Goal: Task Accomplishment & Management: Complete application form

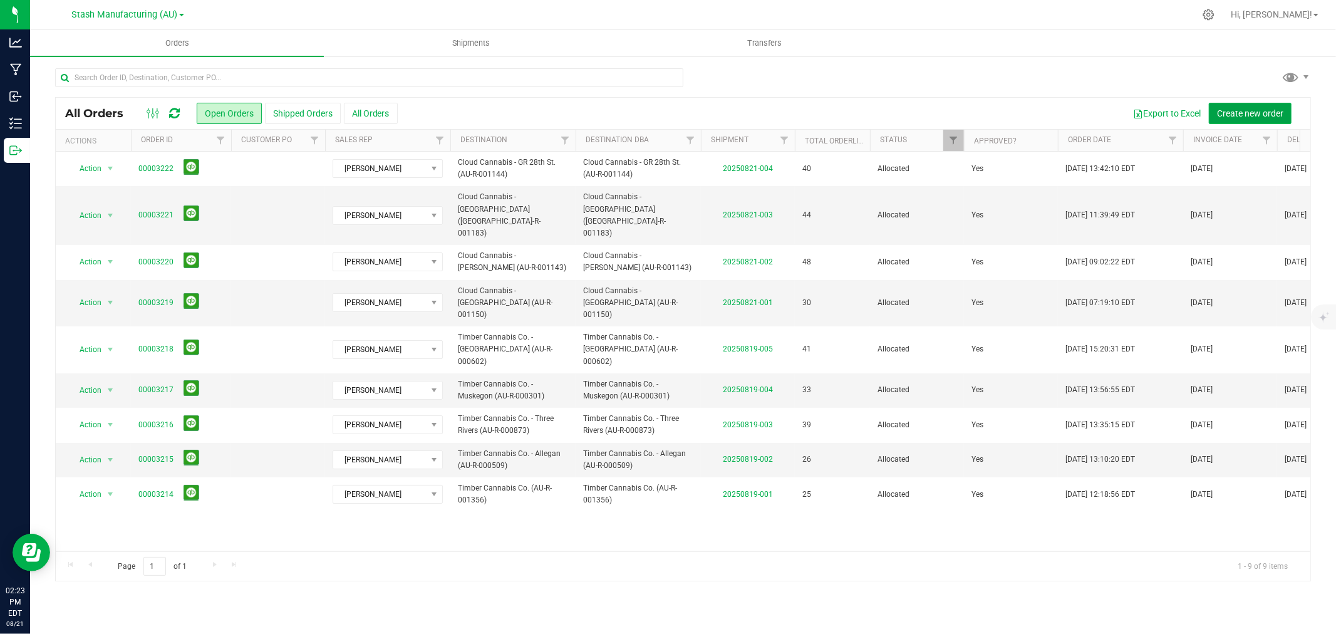
click at [1237, 116] on span "Create new order" at bounding box center [1250, 113] width 66 height 10
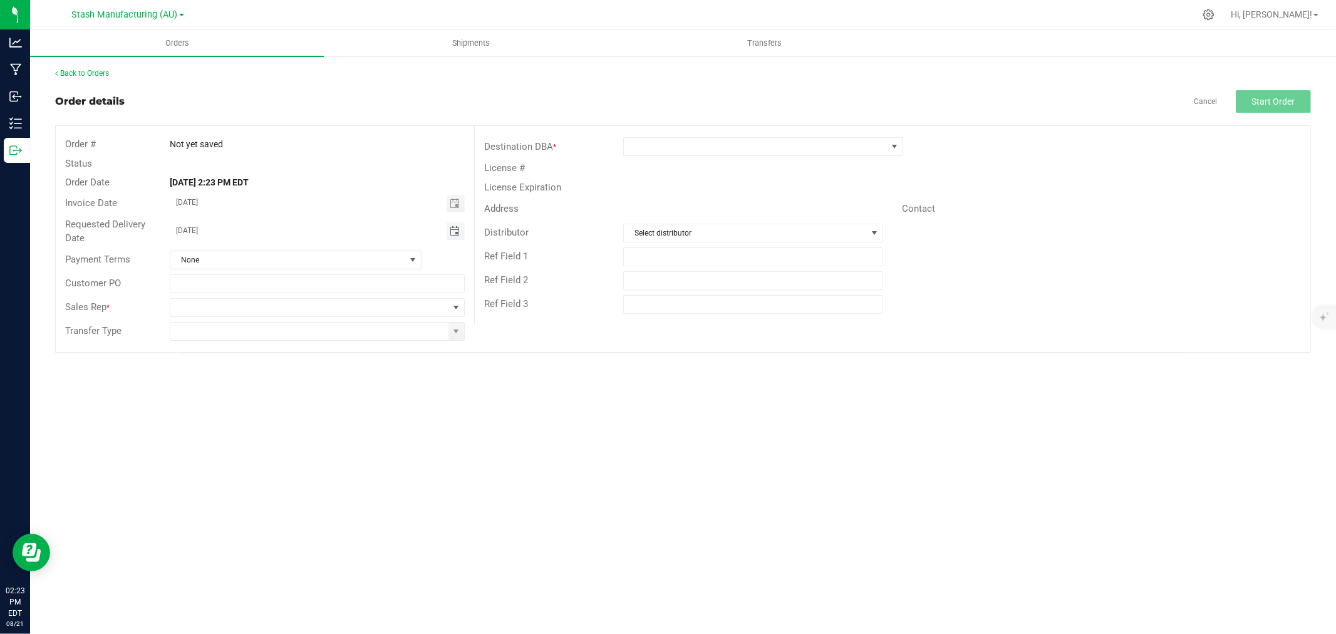
click at [453, 227] on span "Toggle calendar" at bounding box center [455, 231] width 10 height 10
click at [244, 374] on span "25" at bounding box center [245, 372] width 18 height 19
type input "[DATE]"
click at [192, 304] on span at bounding box center [309, 308] width 278 height 18
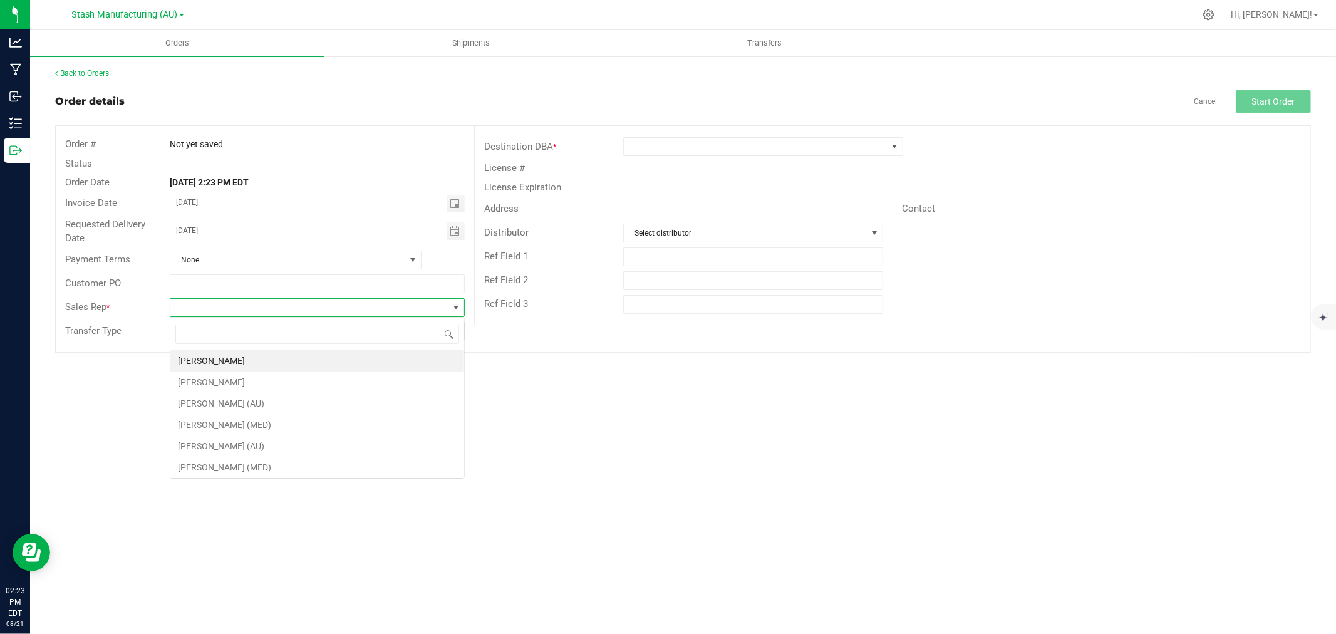
scroll to position [19, 294]
click at [223, 359] on li "[PERSON_NAME]" at bounding box center [317, 360] width 294 height 21
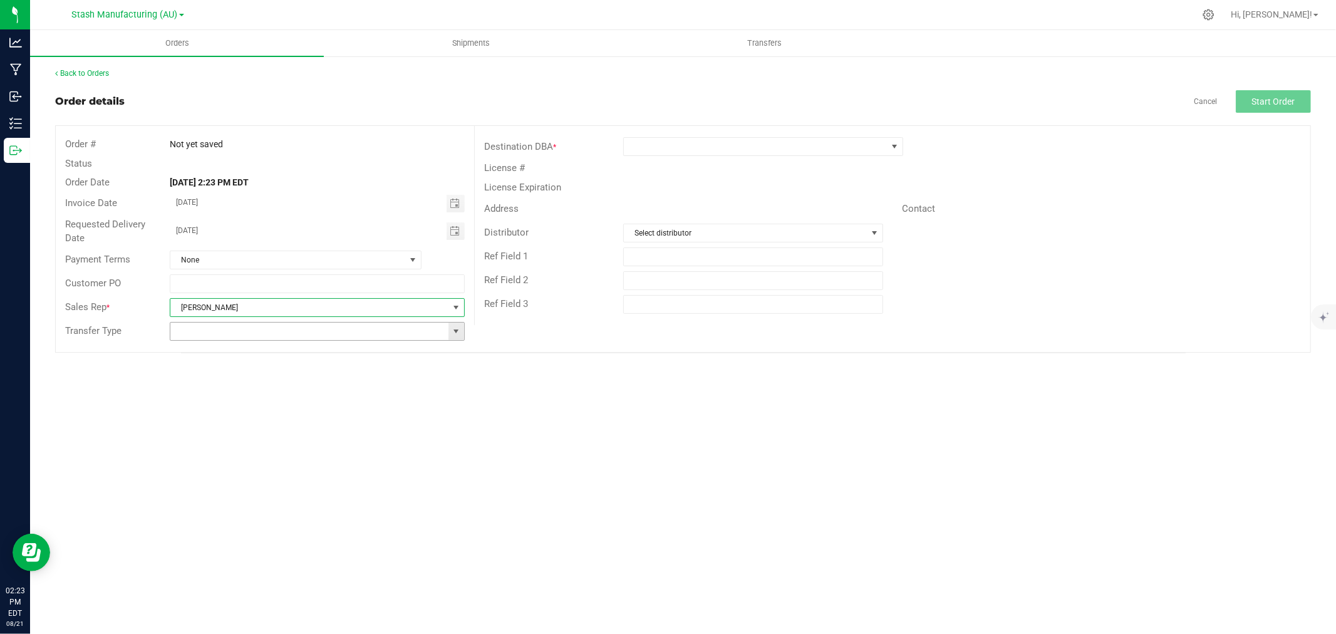
click at [455, 332] on span at bounding box center [456, 331] width 10 height 10
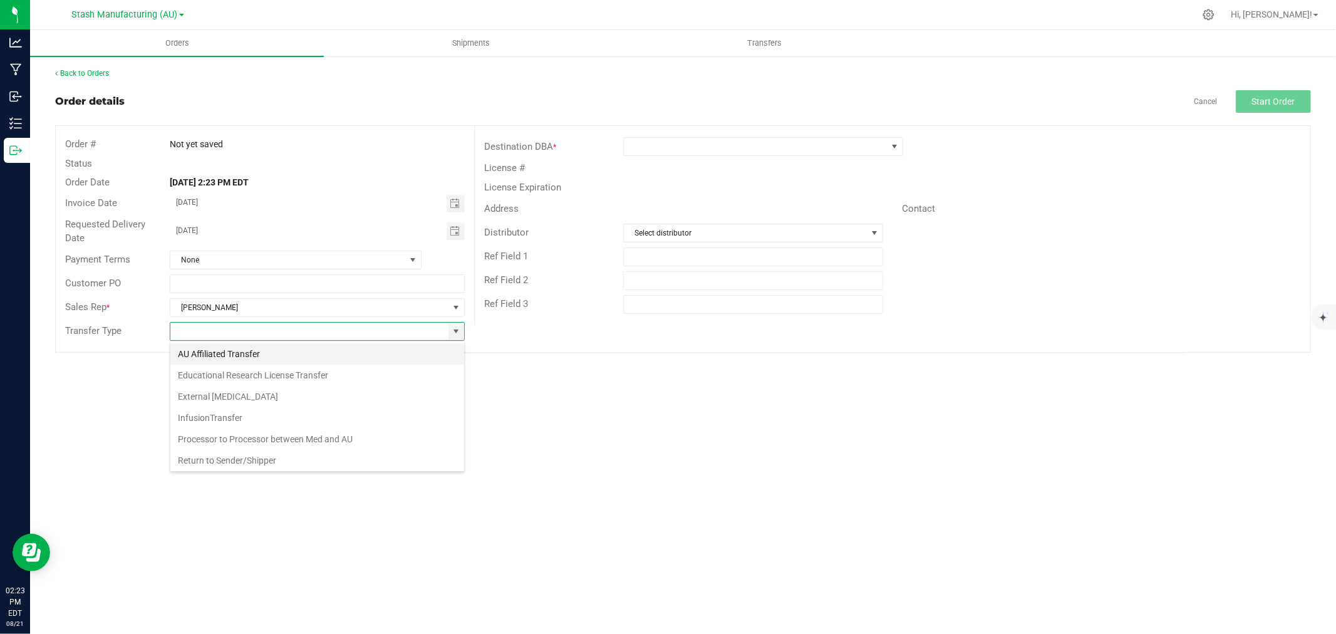
click at [216, 353] on li "AU Affiliated Transfer" at bounding box center [317, 353] width 294 height 21
type input "AU Affiliated Transfer"
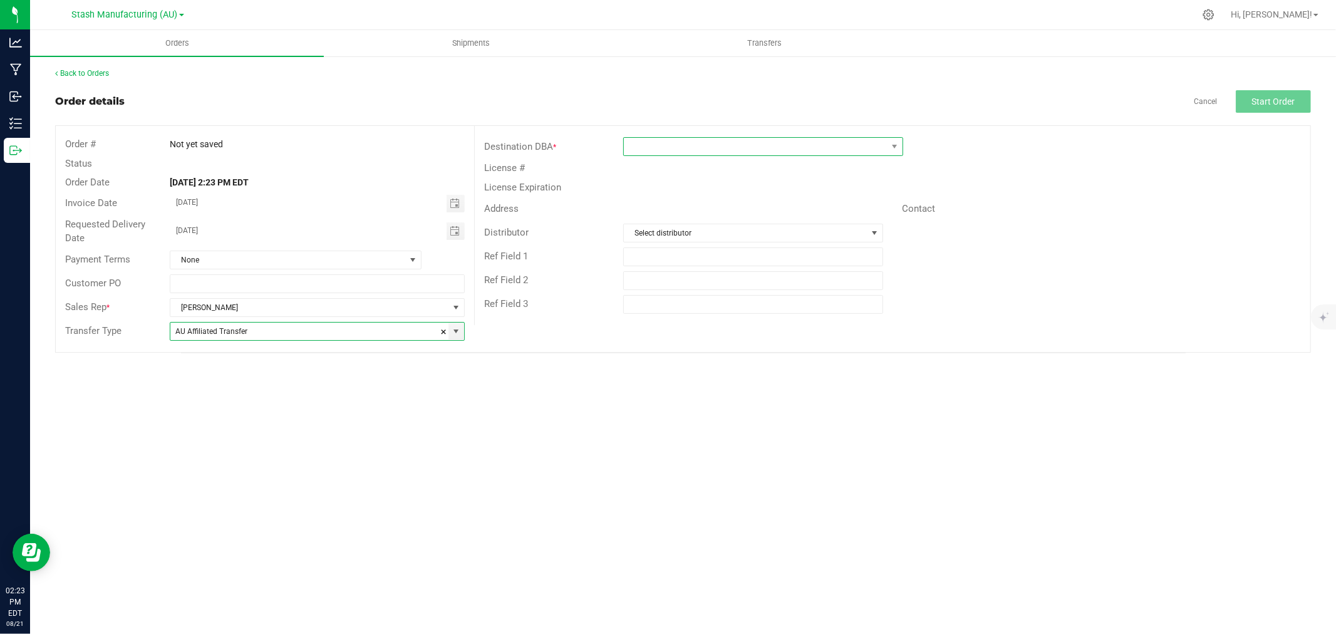
click at [634, 145] on span at bounding box center [755, 147] width 263 height 18
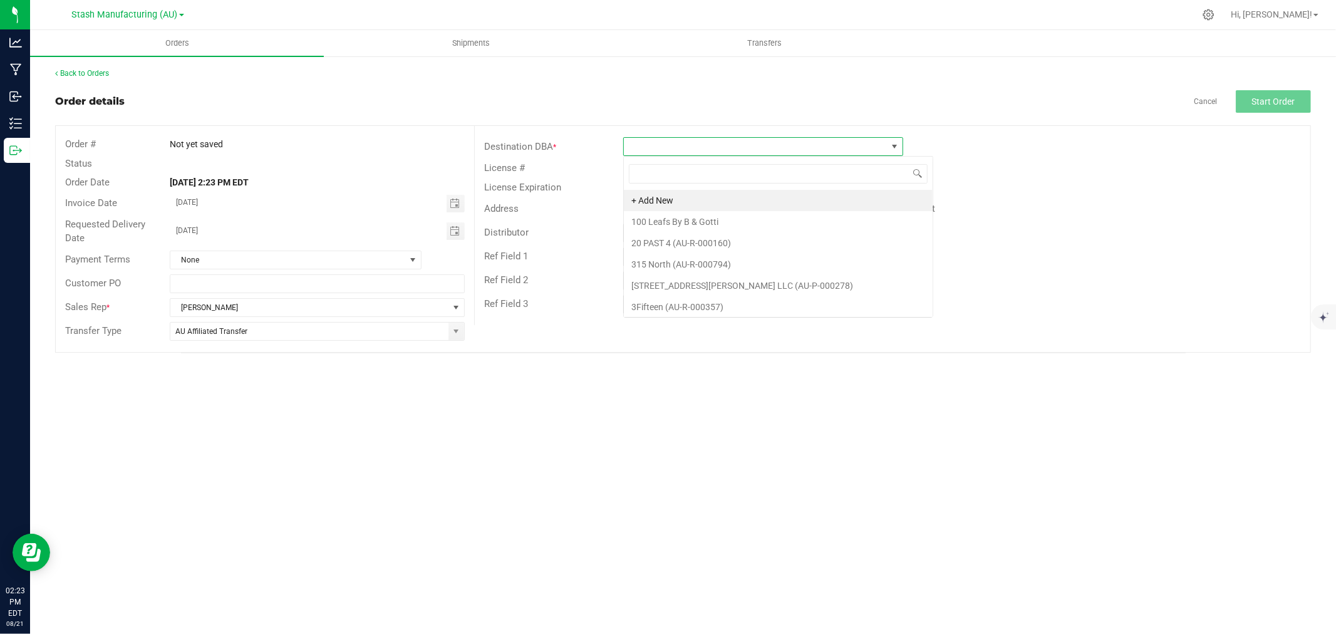
scroll to position [19, 280]
type input "New B"
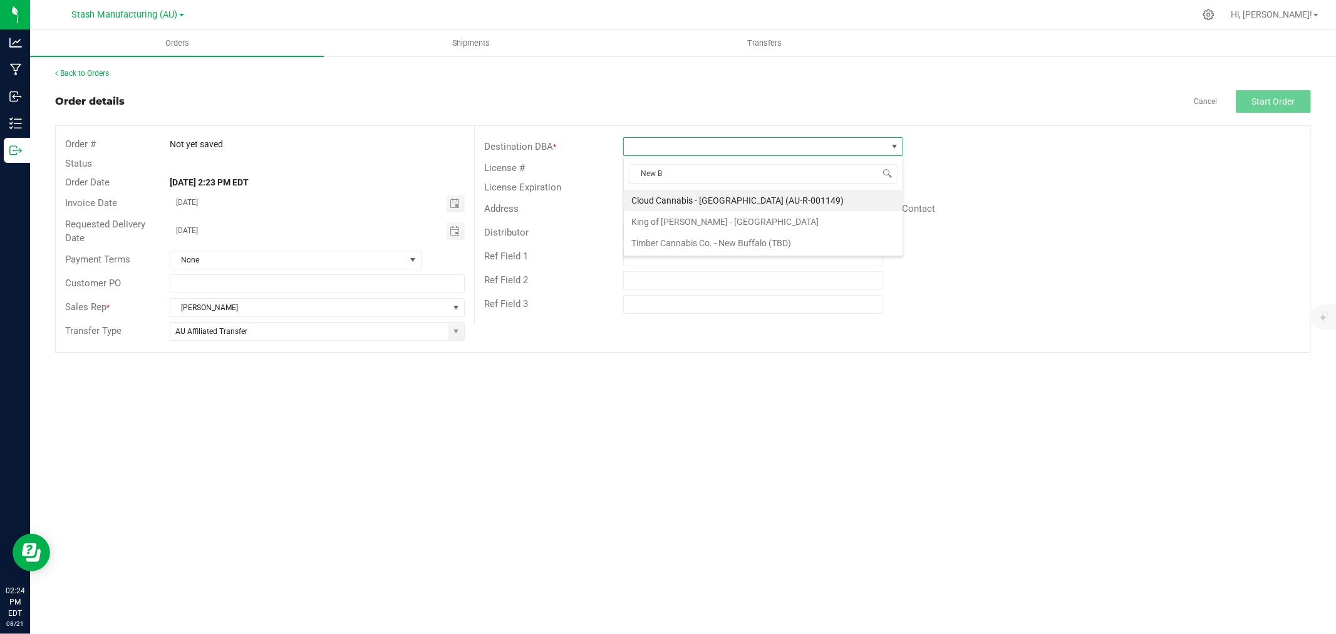
click at [714, 195] on li "Cloud Cannabis - [GEOGRAPHIC_DATA] (AU-R-001149)" at bounding box center [763, 200] width 279 height 21
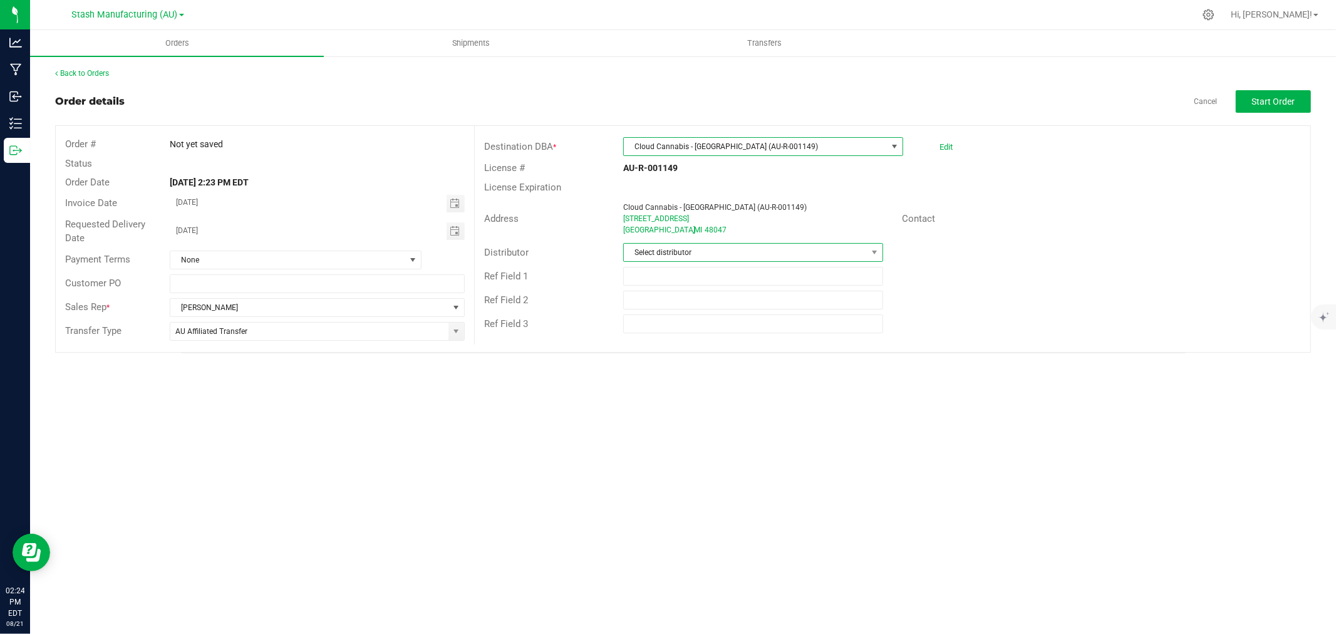
click at [700, 257] on span "Select distributor" at bounding box center [745, 253] width 243 height 18
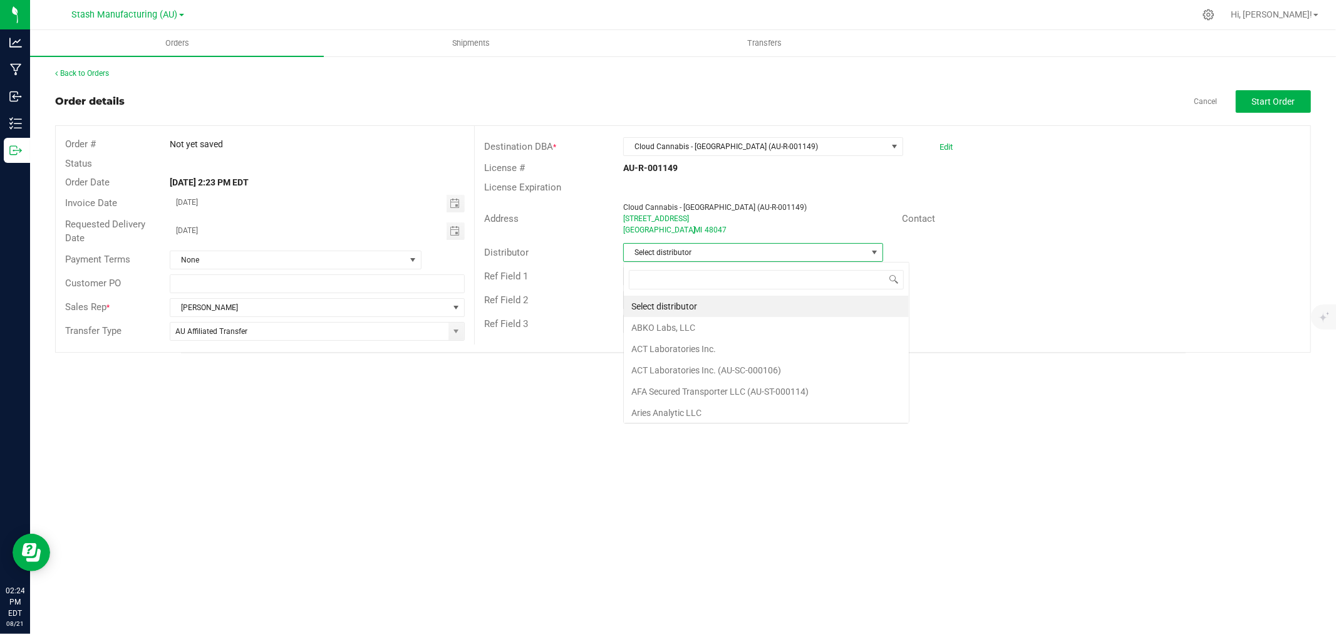
scroll to position [19, 260]
type input "Lake E"
drag, startPoint x: 686, startPoint y: 303, endPoint x: 686, endPoint y: 294, distance: 8.8
click at [686, 302] on li "Lake Effects Logistics (AU-ST-000123)" at bounding box center [753, 306] width 259 height 21
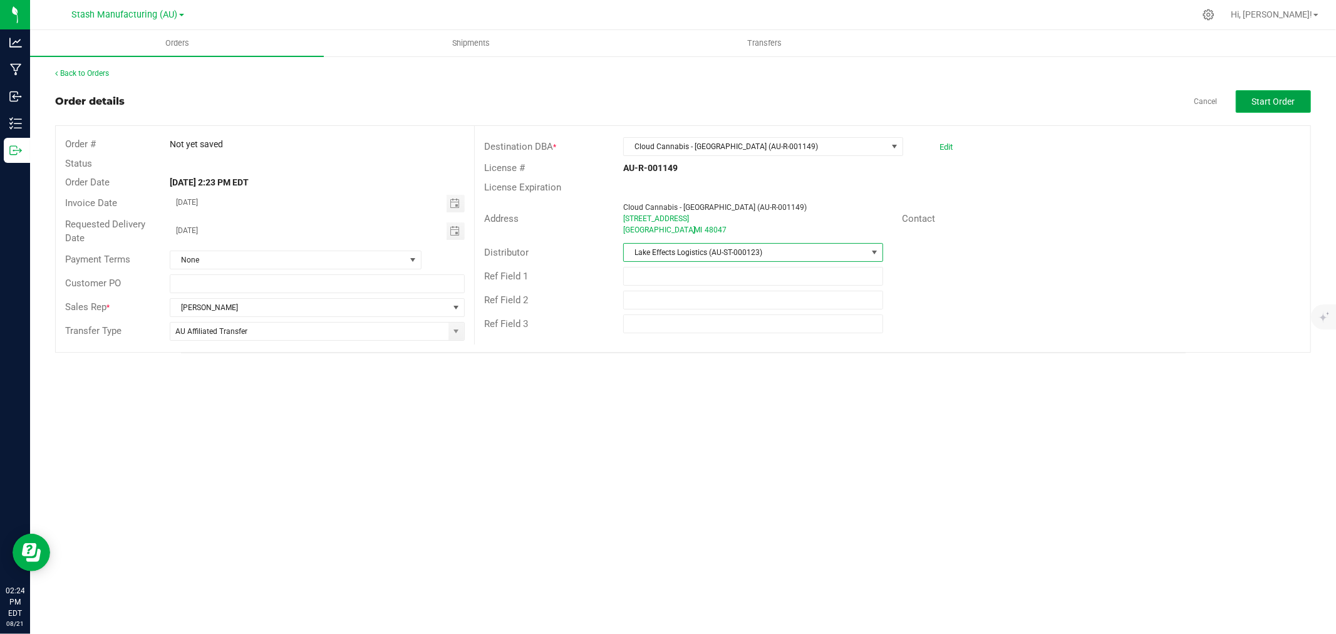
click at [1281, 95] on button "Start Order" at bounding box center [1273, 101] width 75 height 23
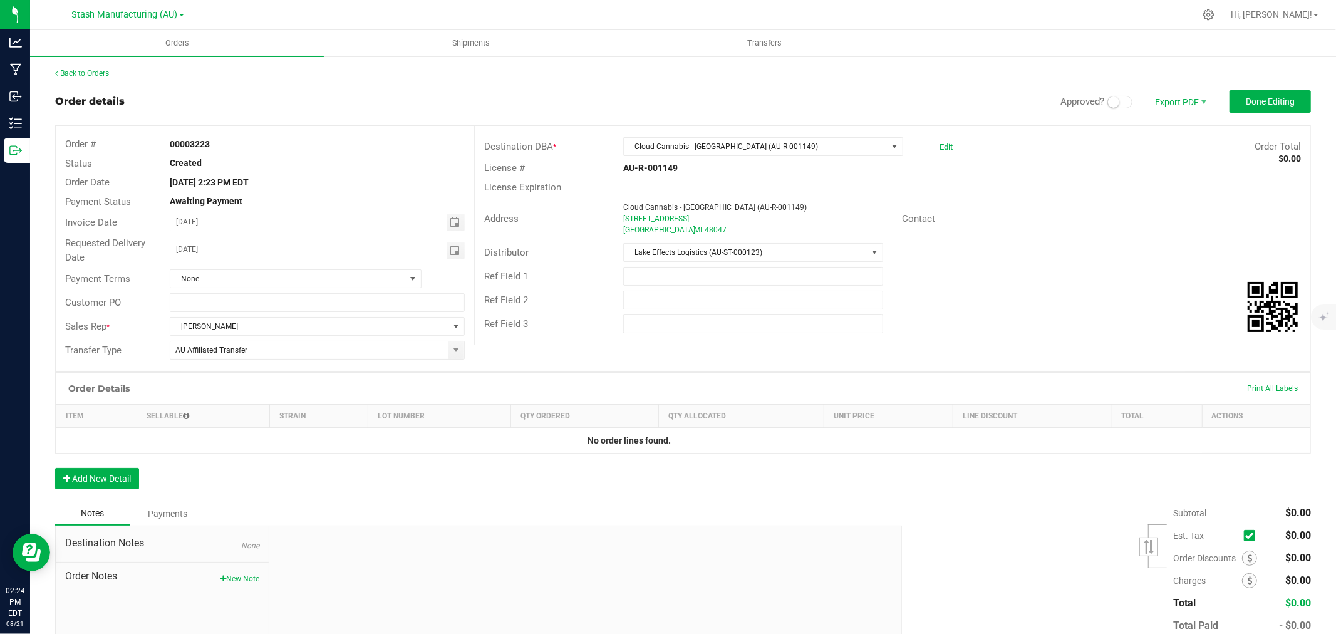
click at [1108, 105] on small at bounding box center [1113, 101] width 11 height 11
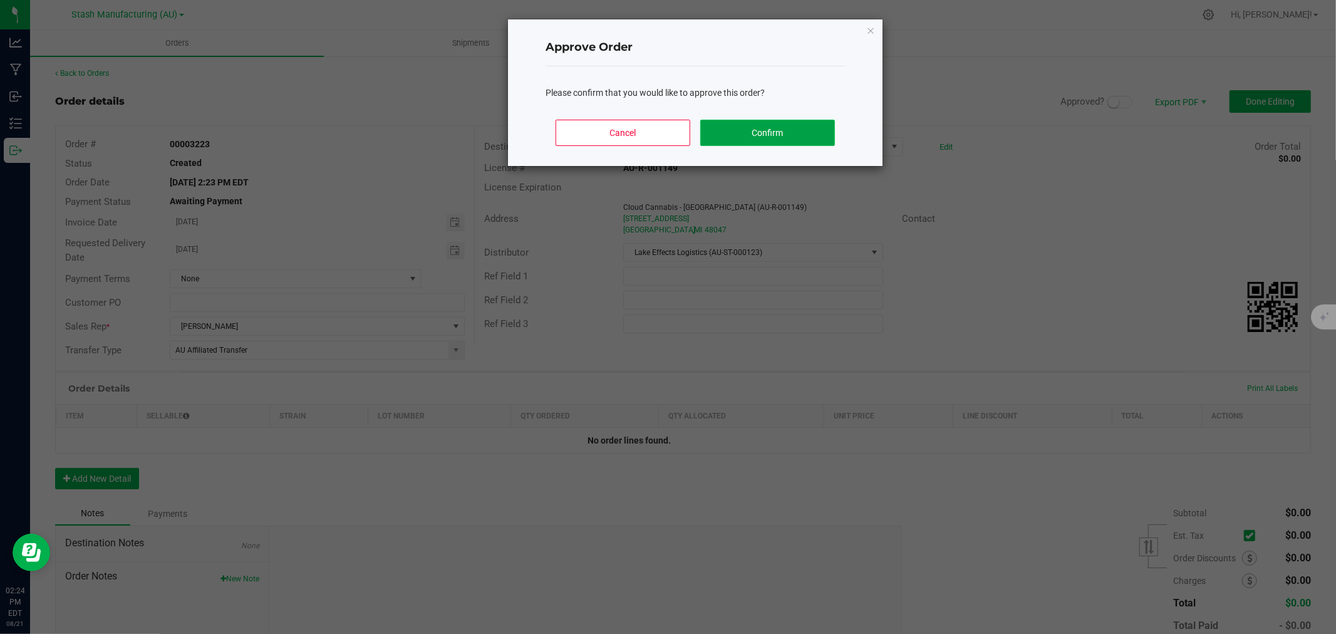
click at [814, 133] on button "Confirm" at bounding box center [767, 133] width 135 height 26
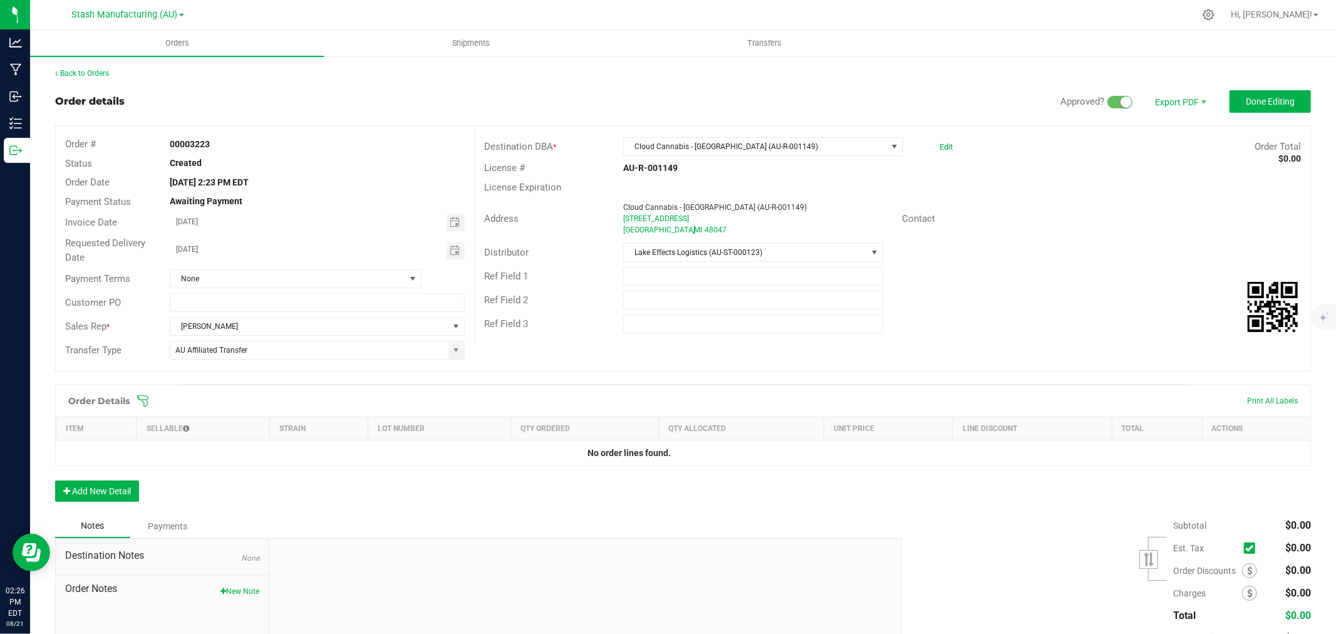
click at [138, 395] on icon at bounding box center [143, 401] width 13 height 13
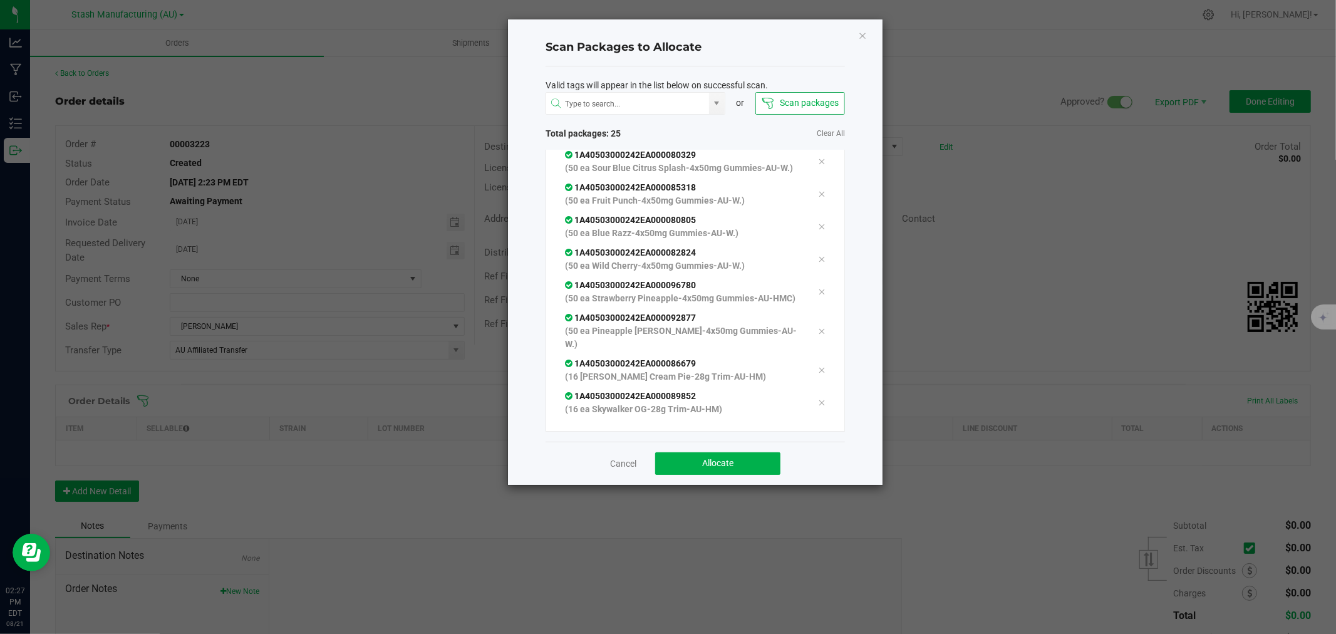
scroll to position [591, 0]
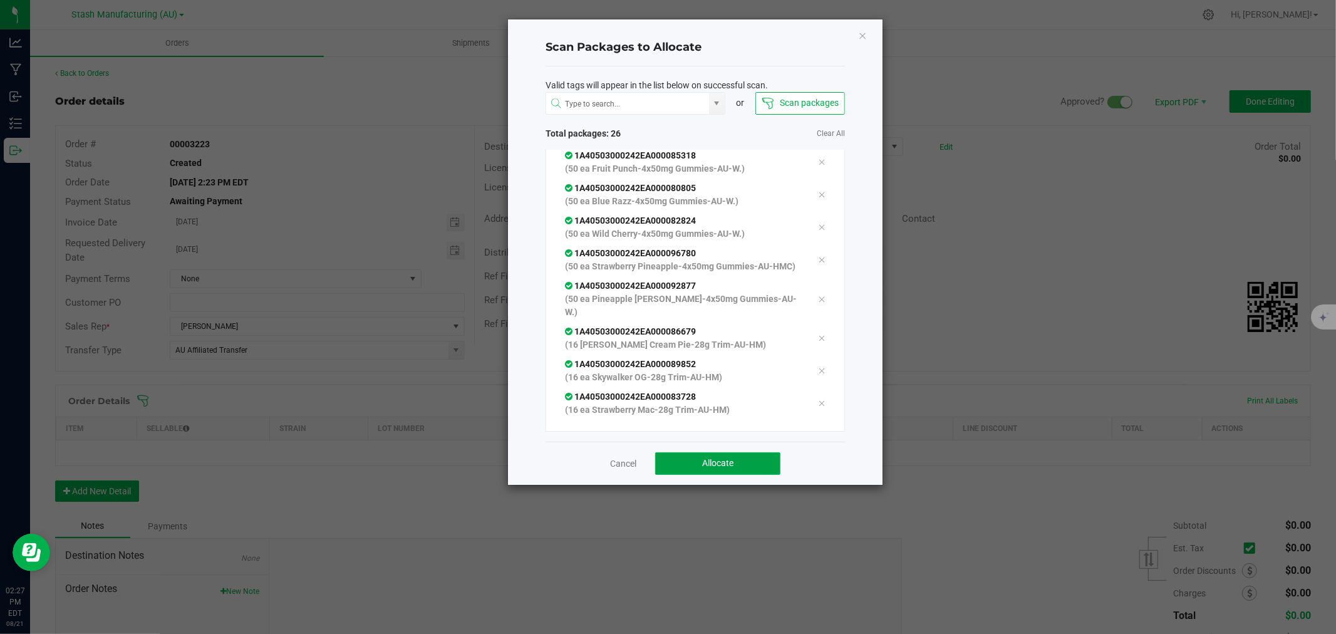
click at [729, 472] on button "Allocate" at bounding box center [717, 463] width 125 height 23
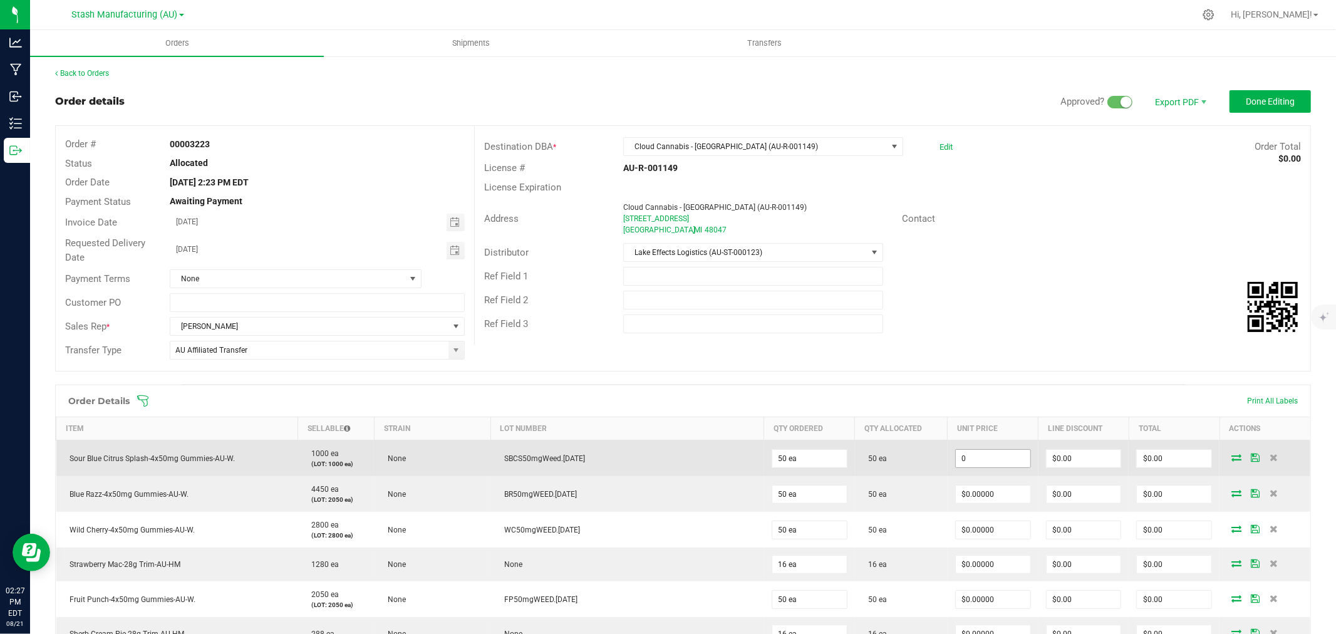
click at [983, 460] on input "0" at bounding box center [993, 459] width 75 height 18
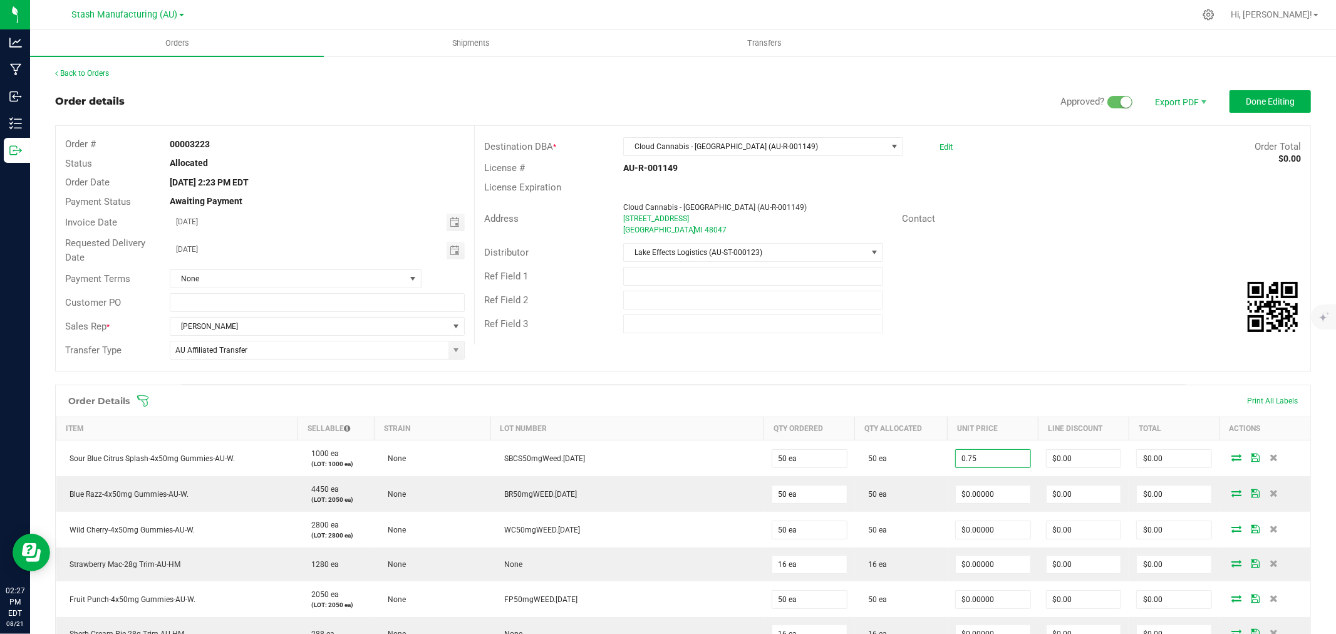
type input "$0.75000"
type input "0"
type input "$37.50"
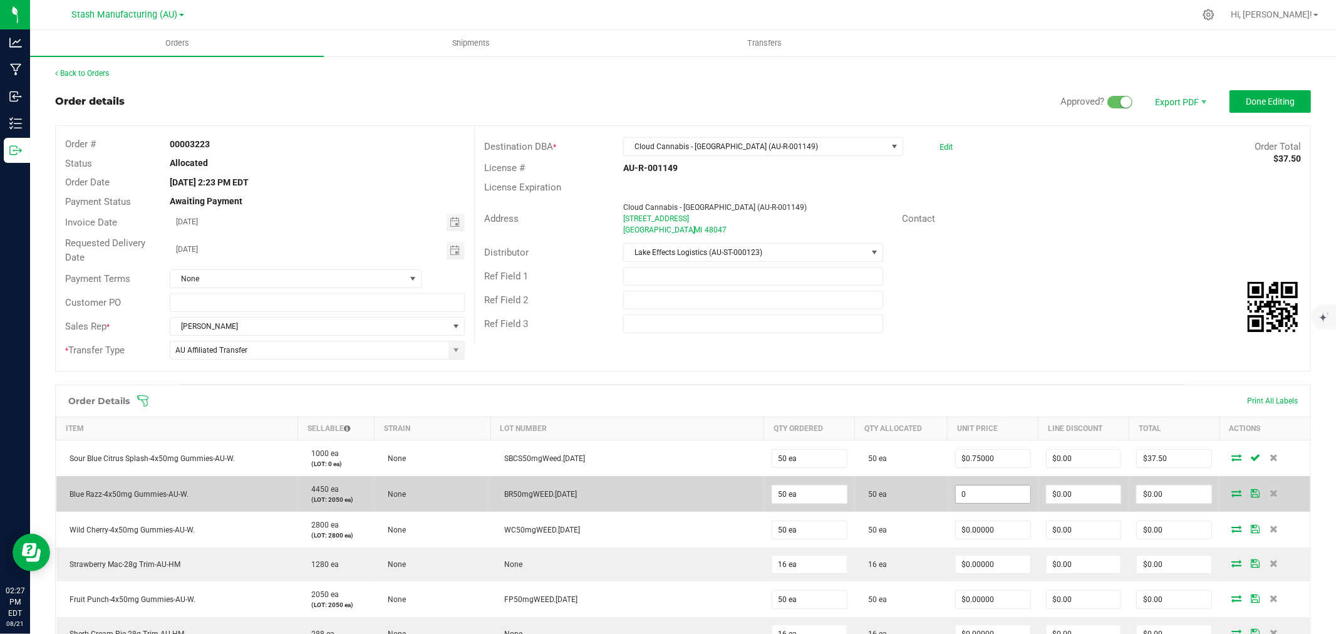
click at [959, 497] on input "0" at bounding box center [993, 494] width 75 height 18
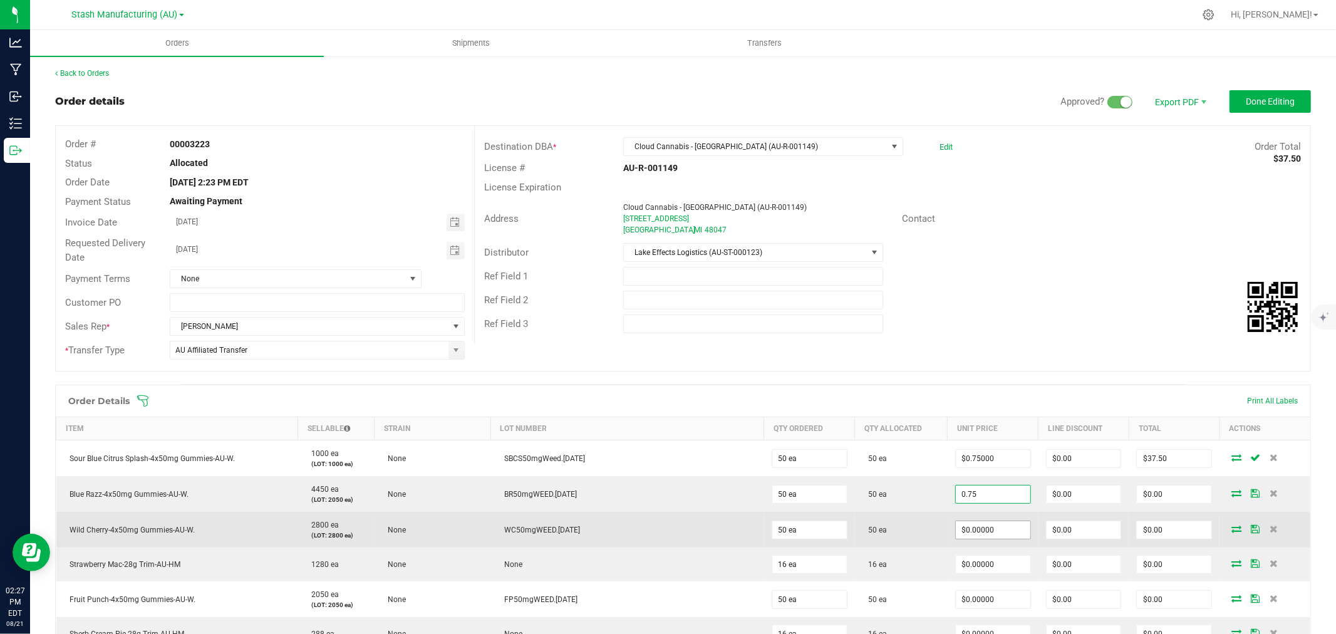
type input "$0.75000"
type input "$37.50"
click at [963, 531] on input "0" at bounding box center [993, 530] width 75 height 18
type input "$0.75000"
type input "$37.50"
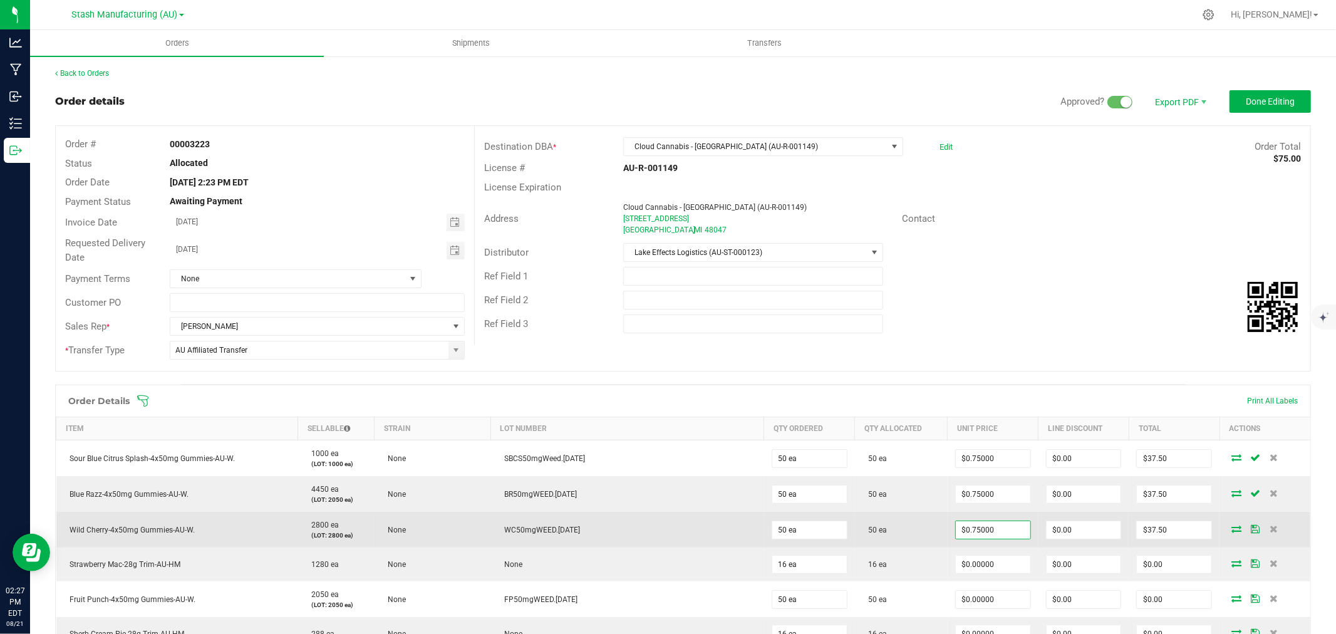
click at [882, 539] on td "50 ea" at bounding box center [901, 530] width 93 height 36
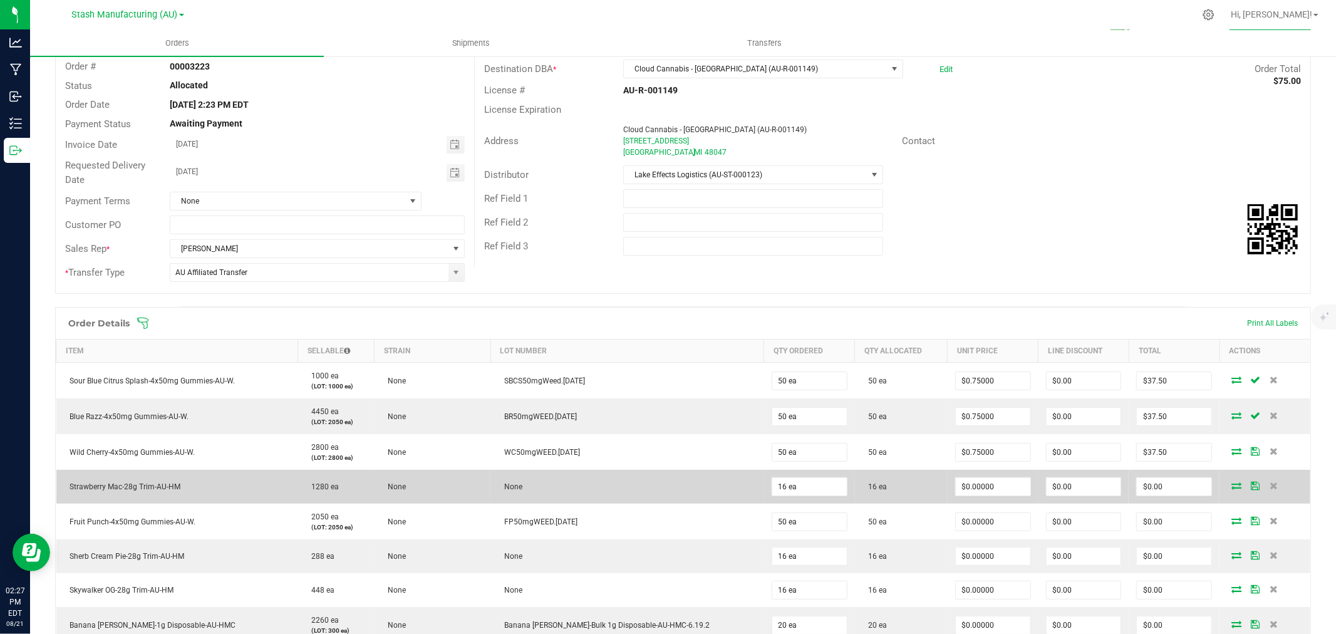
scroll to position [278, 0]
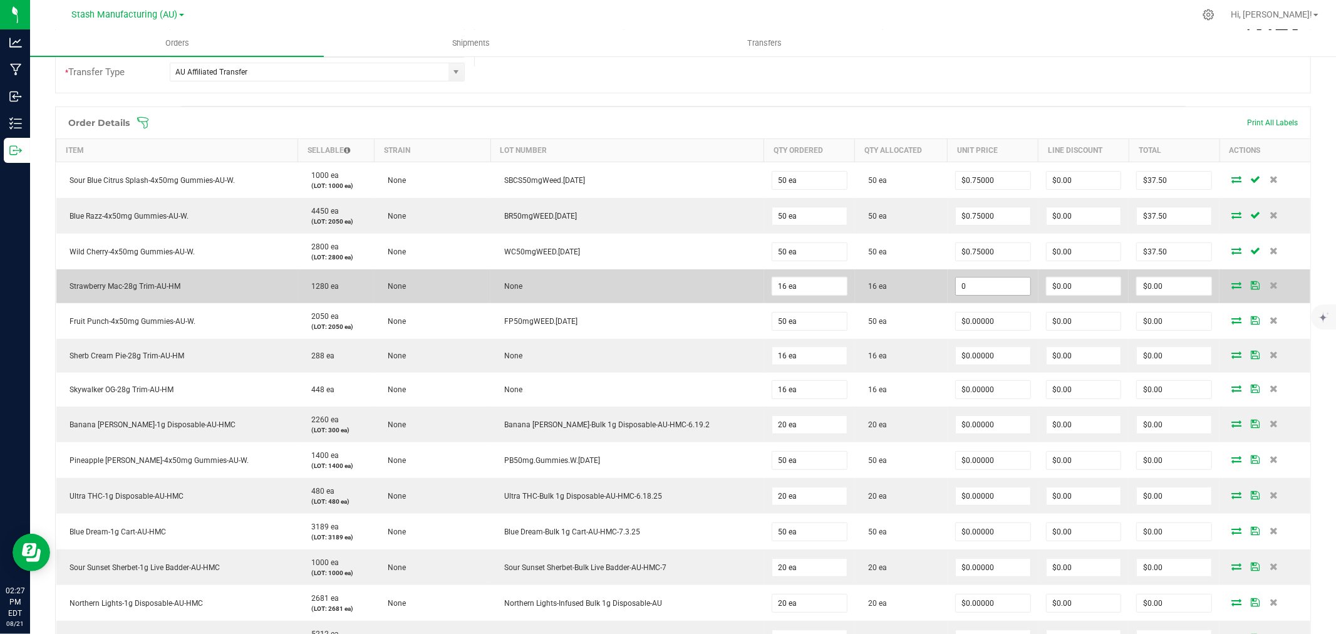
click at [956, 289] on input "0" at bounding box center [993, 286] width 75 height 18
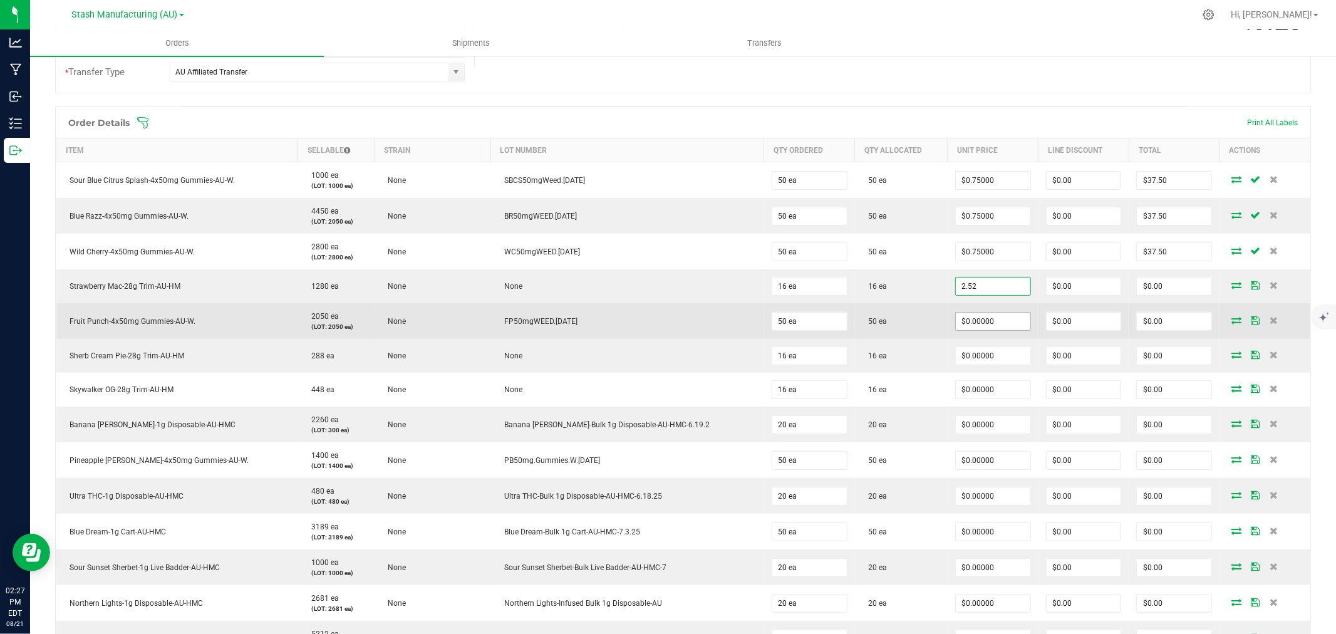
type input "$2.52000"
type input "$40.32"
click at [966, 315] on input "0" at bounding box center [993, 321] width 75 height 18
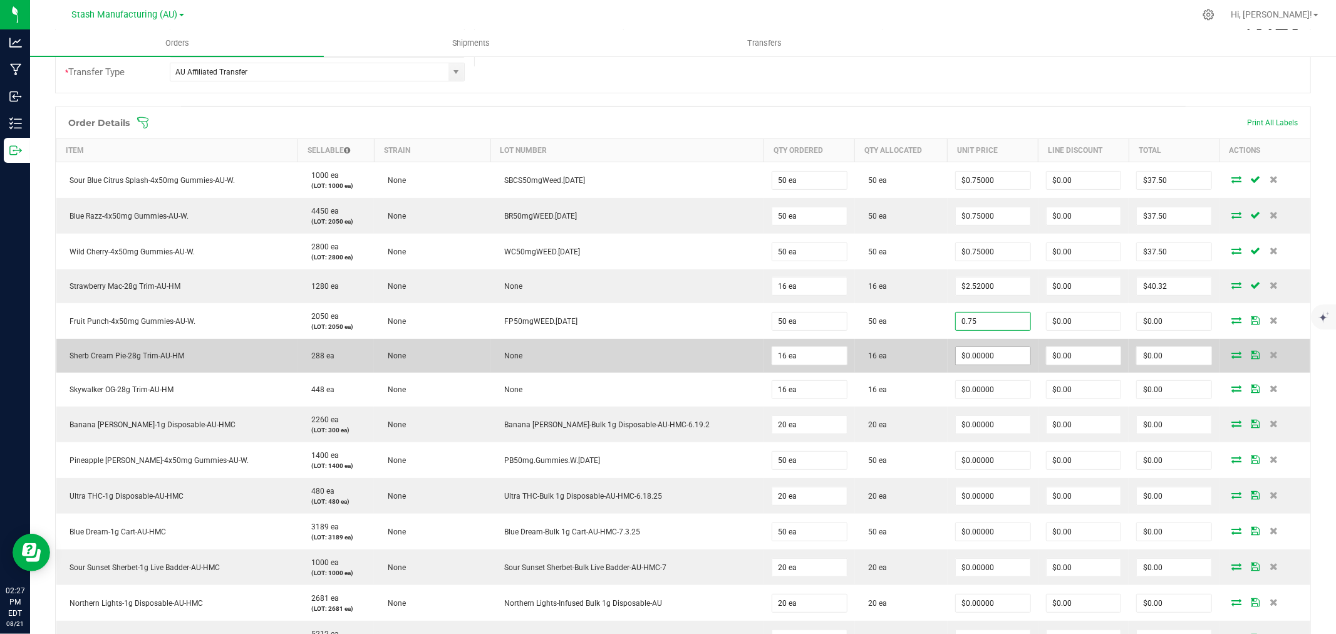
type input "$0.75000"
type input "$37.50"
click at [963, 349] on input "0" at bounding box center [993, 356] width 75 height 18
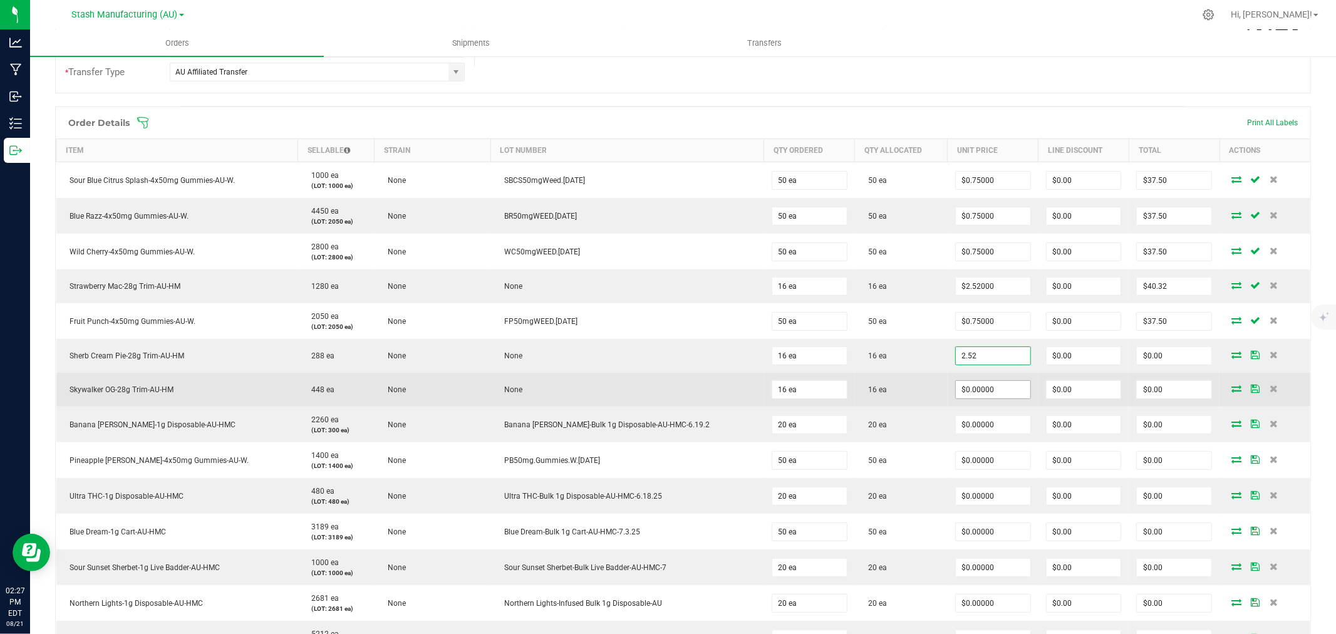
type input "$2.52000"
type input "$40.32"
click at [976, 382] on input "0" at bounding box center [993, 390] width 75 height 18
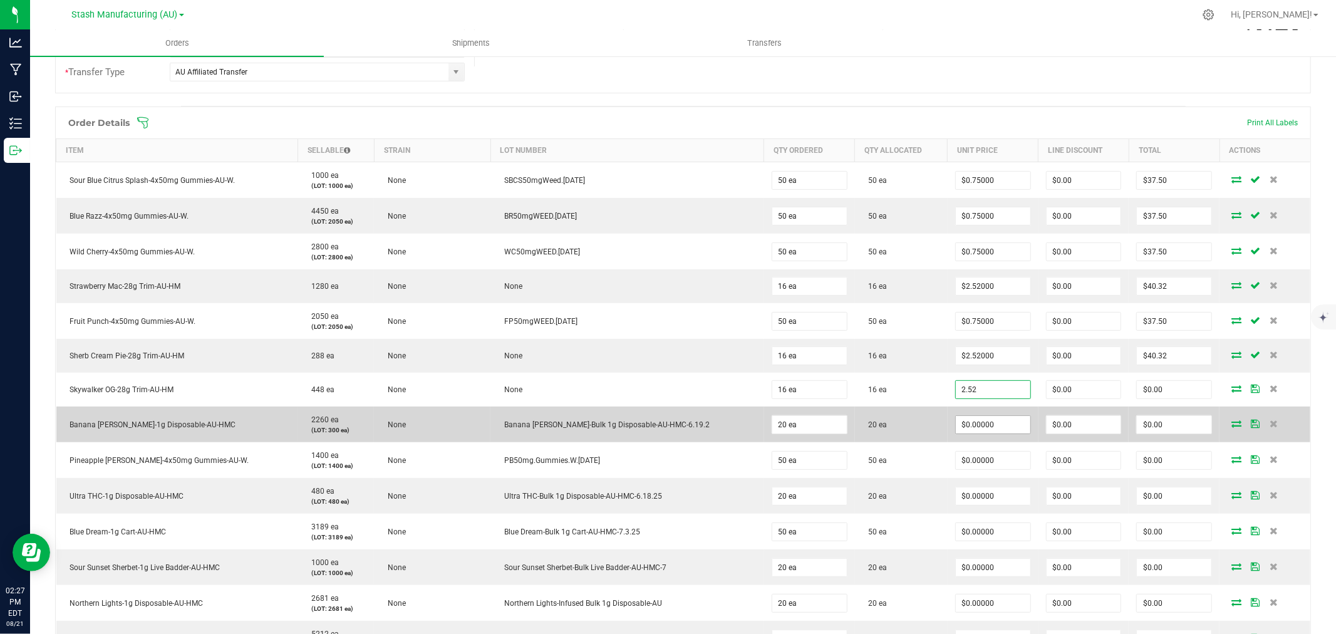
type input "$2.52000"
type input "$40.32"
click at [982, 421] on input "0" at bounding box center [993, 425] width 75 height 18
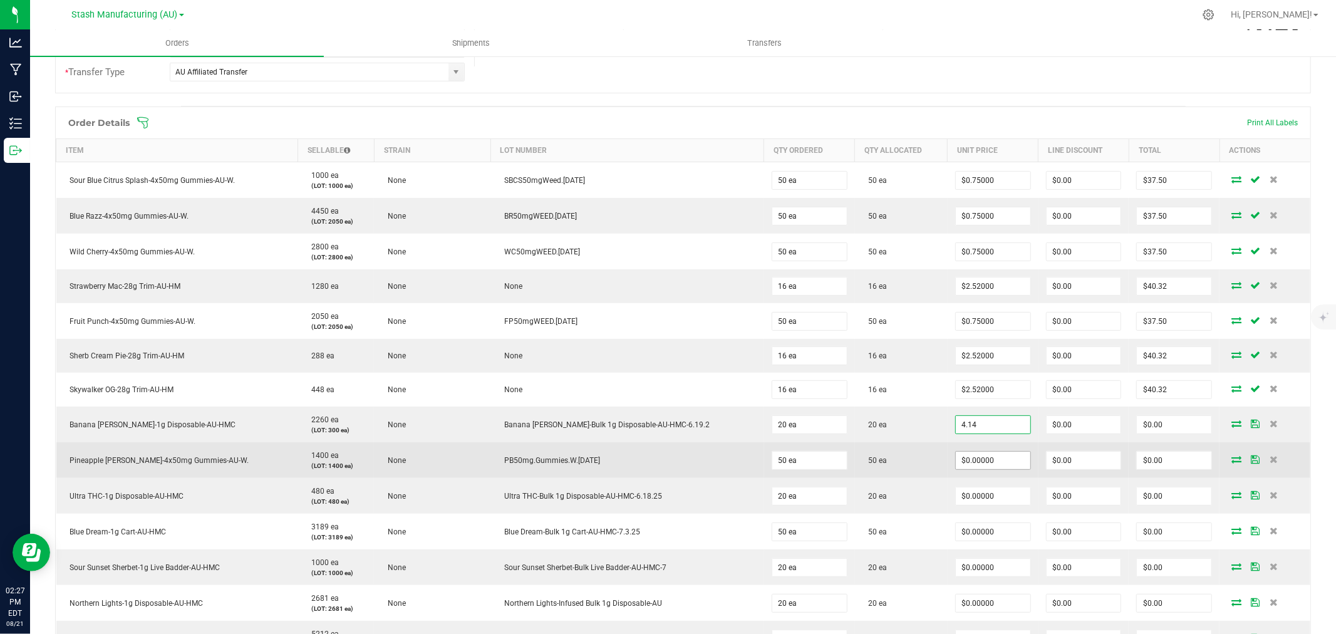
type input "$4.14000"
type input "$82.80"
click at [975, 460] on input "0" at bounding box center [993, 461] width 75 height 18
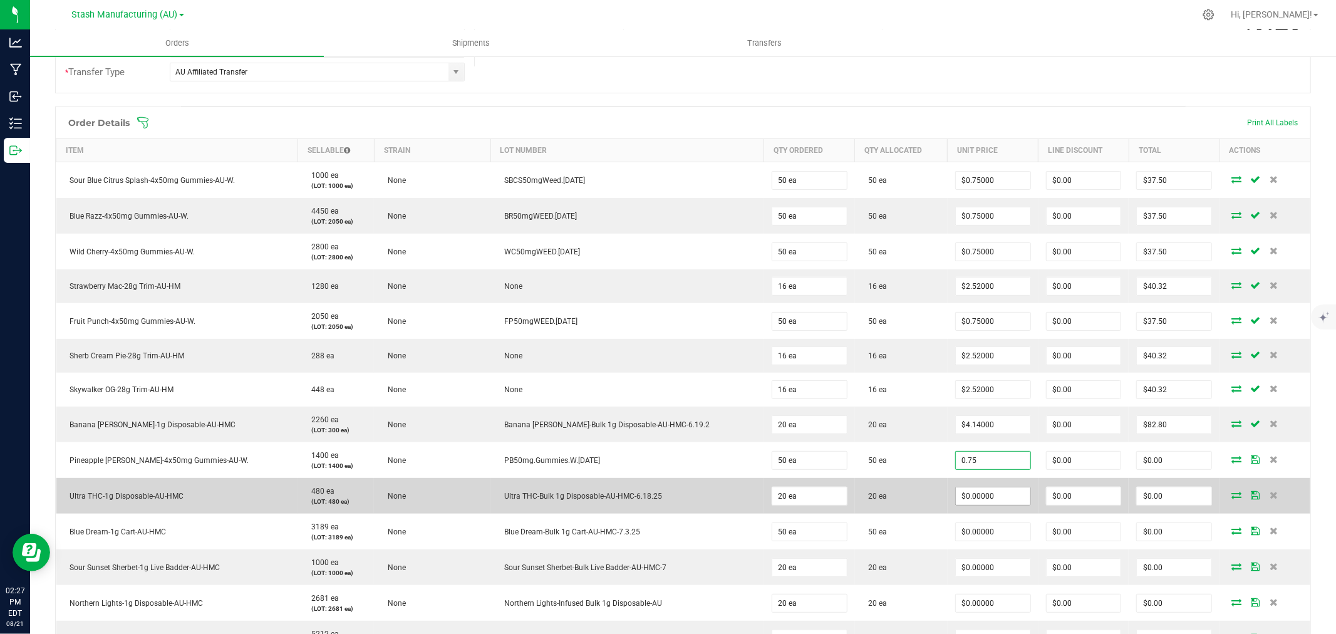
type input "$0.75000"
type input "$37.50"
click at [971, 492] on input "0" at bounding box center [993, 496] width 75 height 18
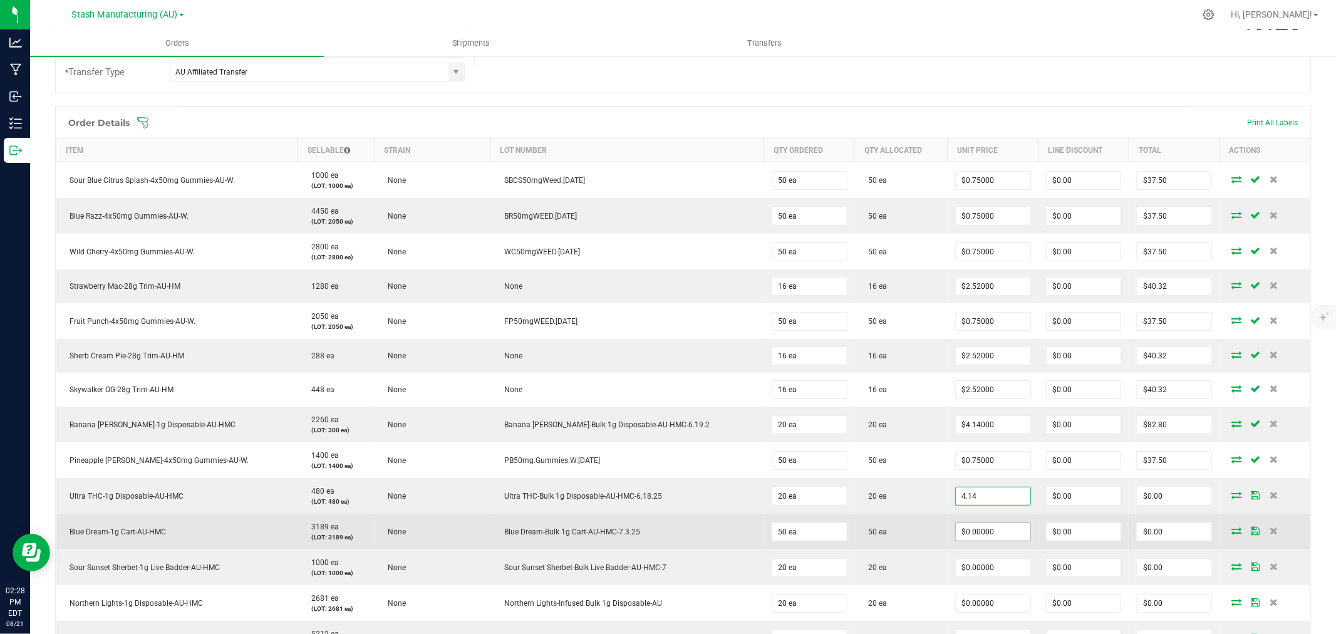
type input "$4.14000"
type input "$82.80"
click at [959, 537] on input "0" at bounding box center [993, 532] width 75 height 18
type input "$0.81000"
type input "$40.50"
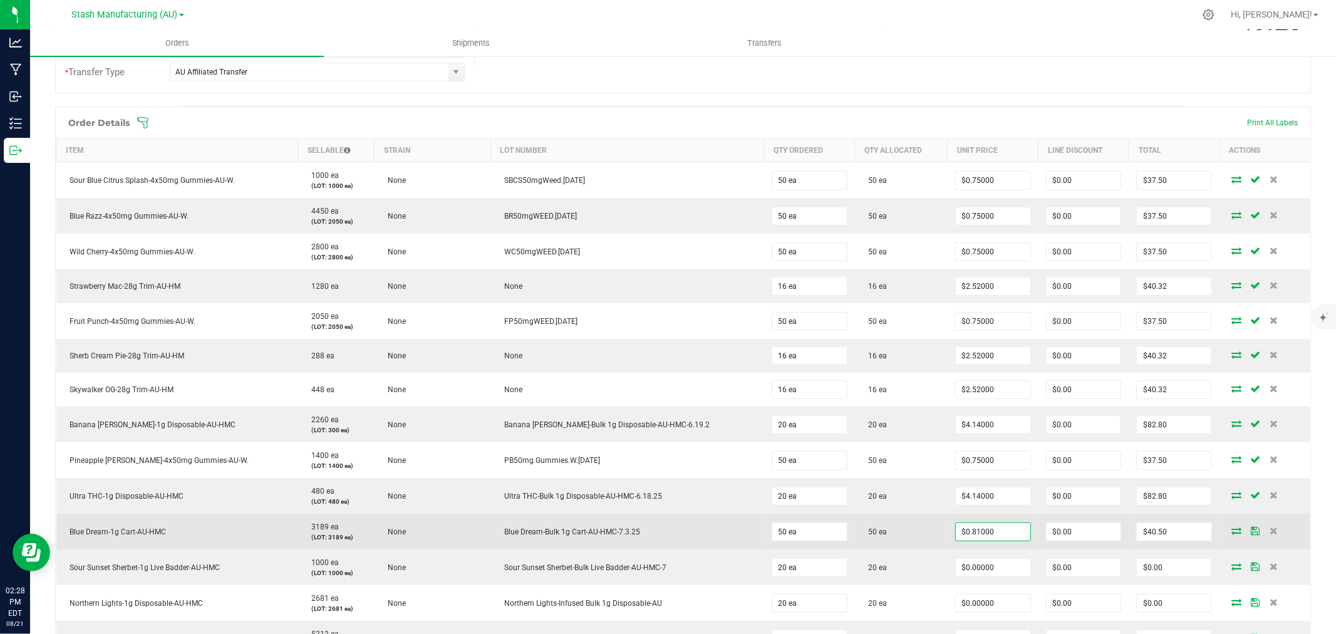
click at [901, 542] on td "50 ea" at bounding box center [901, 532] width 93 height 36
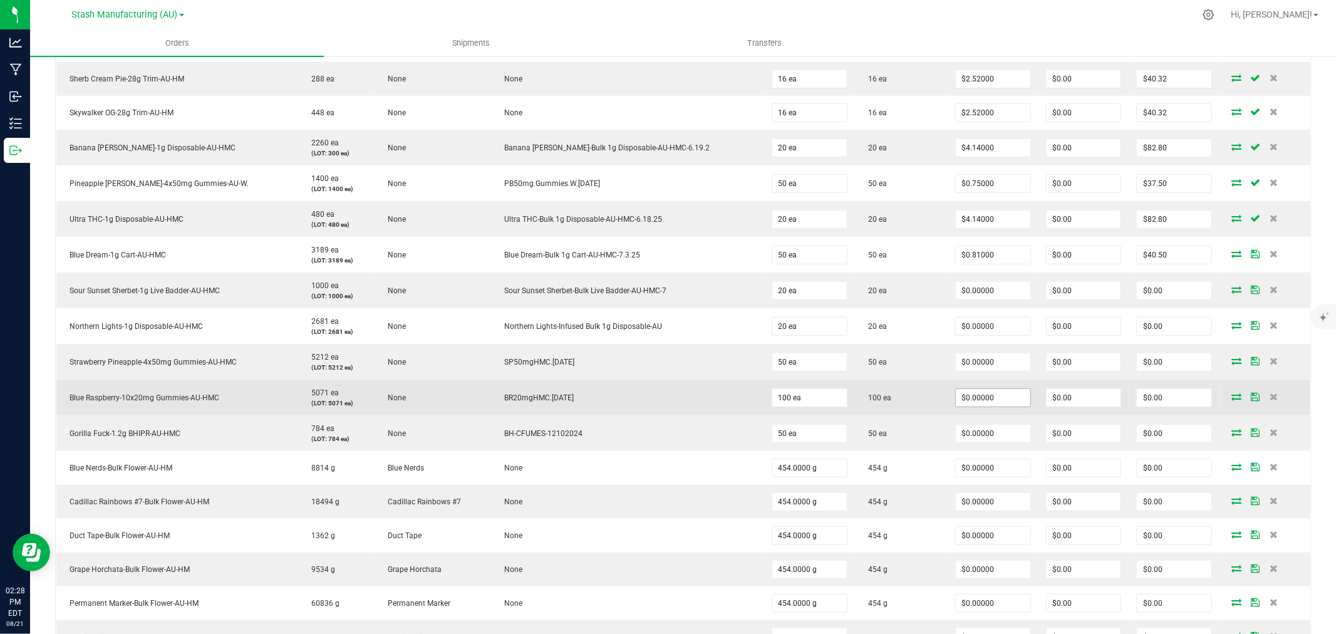
scroll to position [556, 0]
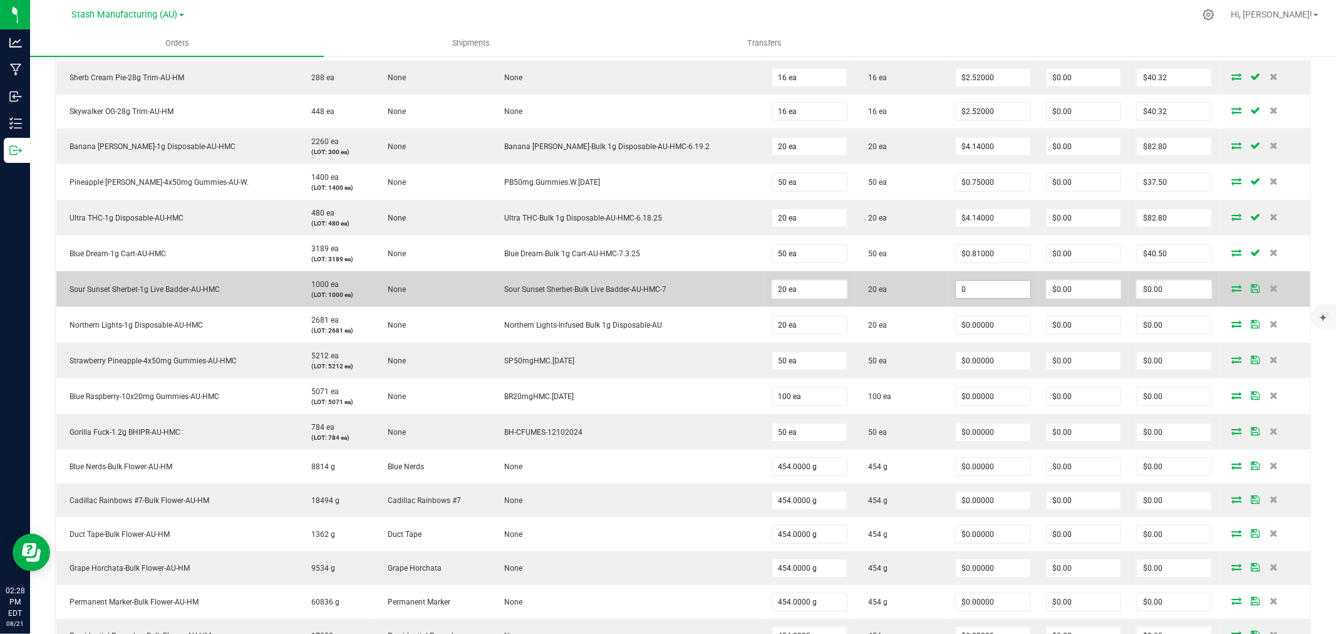
click at [965, 289] on input "0" at bounding box center [993, 290] width 75 height 18
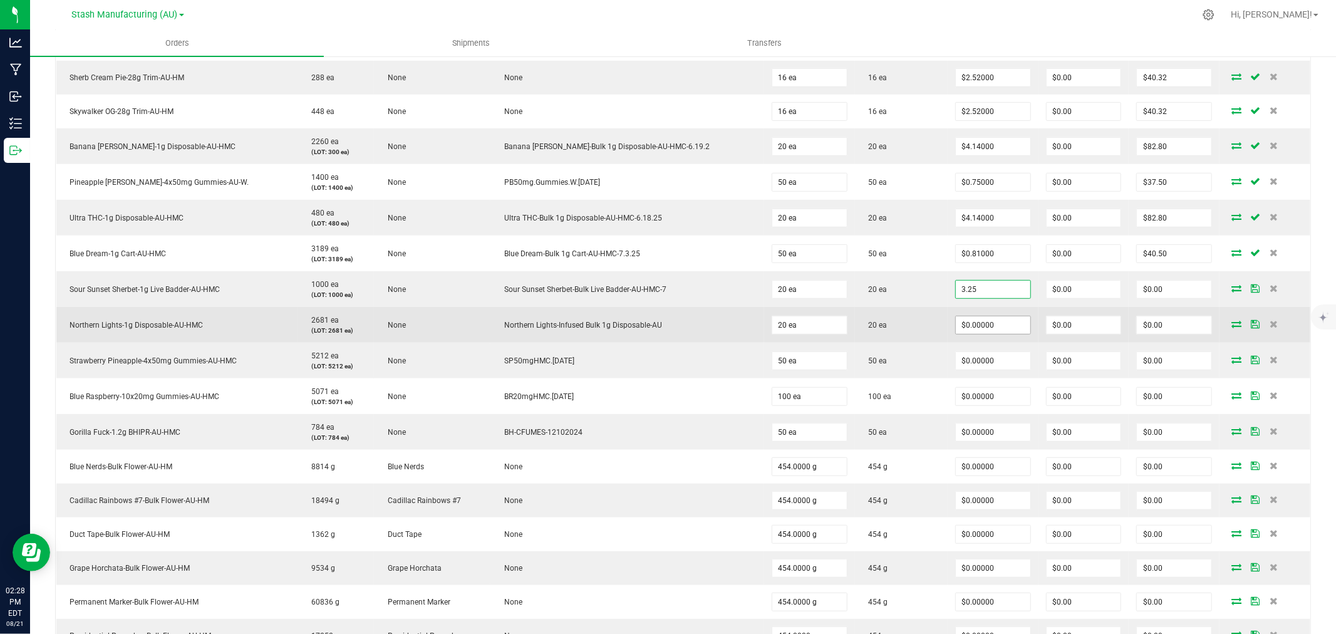
type input "$3.25000"
type input "$65.00"
click at [956, 326] on input "0" at bounding box center [993, 325] width 75 height 18
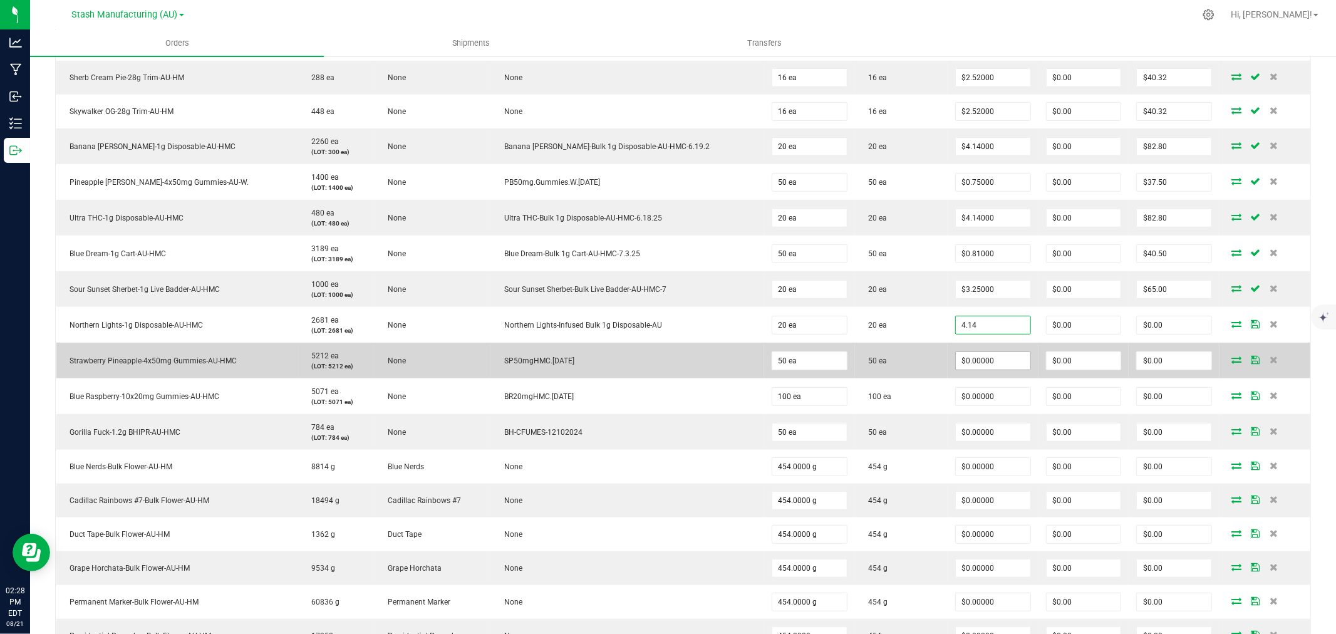
type input "$4.14000"
type input "$82.80"
click at [956, 354] on input "0" at bounding box center [993, 361] width 75 height 18
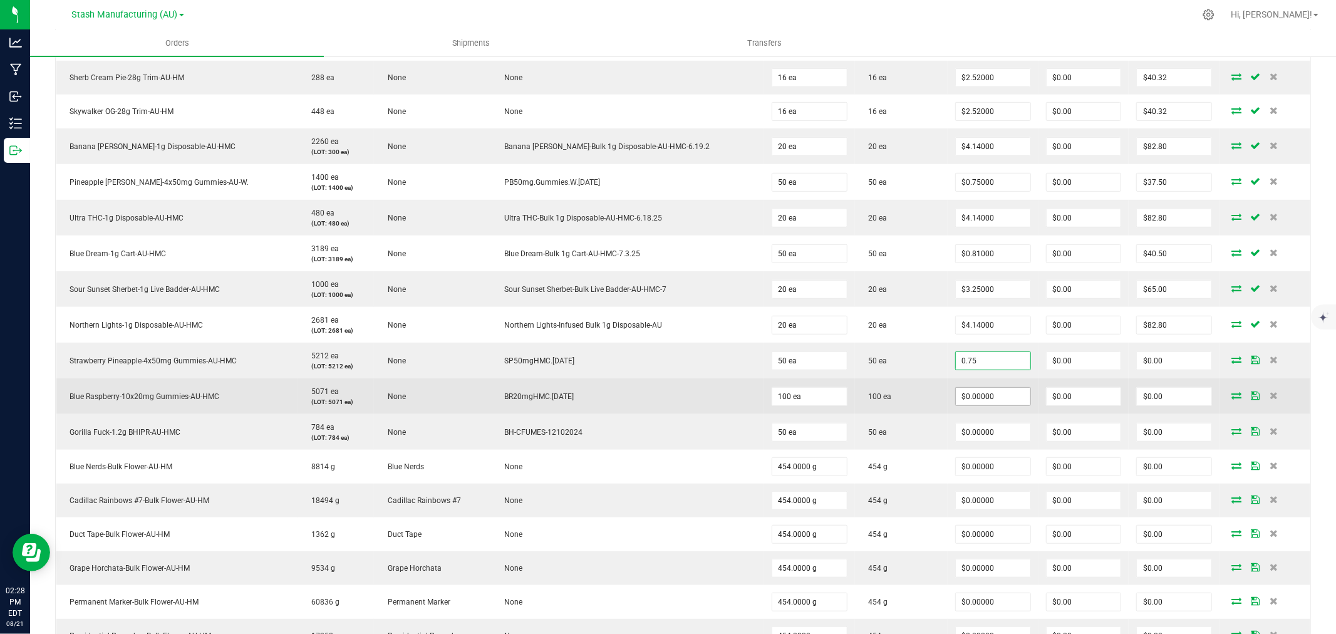
type input "$0.75000"
type input "$37.50"
click at [958, 391] on input "0" at bounding box center [993, 397] width 75 height 18
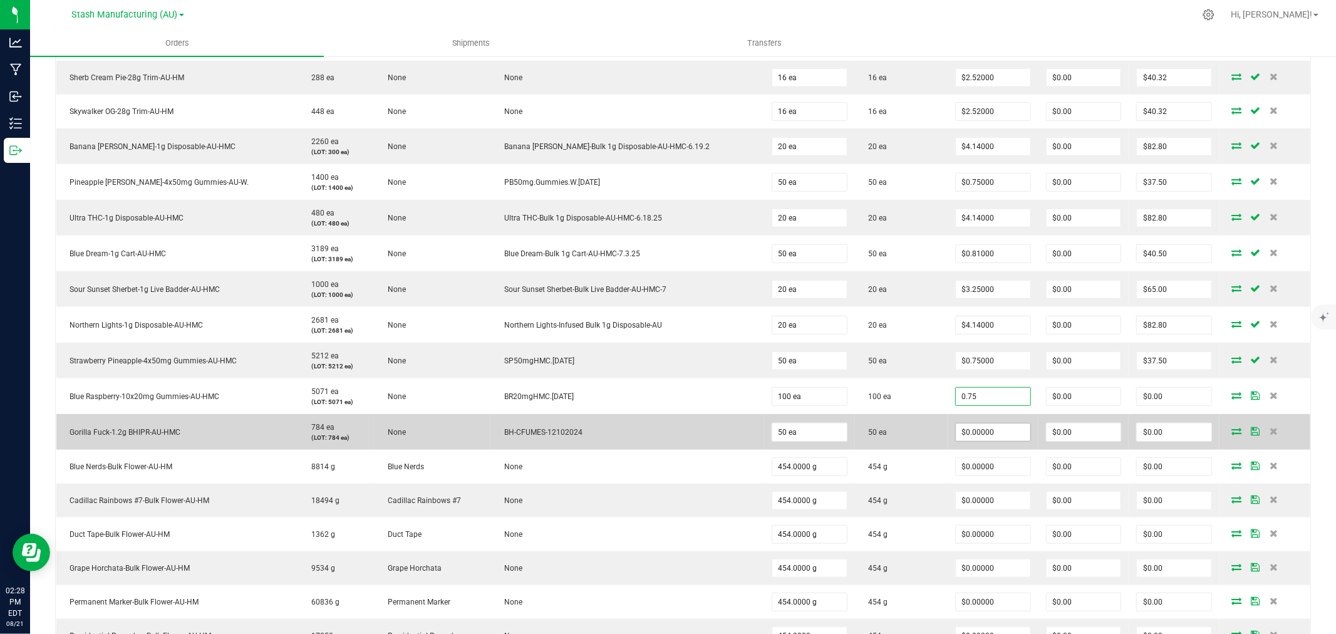
type input "$0.75000"
type input "$75.00"
click at [956, 428] on input "0" at bounding box center [993, 432] width 75 height 18
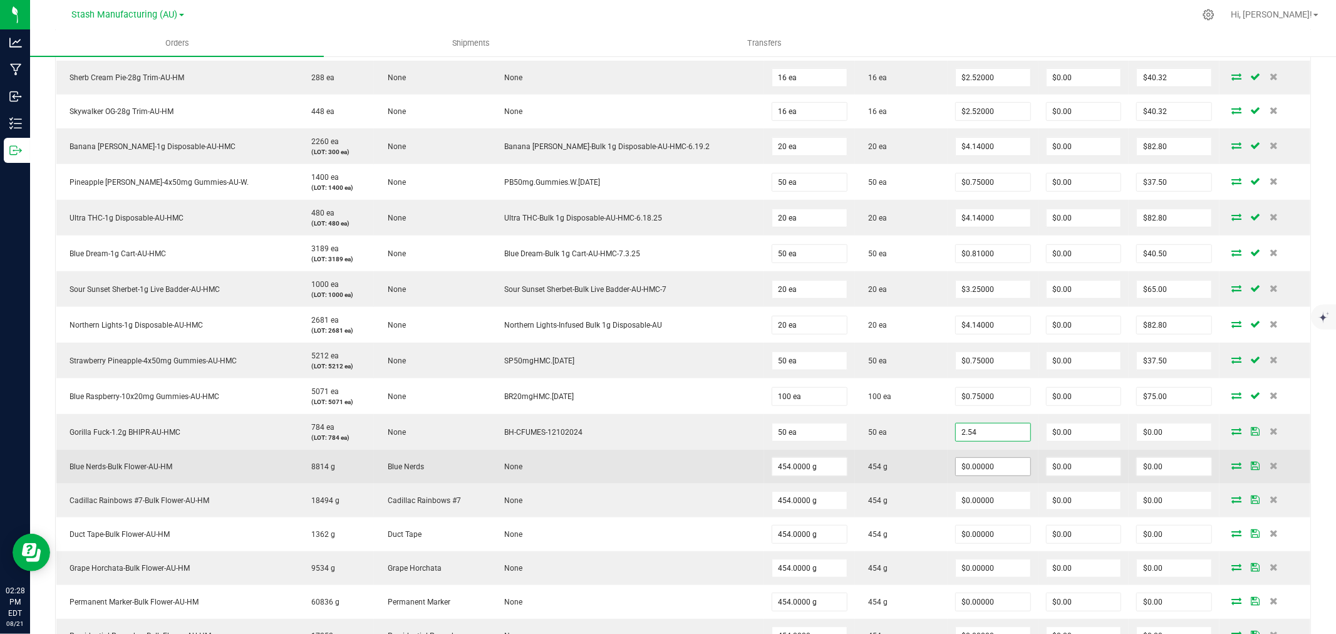
type input "$2.54000"
type input "$127.00"
click at [956, 468] on input "0" at bounding box center [993, 467] width 75 height 18
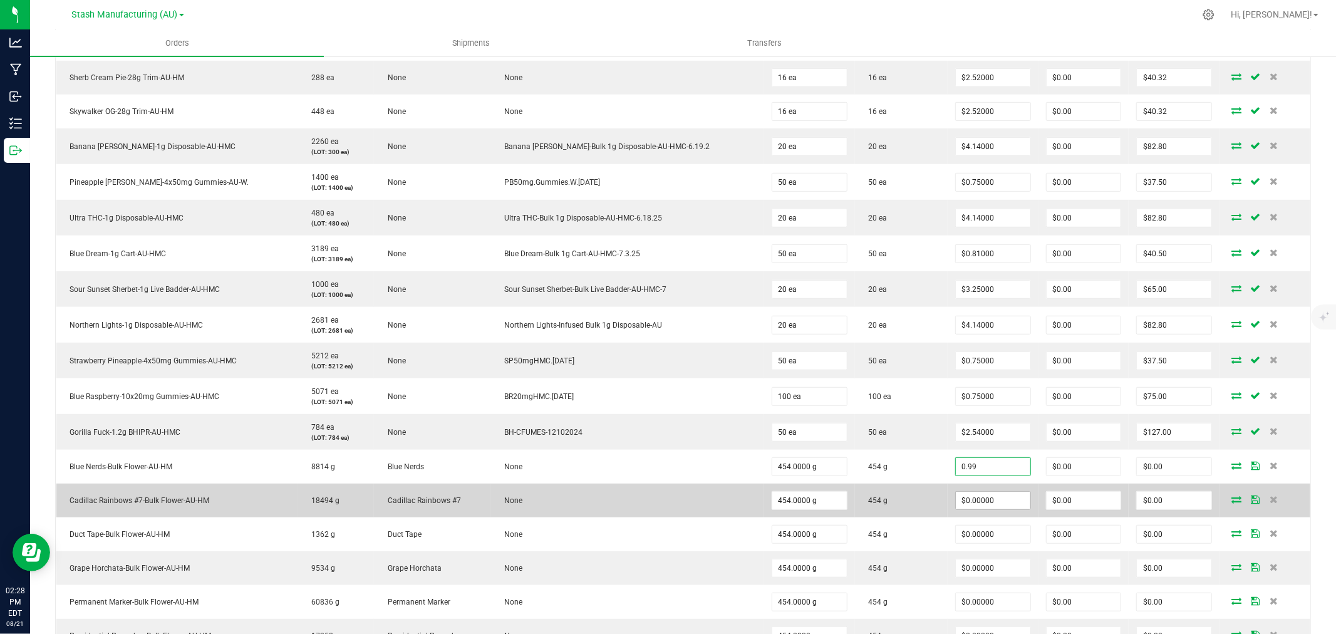
type input "$0.99000"
type input "$449.46"
click at [959, 493] on input "0" at bounding box center [993, 501] width 75 height 18
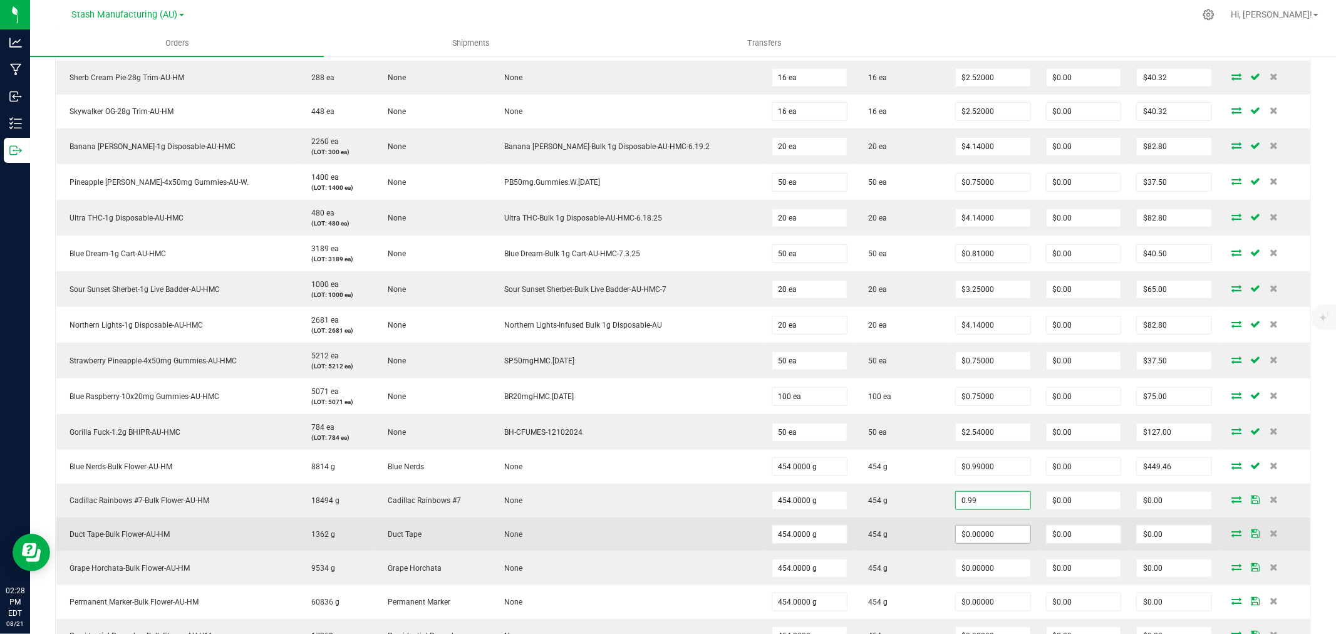
type input "$0.99000"
type input "$449.46"
click at [979, 529] on input "0" at bounding box center [993, 534] width 75 height 18
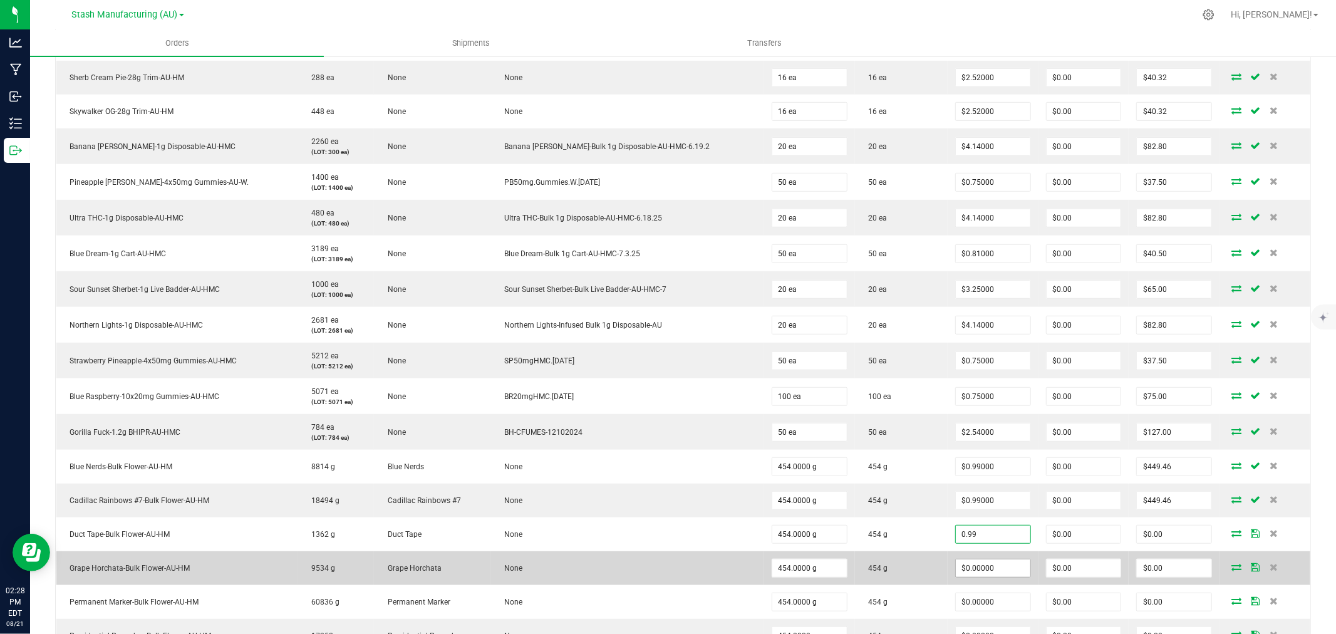
type input "$0.99000"
type input "$449.46"
click at [974, 560] on input "0" at bounding box center [993, 568] width 75 height 18
type input "$0.99000"
type input "$449.46"
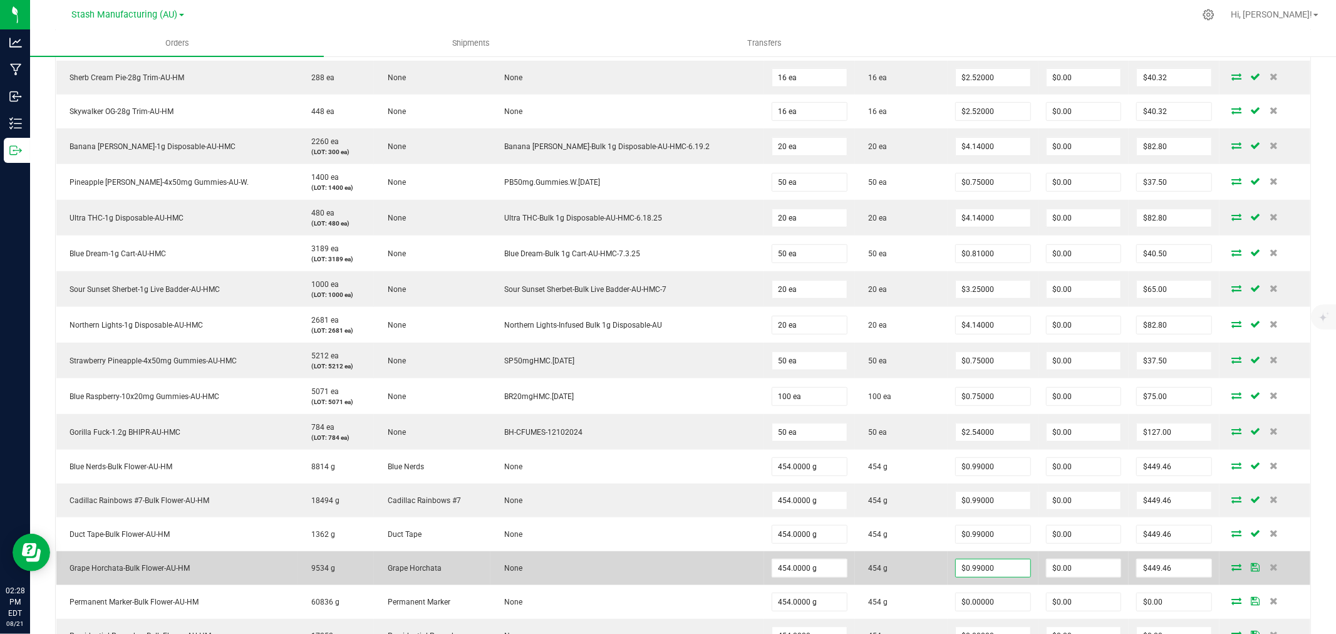
click at [901, 581] on td "454 g" at bounding box center [901, 568] width 93 height 34
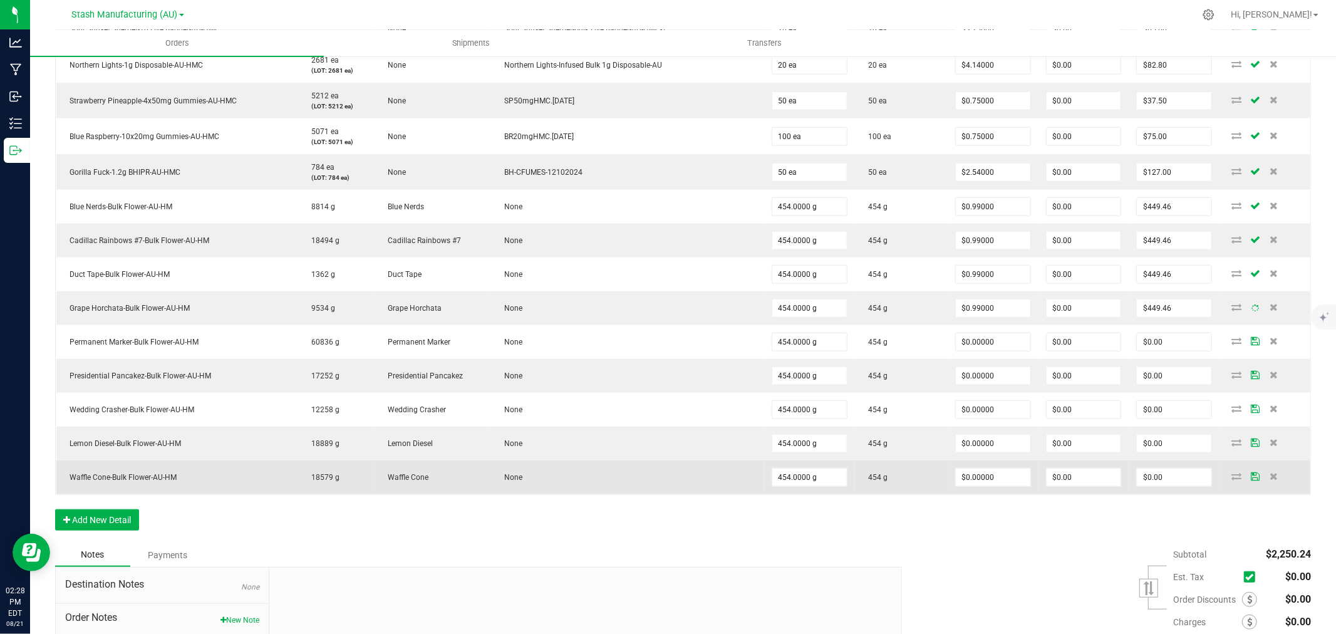
scroll to position [835, 0]
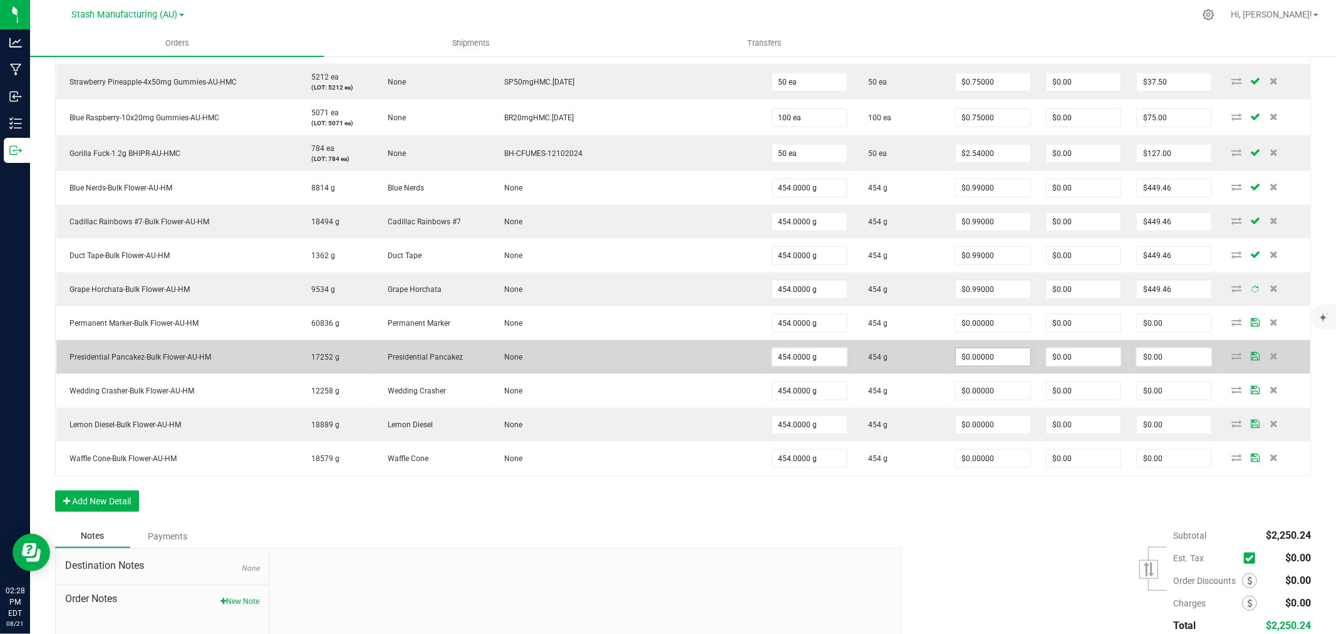
type input "0"
click at [963, 357] on input "0" at bounding box center [993, 357] width 75 height 18
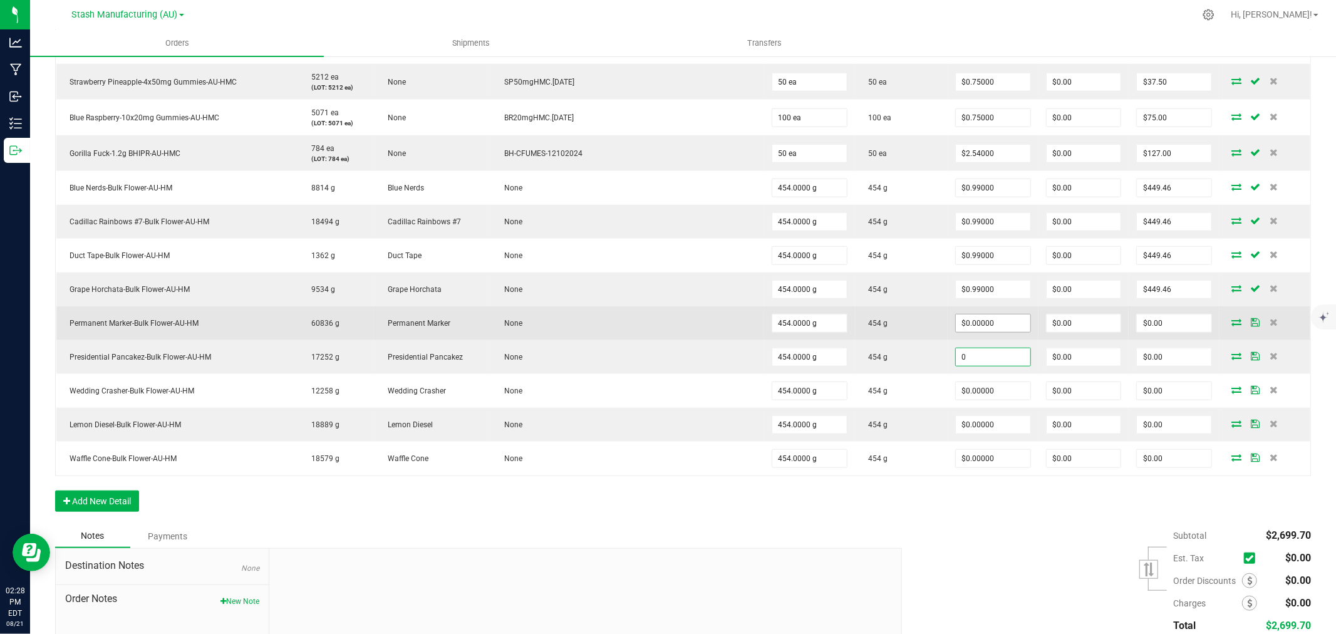
type input "0"
type input "$0.00000"
click at [956, 321] on input "0" at bounding box center [993, 323] width 75 height 18
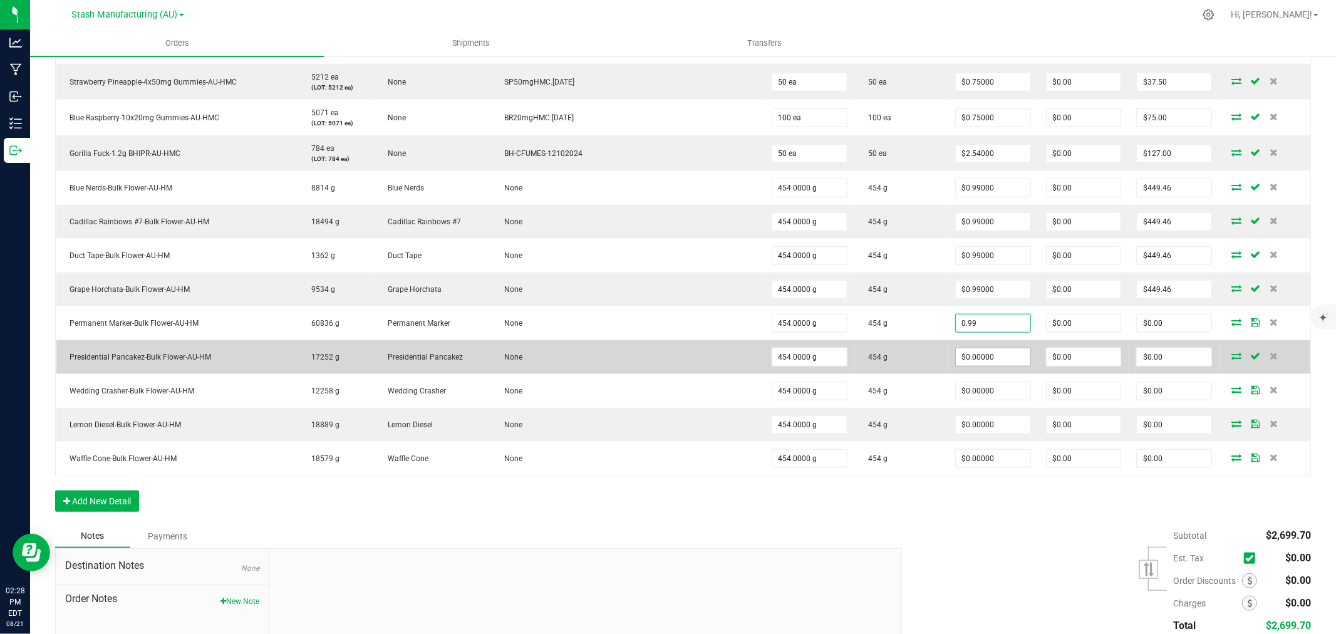
type input "$0.99000"
type input "$449.46"
click at [956, 349] on input "0" at bounding box center [993, 357] width 75 height 18
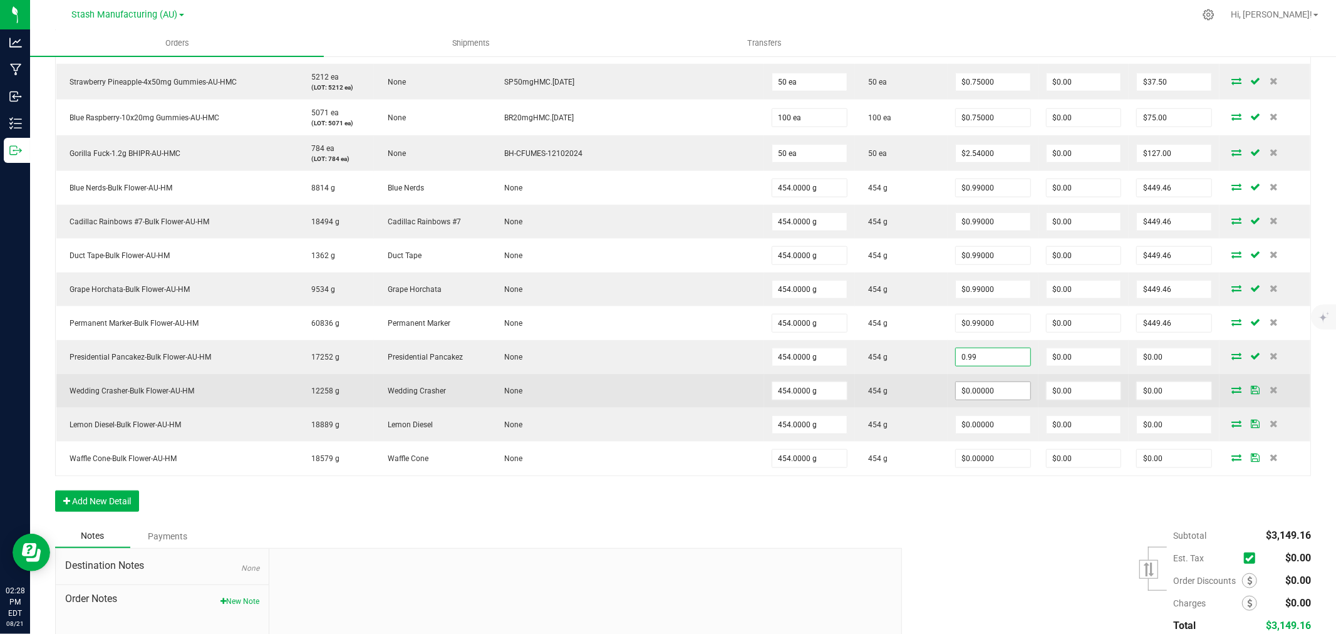
type input "0.99"
type input "0"
type input "$0.99000"
type input "$449.46"
click at [985, 393] on input "0" at bounding box center [993, 391] width 75 height 18
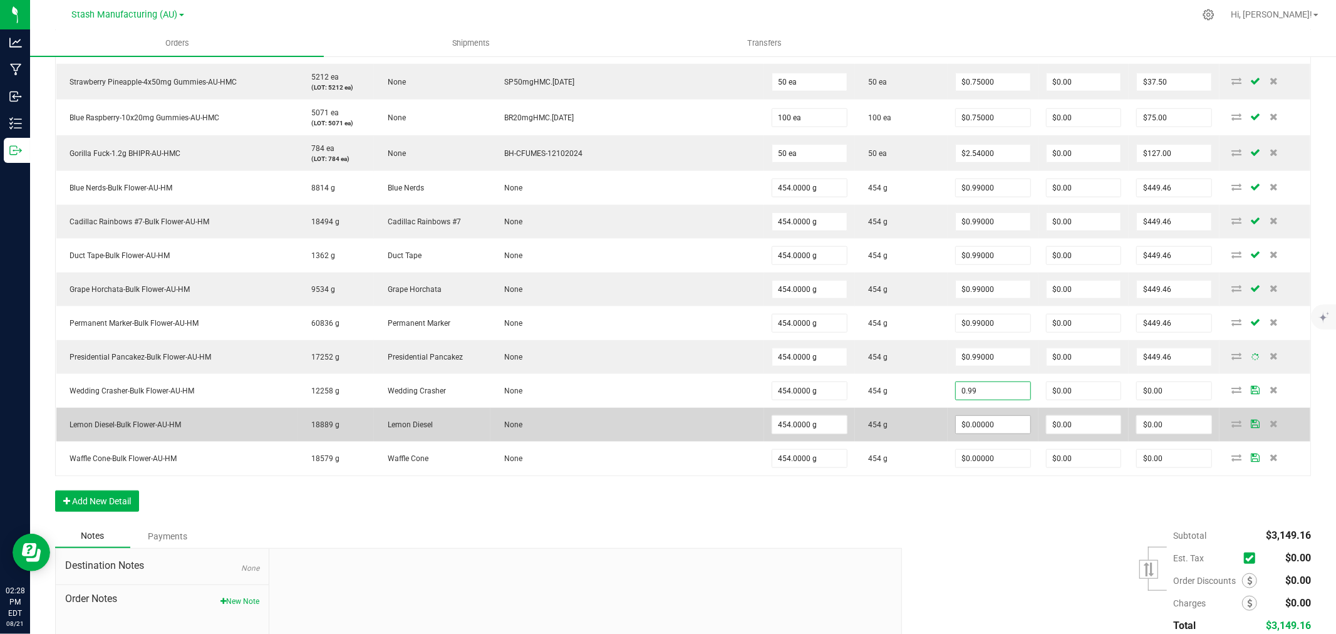
type input "$0.99000"
type input "$449.46"
click at [975, 428] on input "0" at bounding box center [993, 425] width 75 height 18
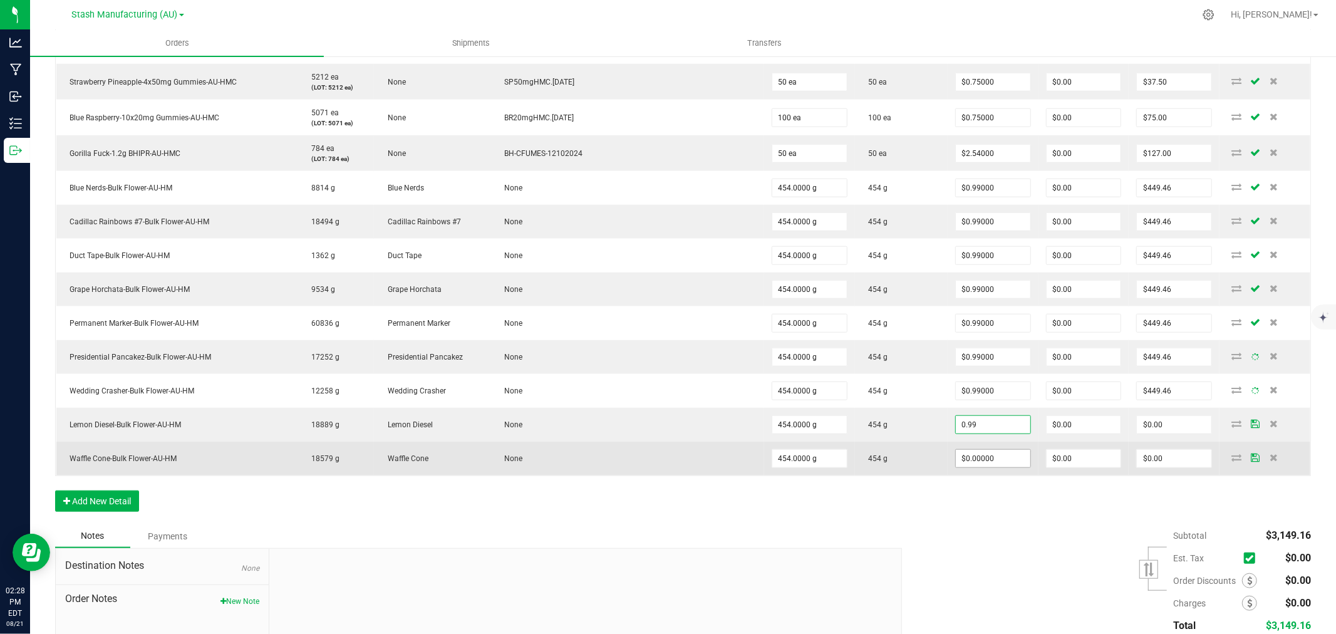
type input "$0.99000"
type input "$449.46"
click at [961, 454] on input "0" at bounding box center [993, 459] width 75 height 18
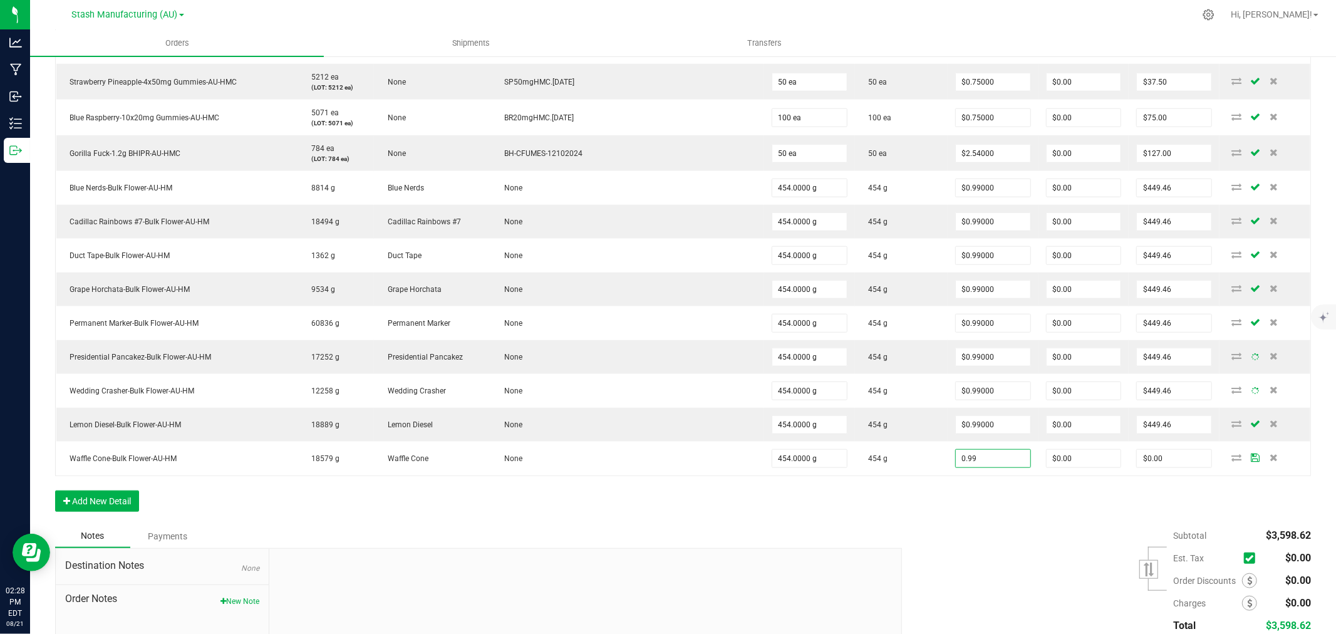
type input "$0.99000"
type input "$449.46"
click at [996, 532] on div "Subtotal $3,598.62 Est. Tax" at bounding box center [1101, 603] width 418 height 158
click at [996, 531] on div "Subtotal $3,598.62 Est. Tax" at bounding box center [1101, 603] width 418 height 158
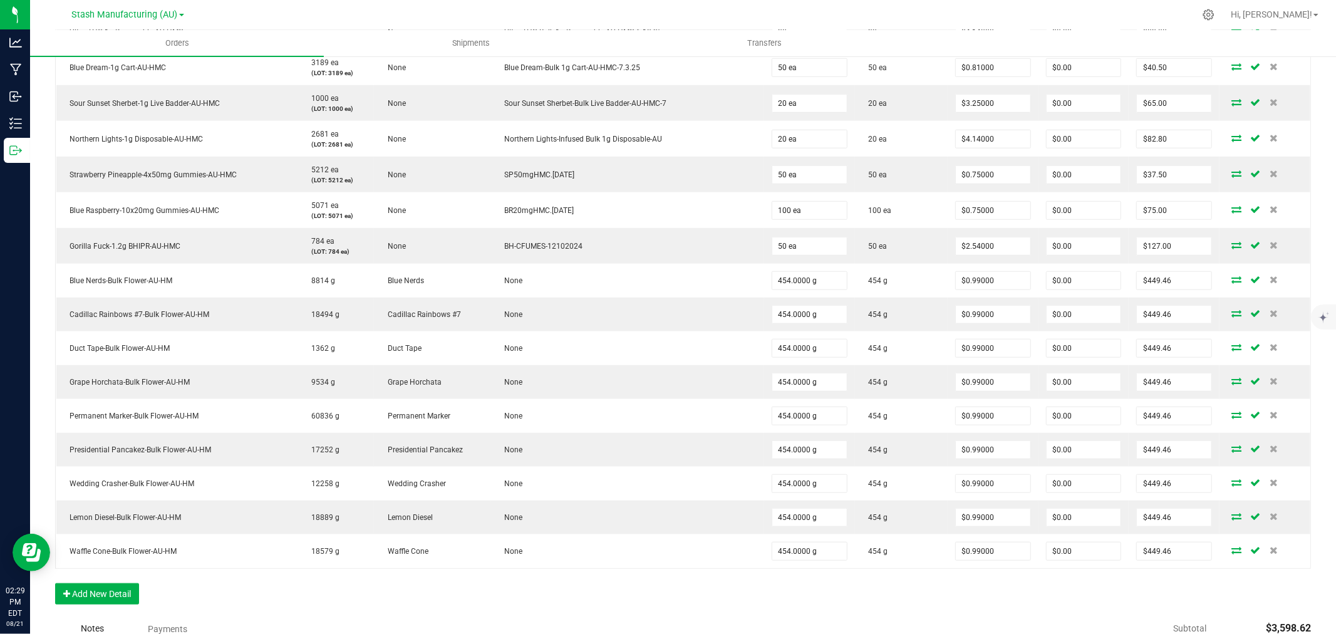
scroll to position [765, 0]
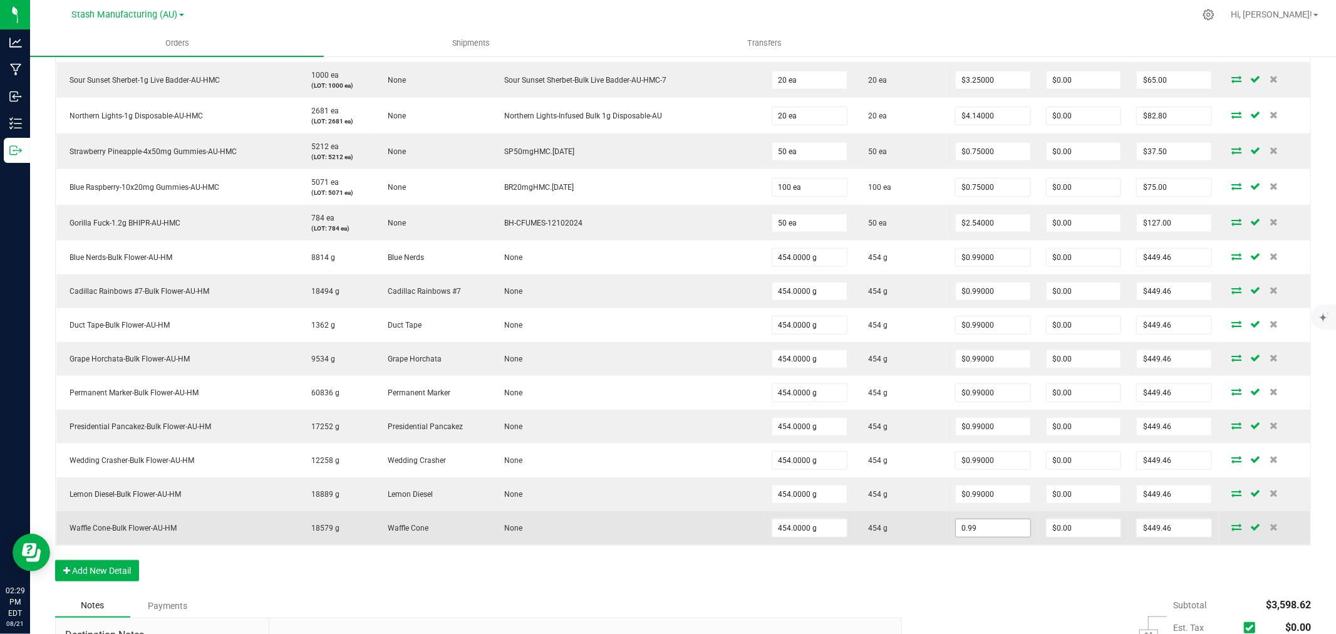
click at [966, 522] on input "0.99" at bounding box center [993, 528] width 75 height 18
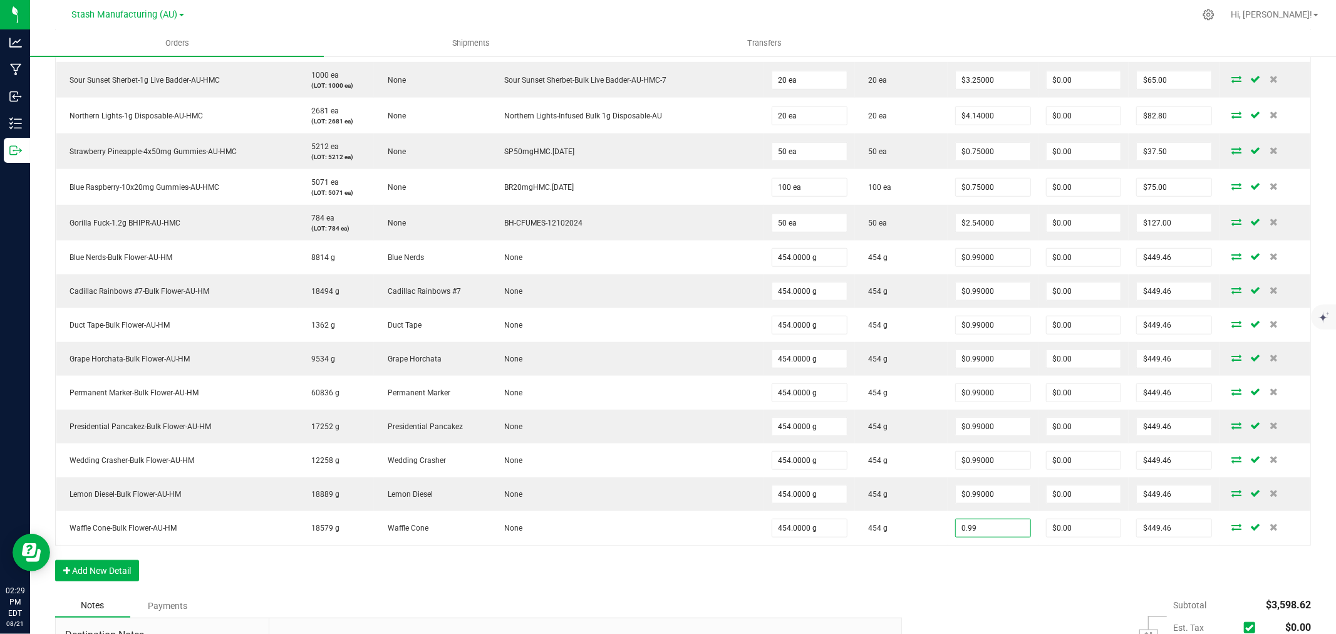
type input "$0.99000"
click at [941, 592] on div "Order Details Print All Labels Item Sellable Strain Lot Number Qty Ordered Qty …" at bounding box center [683, 106] width 1256 height 974
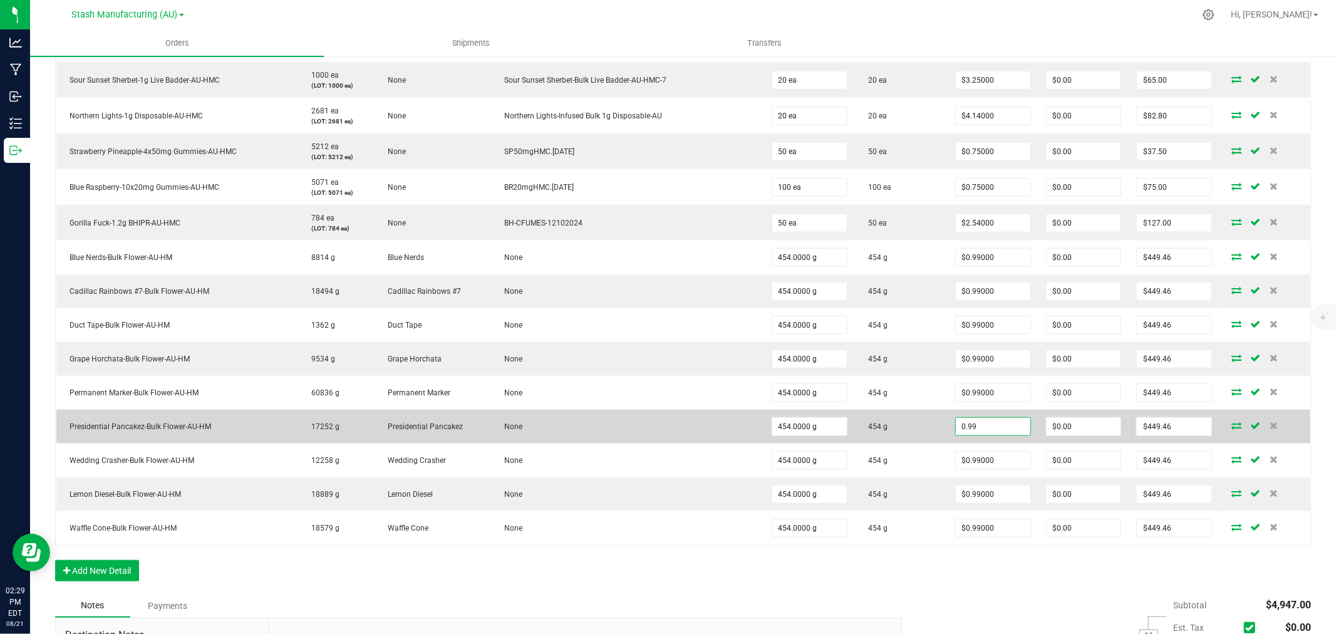
click at [975, 431] on input "0.99" at bounding box center [993, 427] width 75 height 18
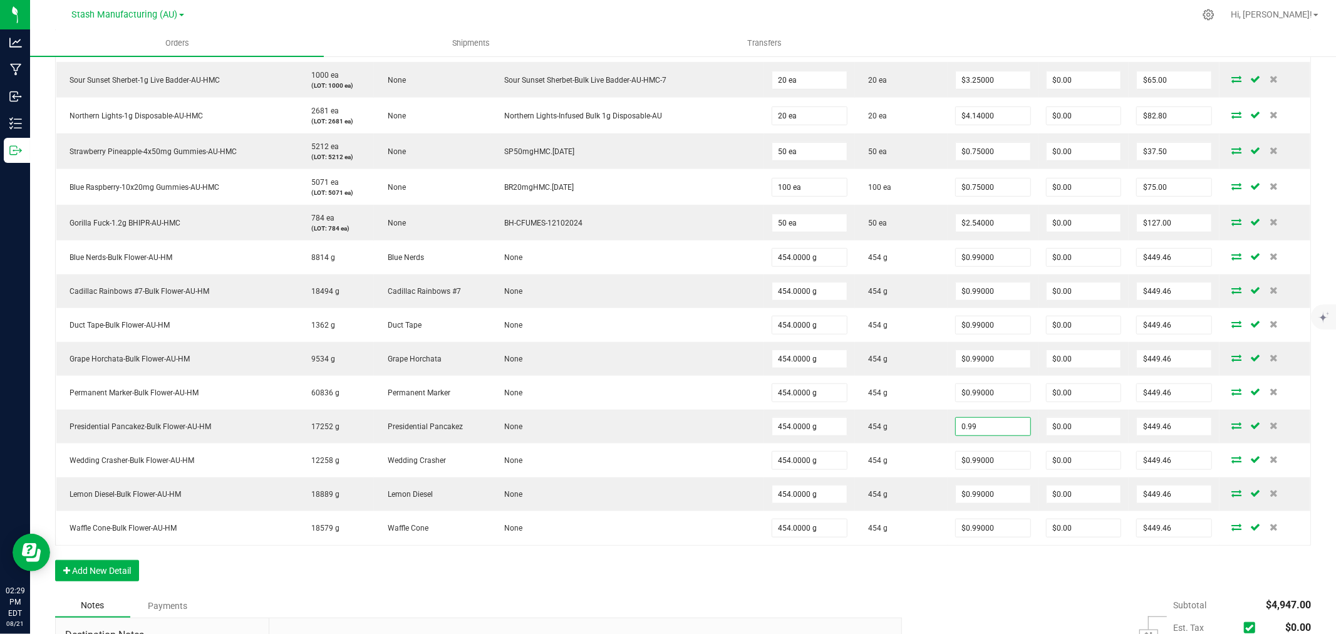
type input "$0.99000"
click at [979, 560] on div "Order Details Print All Labels Item Sellable Strain Lot Number Qty Ordered Qty …" at bounding box center [683, 106] width 1256 height 974
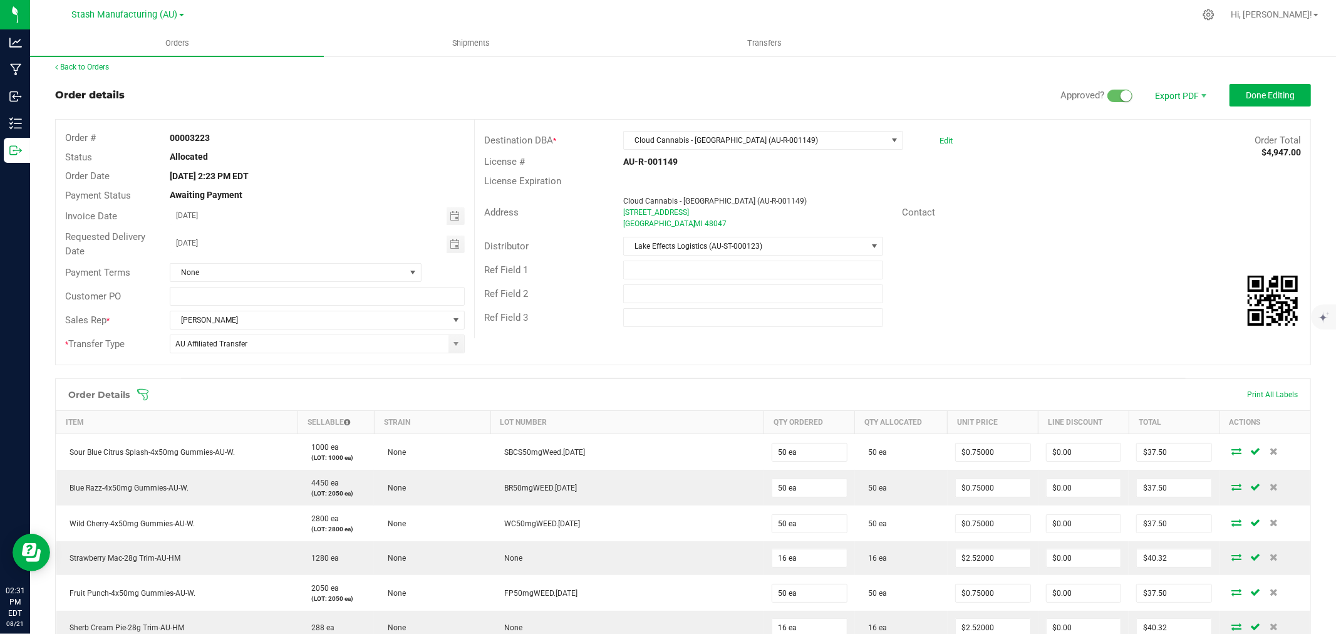
scroll to position [0, 0]
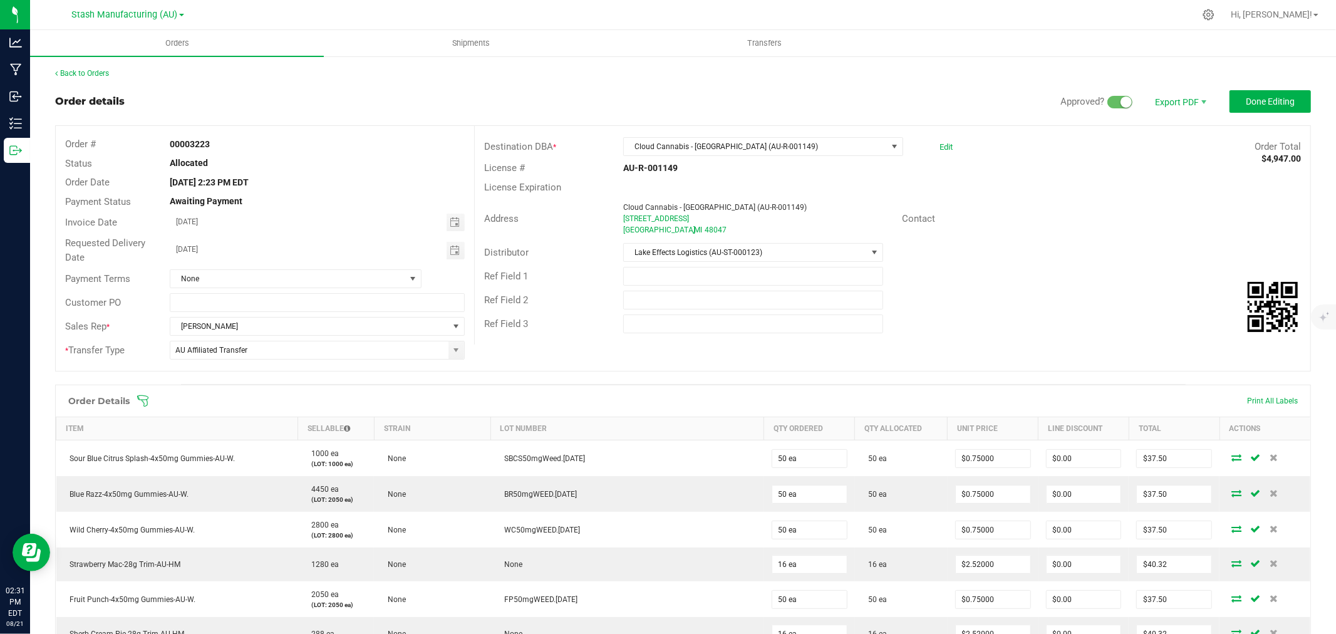
click at [147, 406] on icon at bounding box center [143, 401] width 13 height 13
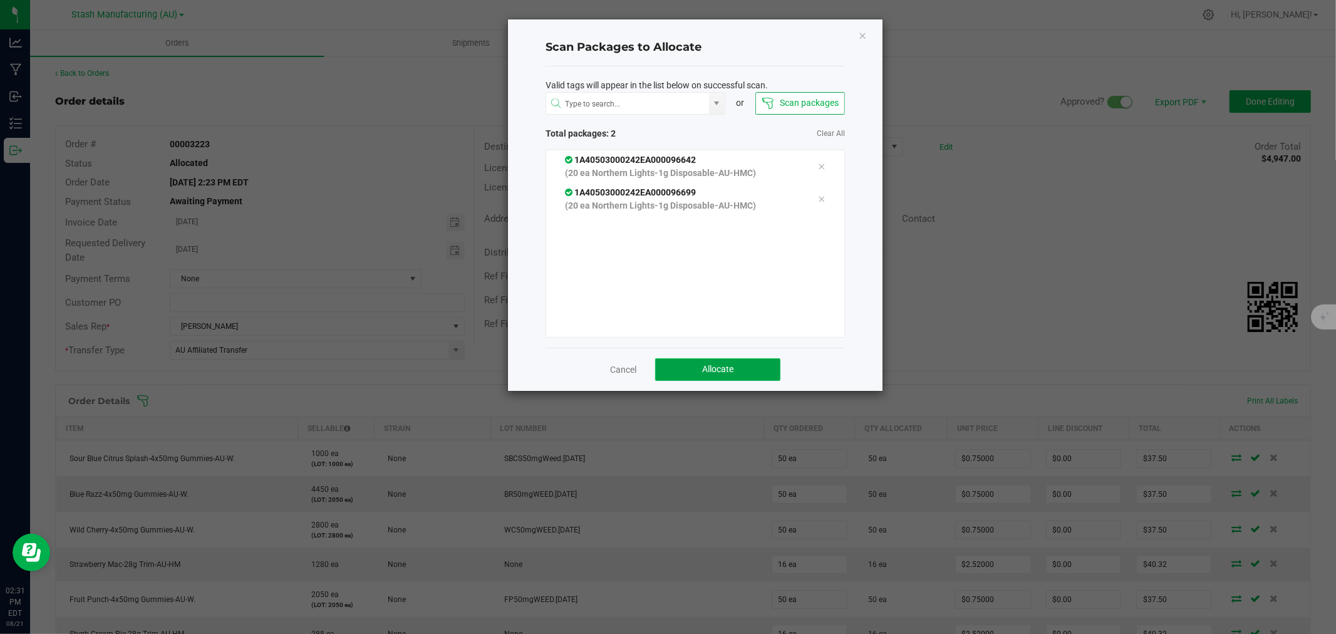
click at [755, 380] on button "Allocate" at bounding box center [717, 369] width 125 height 23
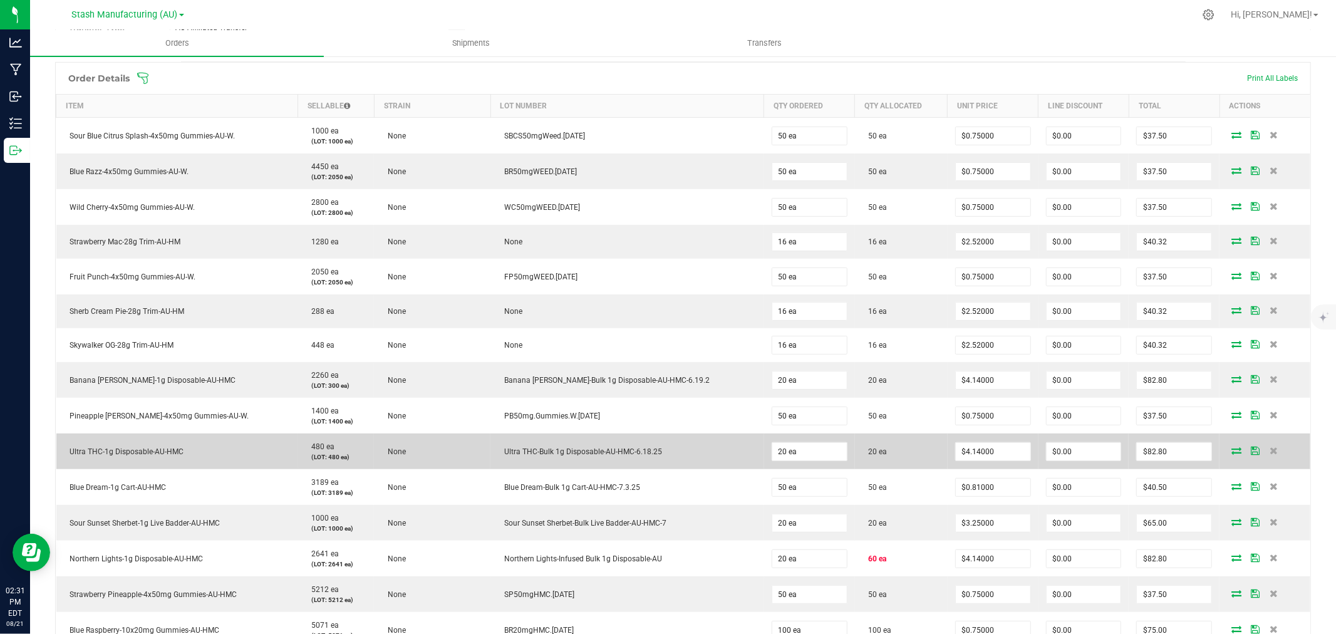
scroll to position [348, 0]
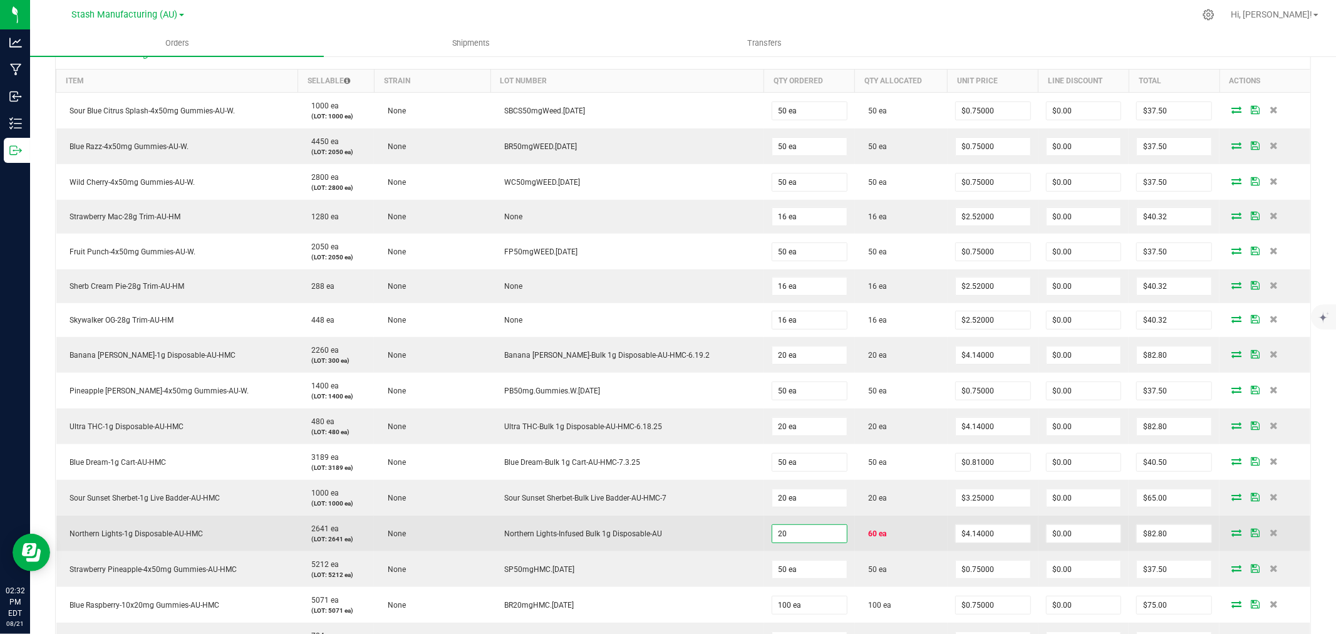
click at [802, 534] on input "20" at bounding box center [809, 534] width 75 height 18
type input "60 ea"
type input "$248.40"
click at [902, 535] on td "60 ea" at bounding box center [901, 533] width 93 height 36
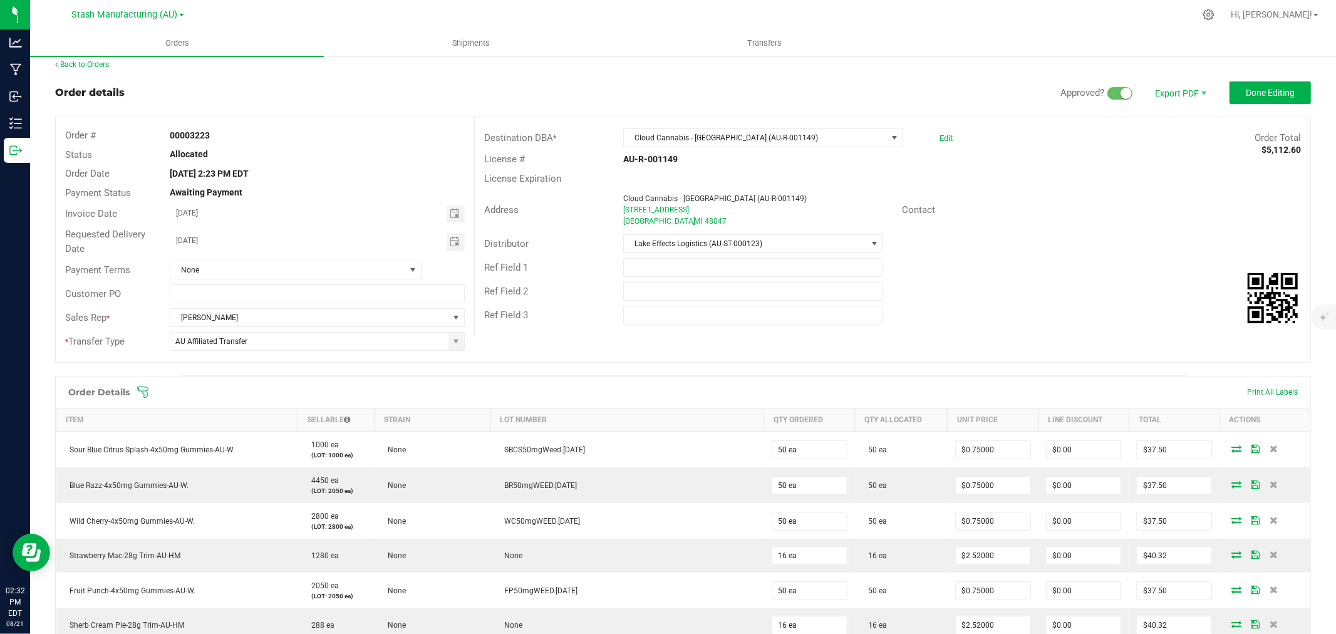
scroll to position [0, 0]
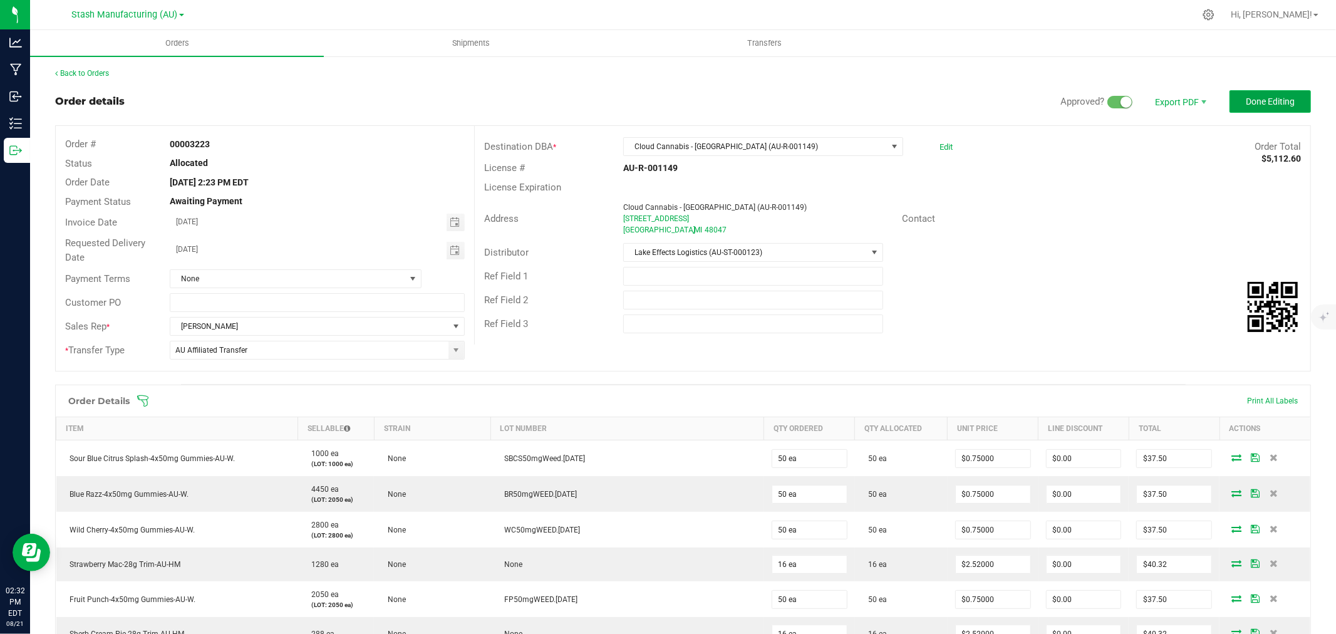
click at [1266, 105] on span "Done Editing" at bounding box center [1270, 101] width 49 height 10
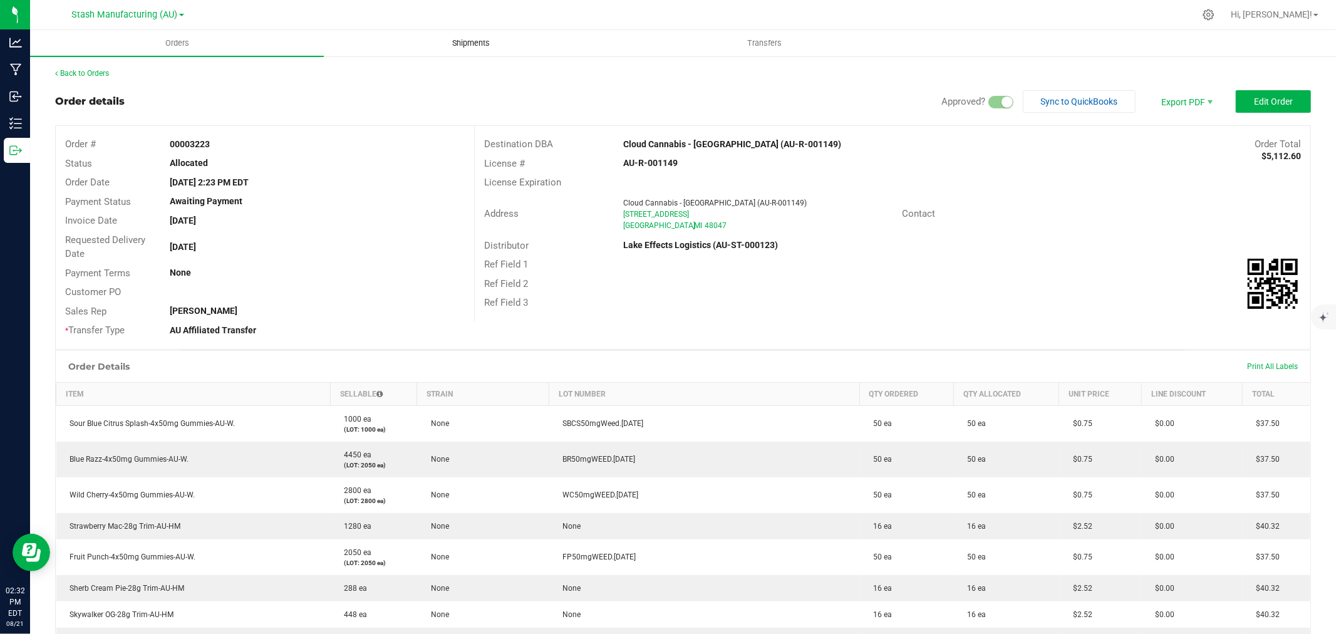
click at [462, 35] on uib-tab-heading "Shipments" at bounding box center [470, 43] width 292 height 25
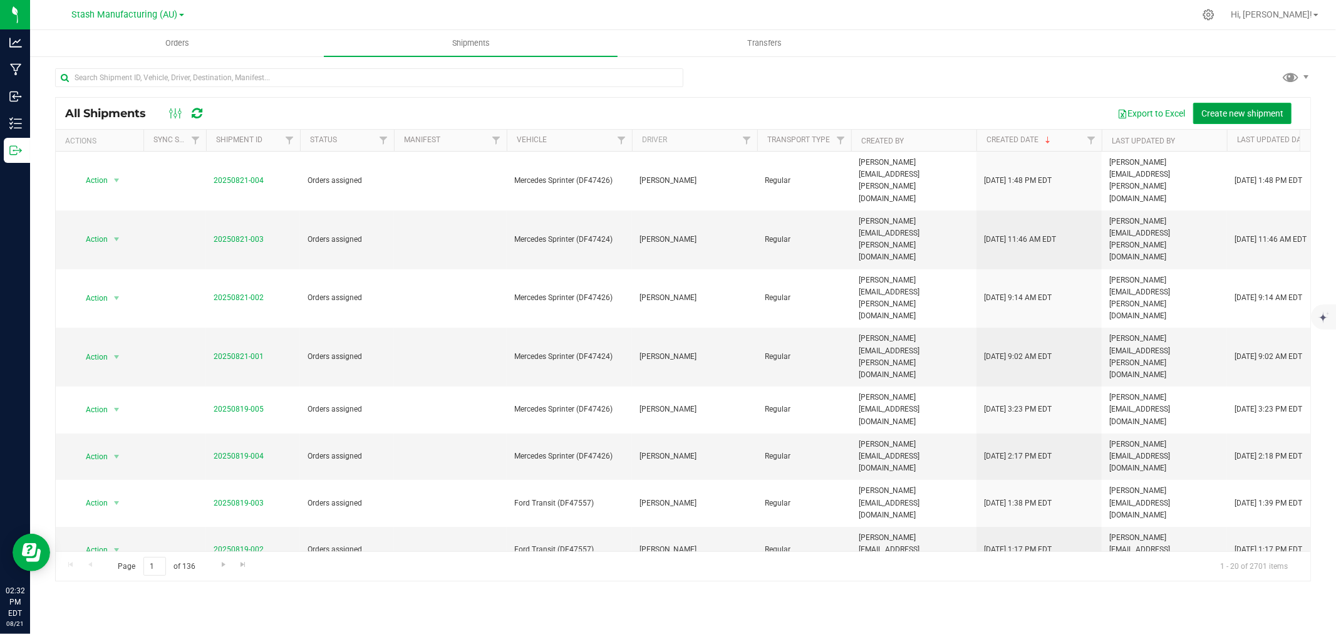
click at [1217, 108] on span "Create new shipment" at bounding box center [1242, 113] width 82 height 10
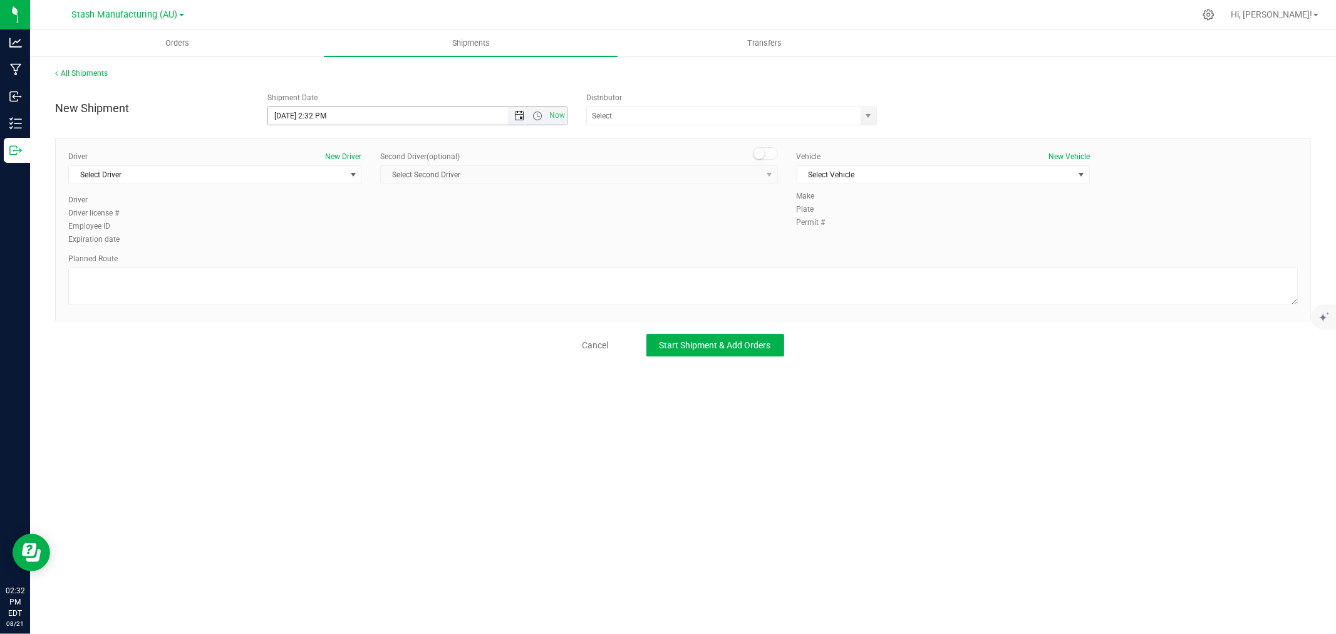
click at [522, 114] on span "Open the date view" at bounding box center [519, 116] width 10 height 10
click at [297, 264] on link "25" at bounding box center [297, 261] width 18 height 19
type input "[DATE] 2:32 PM"
click at [627, 120] on input "text" at bounding box center [720, 116] width 266 height 18
click at [628, 138] on li "Lake Effects Logistics (AU-ST-000123)" at bounding box center [731, 137] width 289 height 19
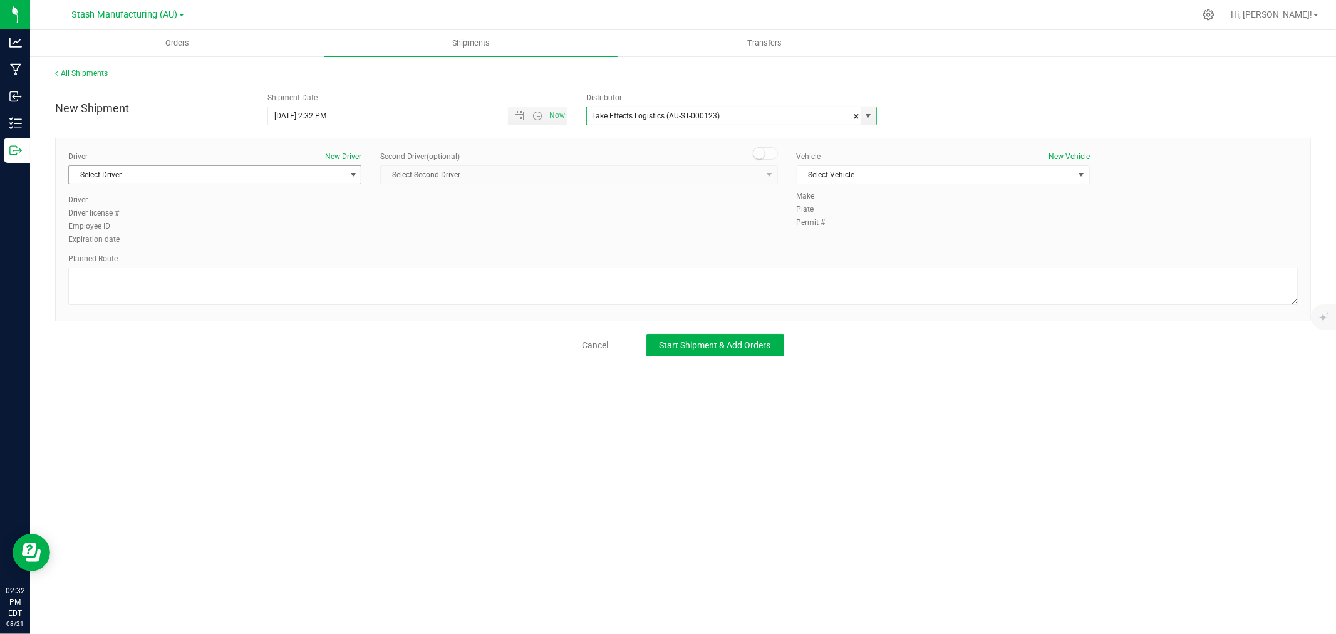
type input "Lake Effects Logistics (AU-ST-000123)"
click at [133, 169] on span "Select Driver" at bounding box center [207, 175] width 276 height 18
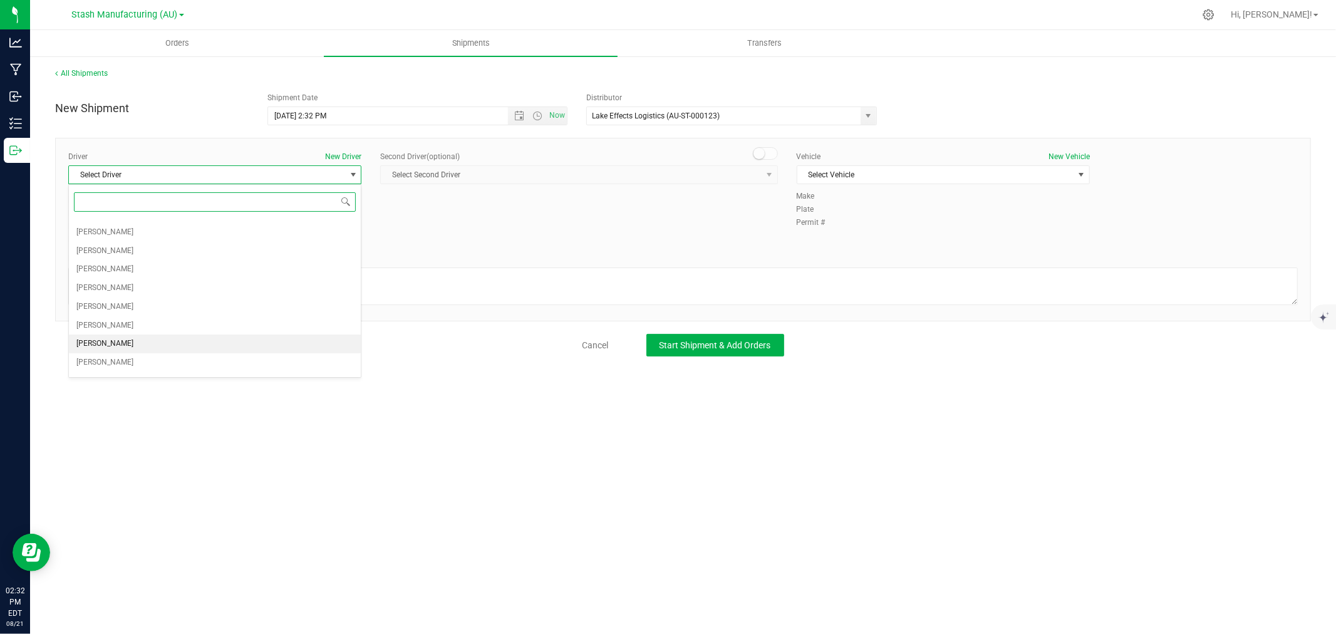
scroll to position [67, 0]
click at [105, 272] on span "[PERSON_NAME]" at bounding box center [104, 272] width 57 height 16
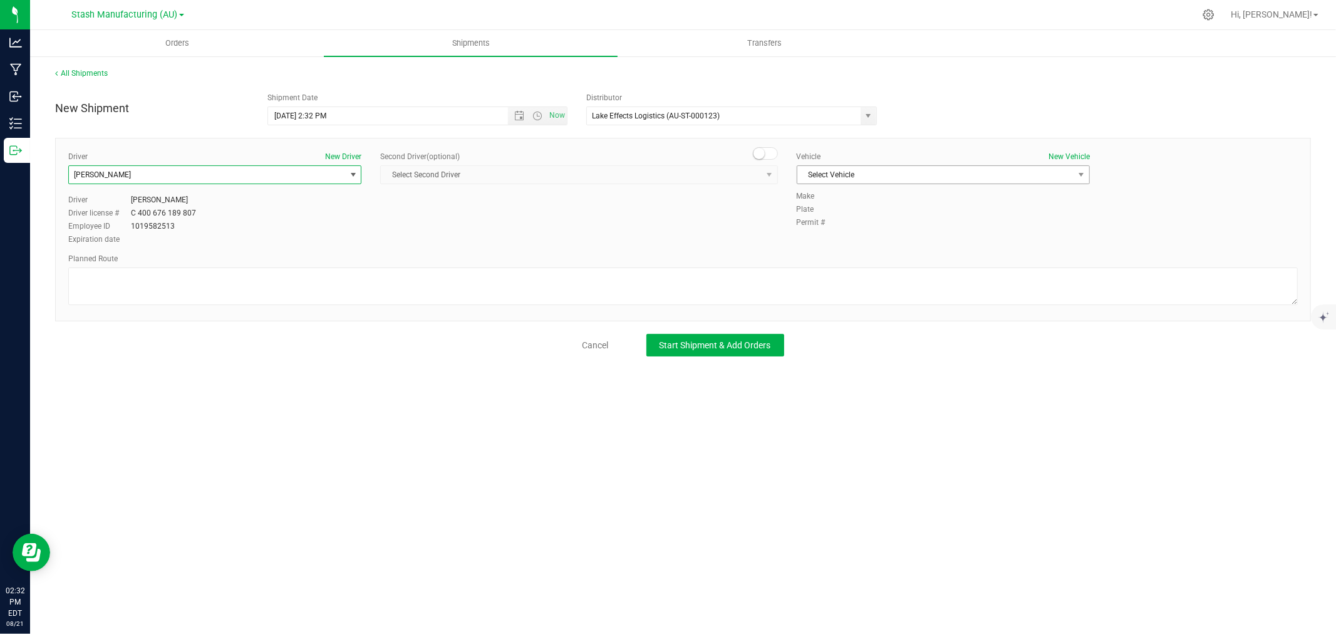
click at [835, 173] on span "Select Vehicle" at bounding box center [935, 175] width 276 height 18
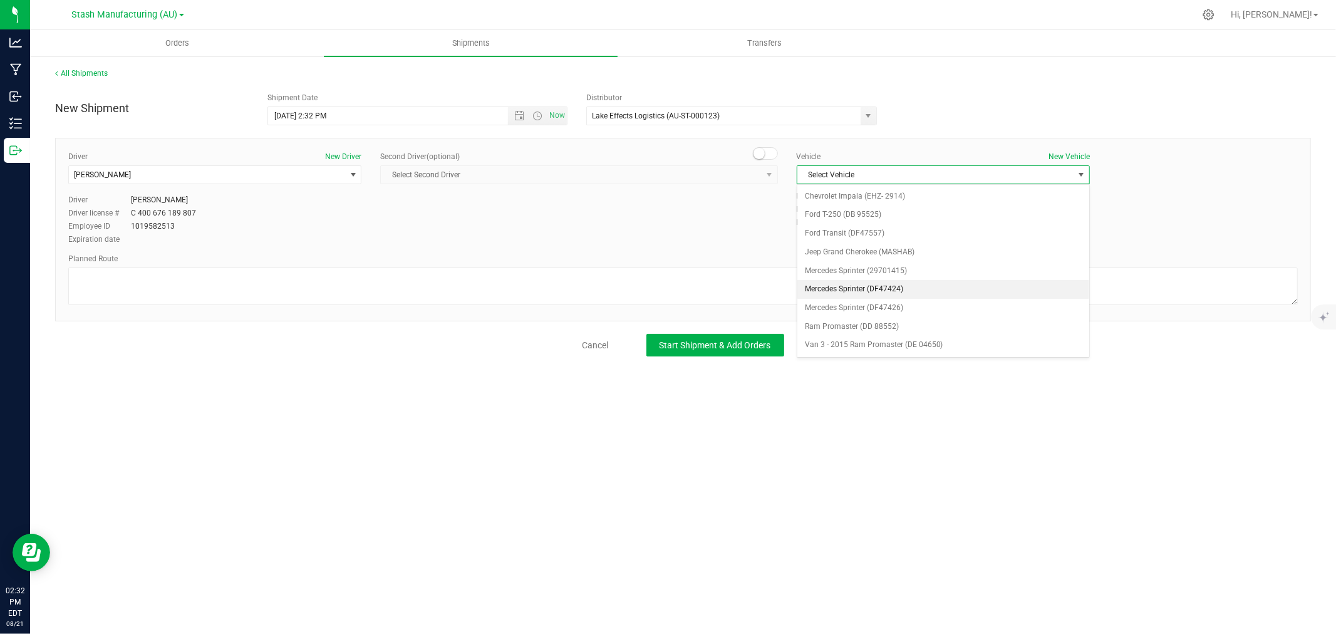
click at [892, 292] on li "Mercedes Sprinter (DF47424)" at bounding box center [943, 289] width 292 height 19
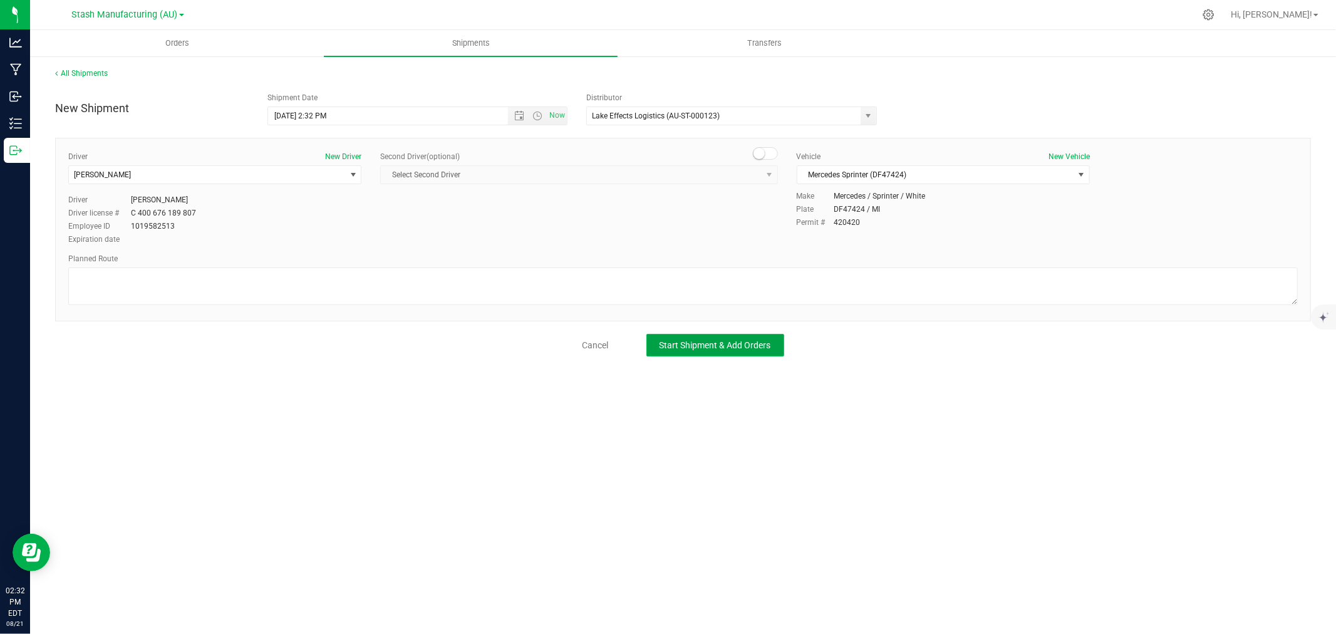
click at [723, 336] on button "Start Shipment & Add Orders" at bounding box center [715, 345] width 138 height 23
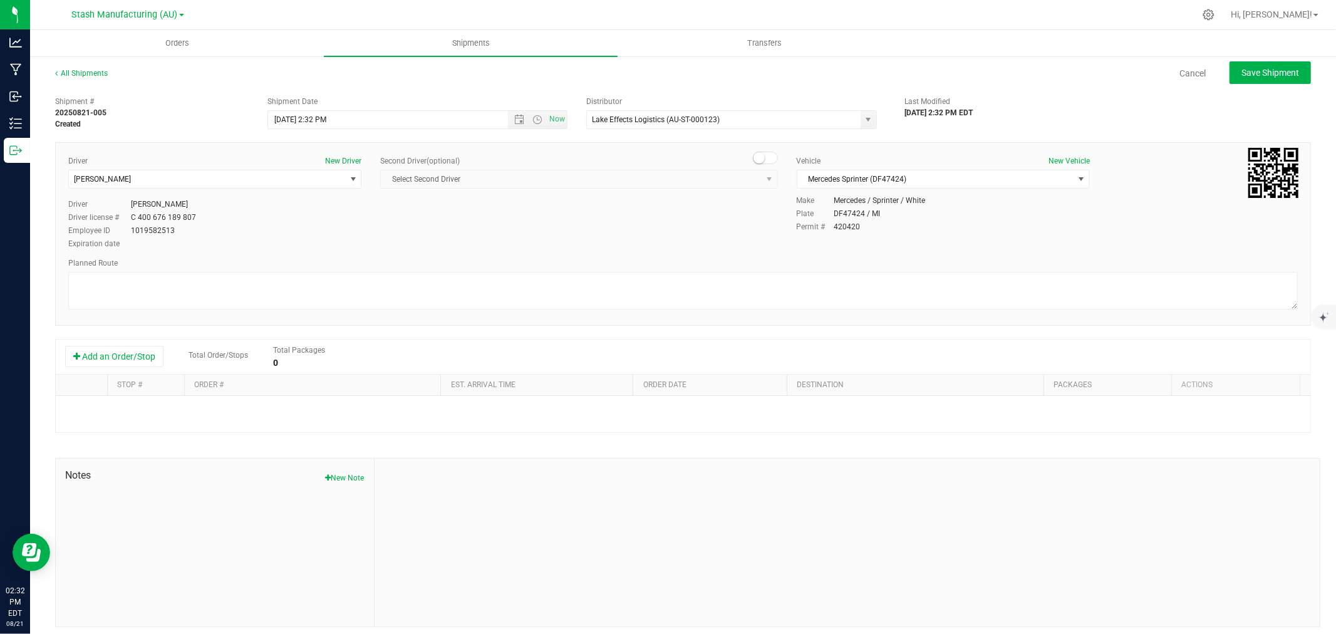
click at [113, 343] on div "Add an Order/Stop Total Order/Stops Total Packages 0" at bounding box center [683, 356] width 1254 height 35
click at [107, 349] on button "Add an Order/Stop" at bounding box center [114, 356] width 98 height 21
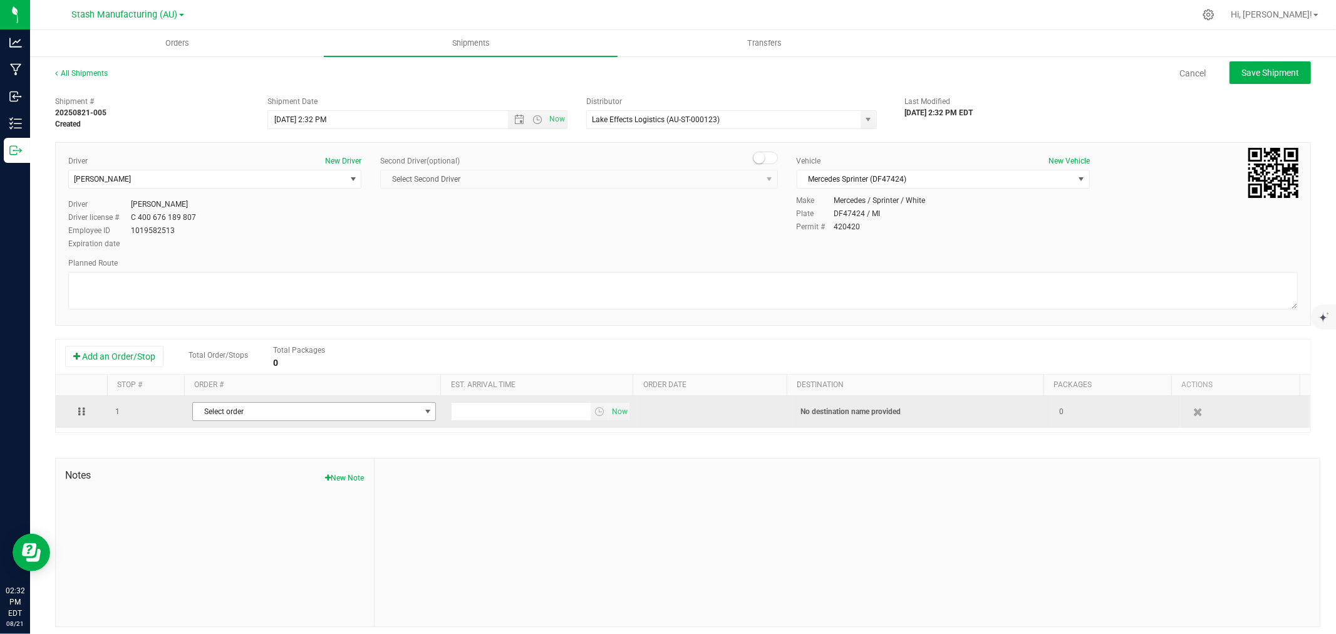
click at [304, 418] on span "Select order" at bounding box center [306, 412] width 227 height 18
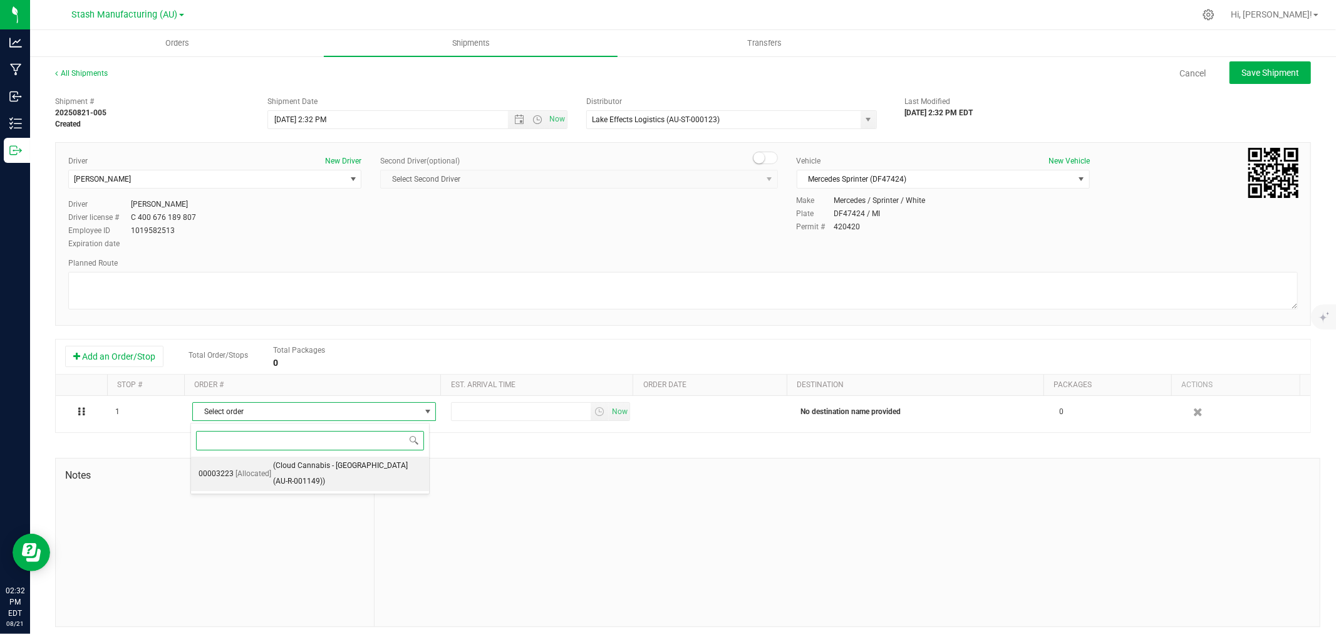
click at [314, 470] on span "(Cloud Cannabis - [GEOGRAPHIC_DATA] (AU-R-001149))" at bounding box center [347, 474] width 148 height 32
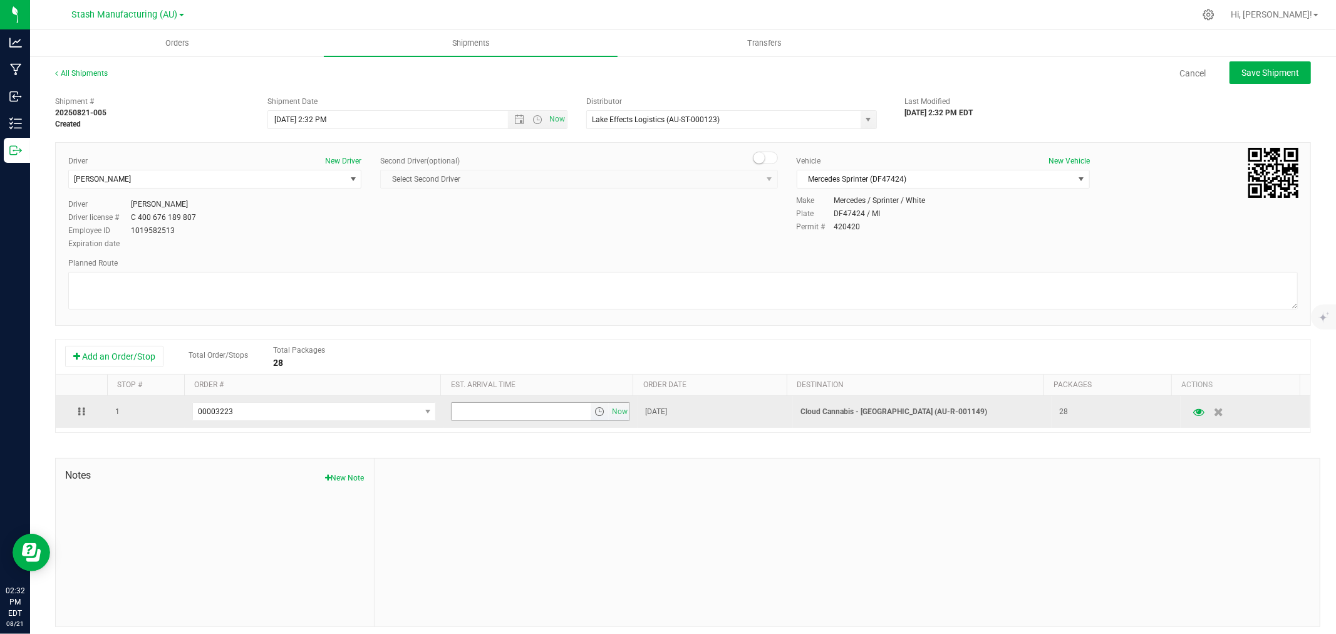
click at [477, 416] on input "text" at bounding box center [521, 412] width 139 height 18
type input "6:00 pm"
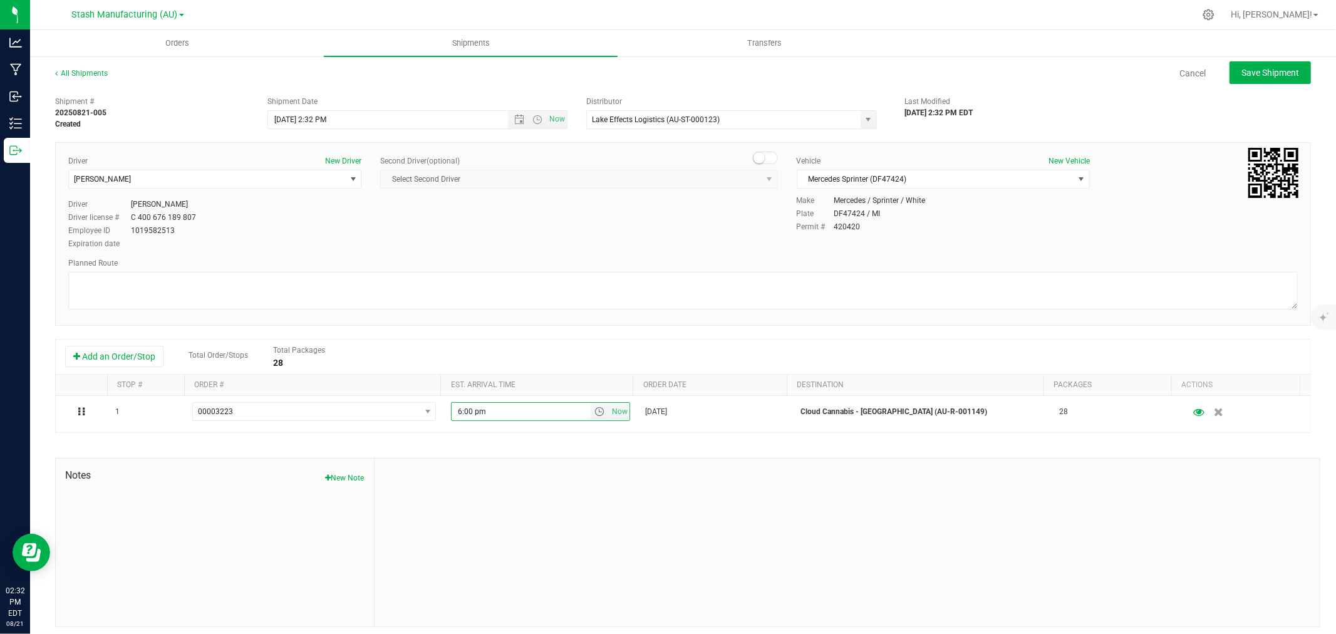
click at [522, 477] on div at bounding box center [846, 542] width 945 height 168
click at [1269, 86] on div "All Shipments Cancel Save Shipment" at bounding box center [683, 79] width 1256 height 23
click at [1269, 75] on span "Save Shipment" at bounding box center [1270, 73] width 58 height 10
type input "[DATE] 6:32 PM"
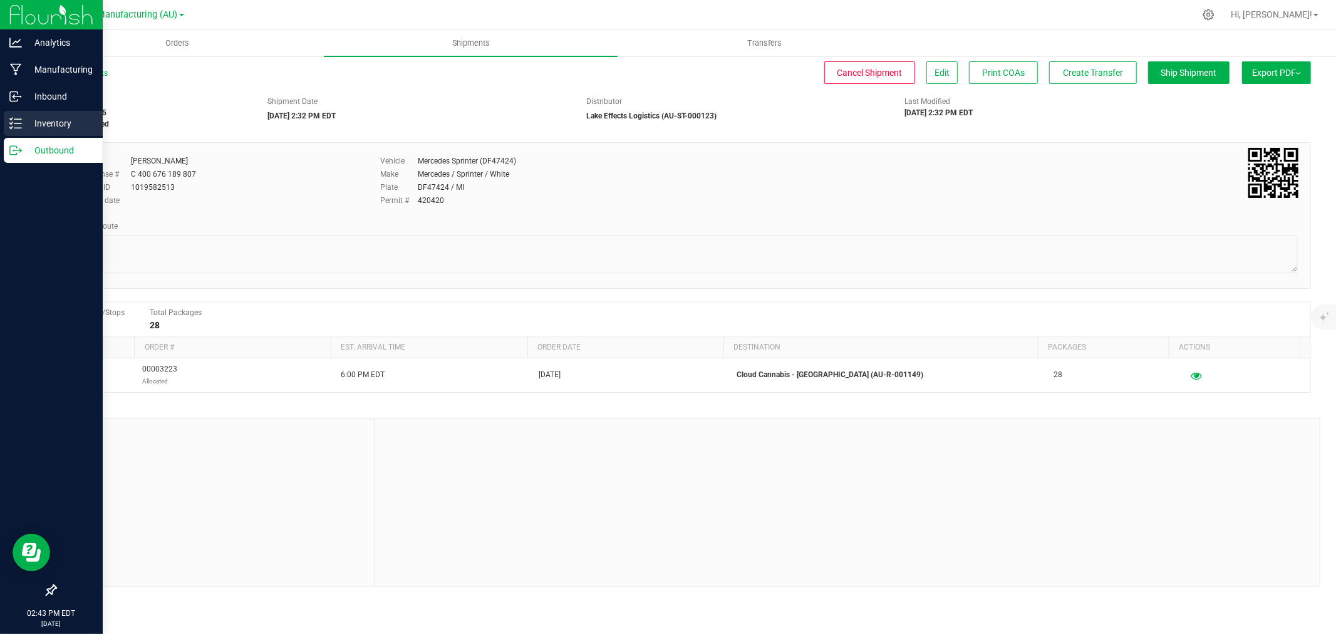
click at [48, 121] on p "Inventory" at bounding box center [59, 123] width 75 height 15
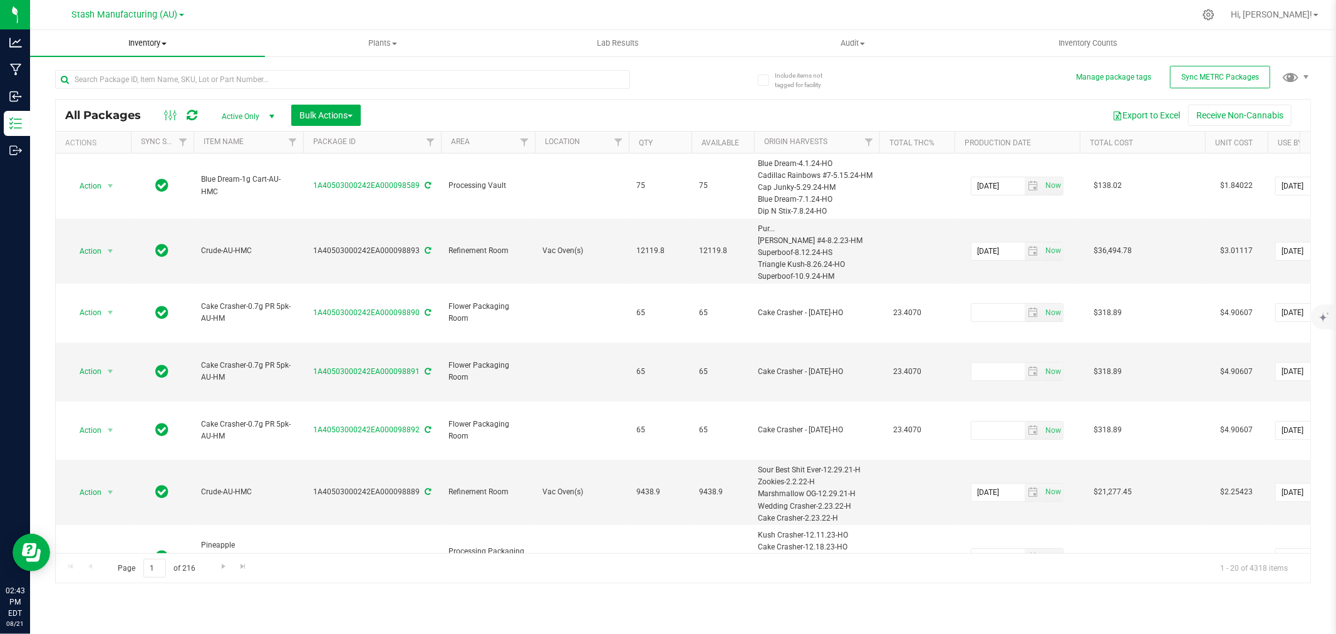
click at [153, 43] on span "Inventory" at bounding box center [147, 43] width 235 height 11
click at [83, 84] on li "All inventory" at bounding box center [147, 90] width 235 height 15
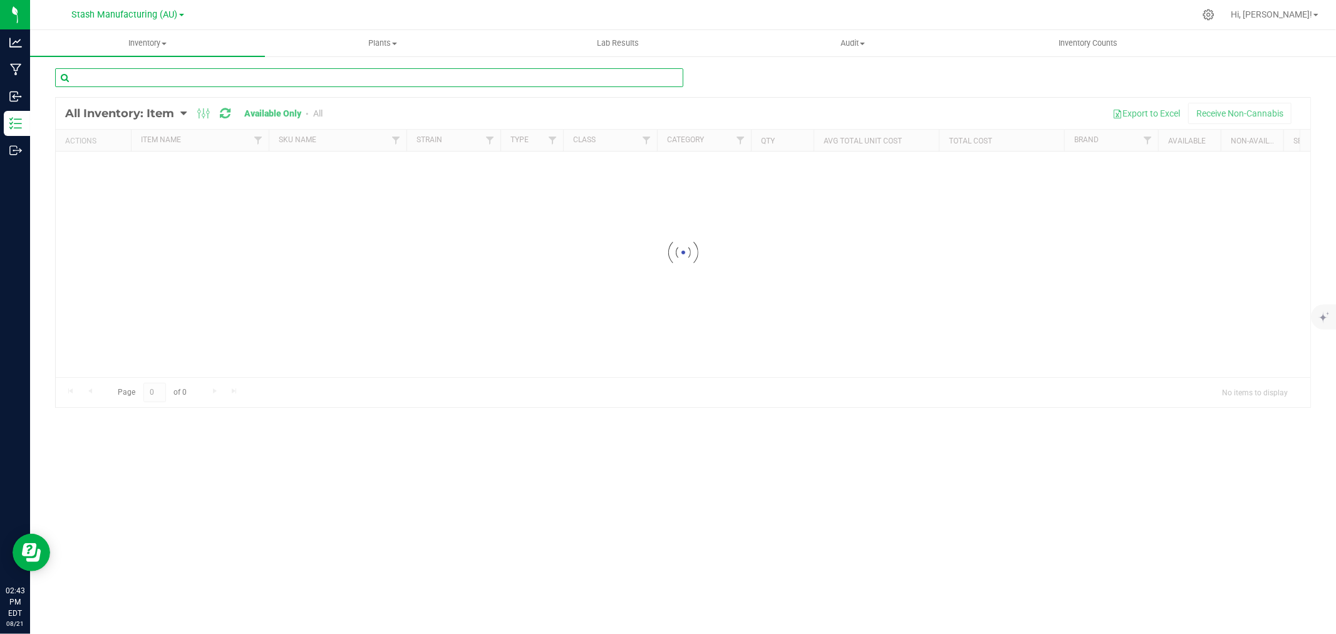
click at [321, 78] on input "text" at bounding box center [369, 77] width 628 height 19
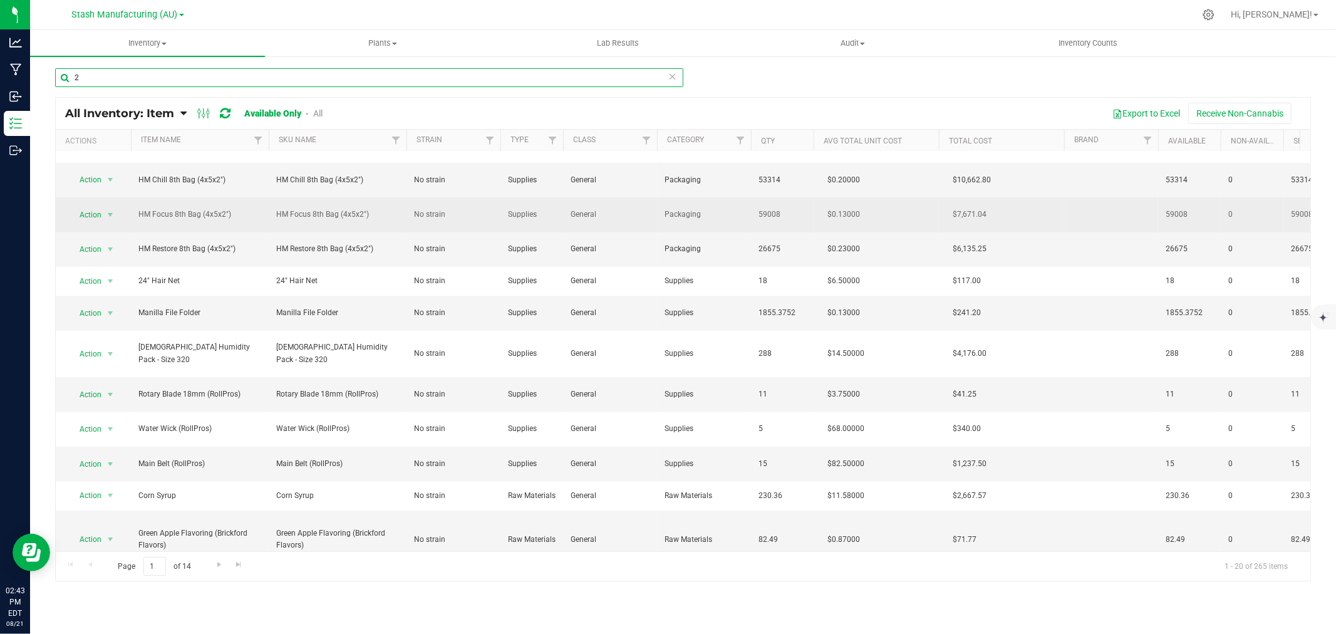
scroll to position [295, 0]
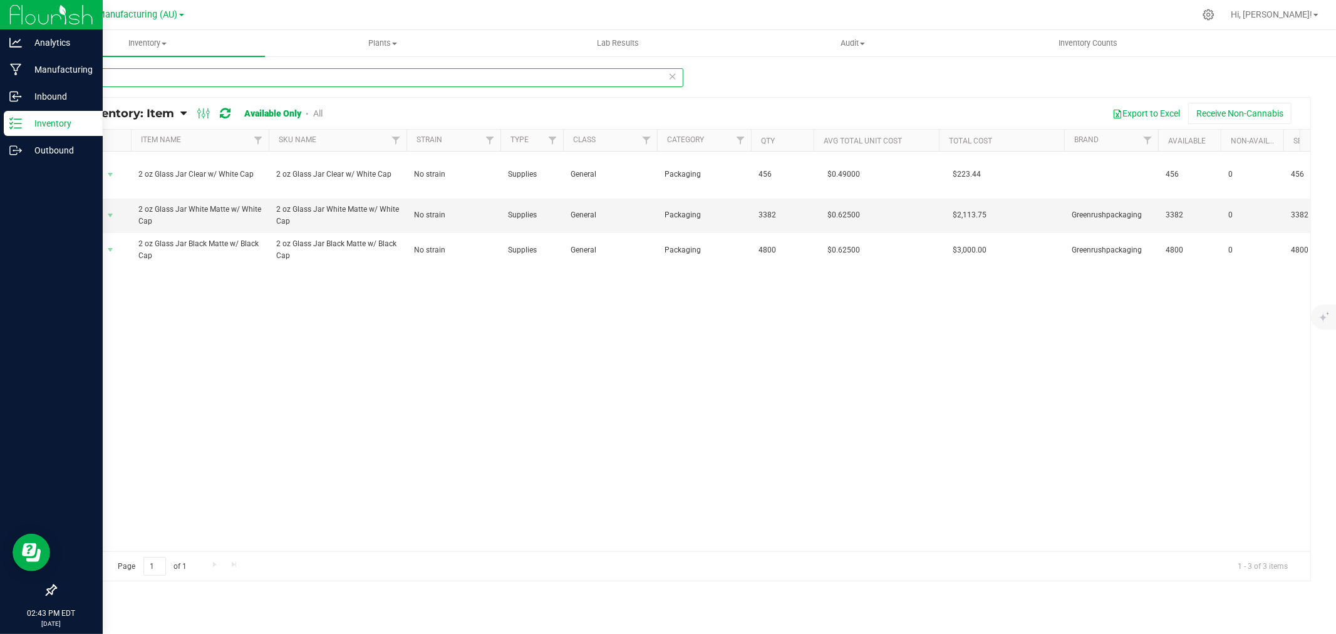
type input "2 o"
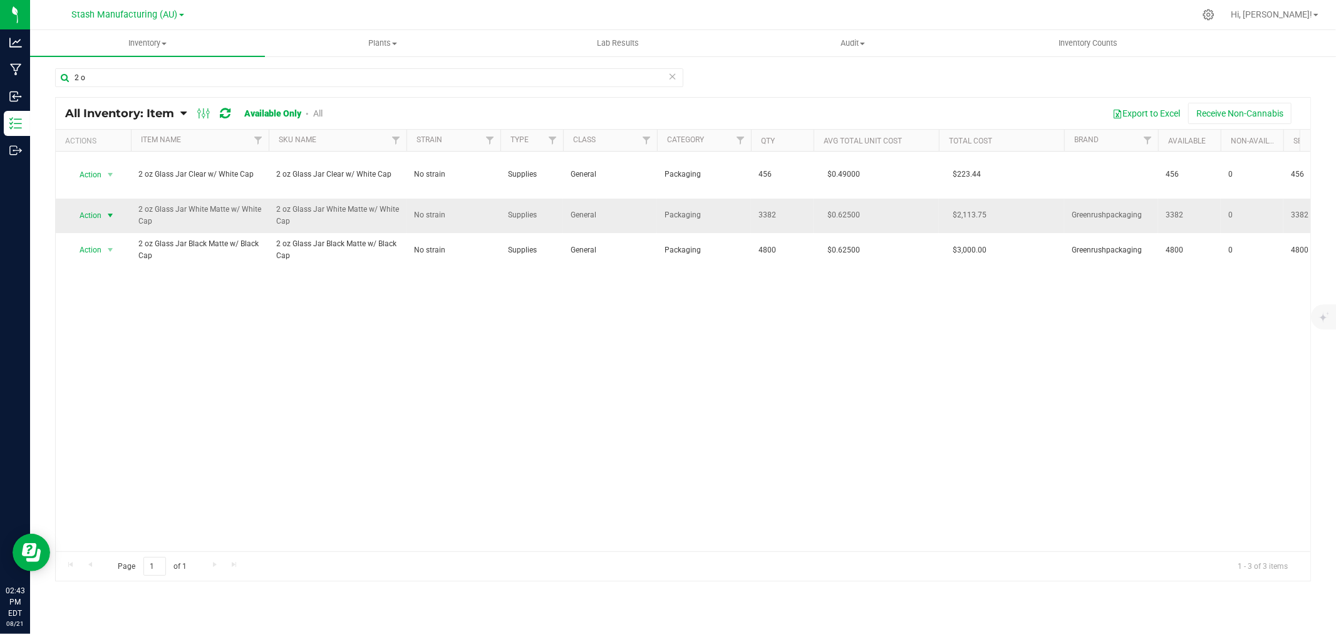
click at [103, 219] on span "select" at bounding box center [111, 216] width 16 height 18
click at [96, 234] on li "Adjust qty" at bounding box center [109, 236] width 80 height 19
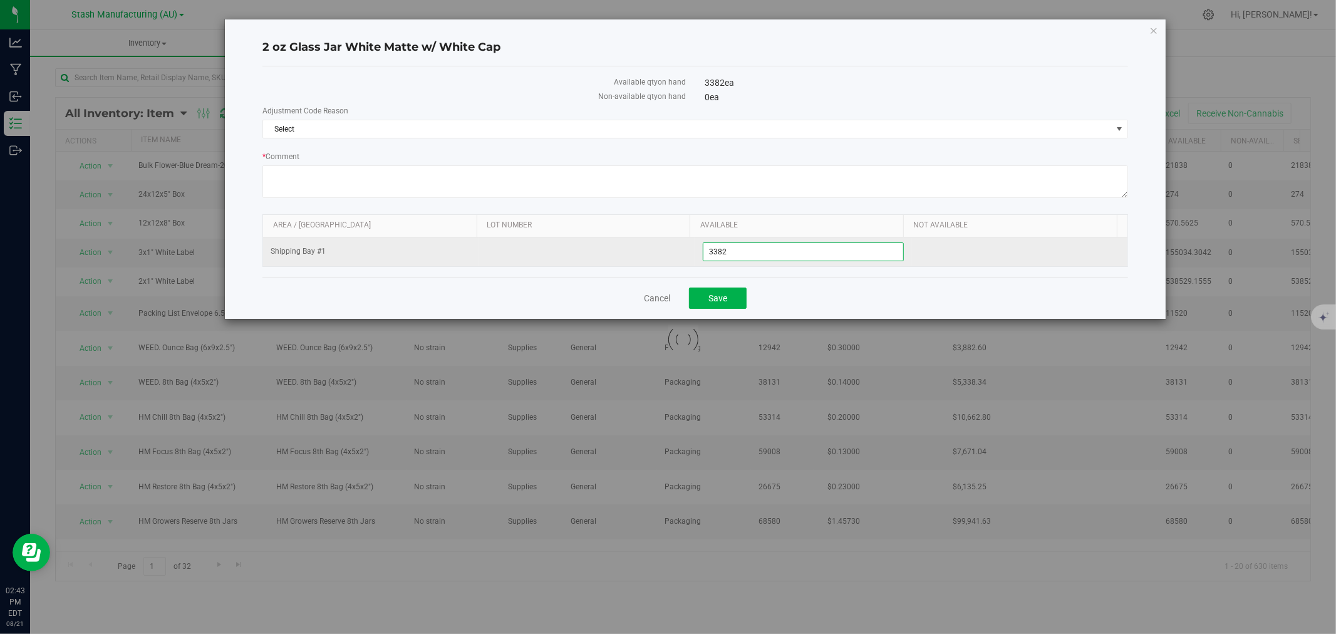
drag, startPoint x: 727, startPoint y: 251, endPoint x: 711, endPoint y: 255, distance: 16.1
click at [711, 255] on span "3,382 3382" at bounding box center [803, 251] width 201 height 19
click at [749, 255] on input "3056382" at bounding box center [803, 252] width 200 height 18
type input "3056"
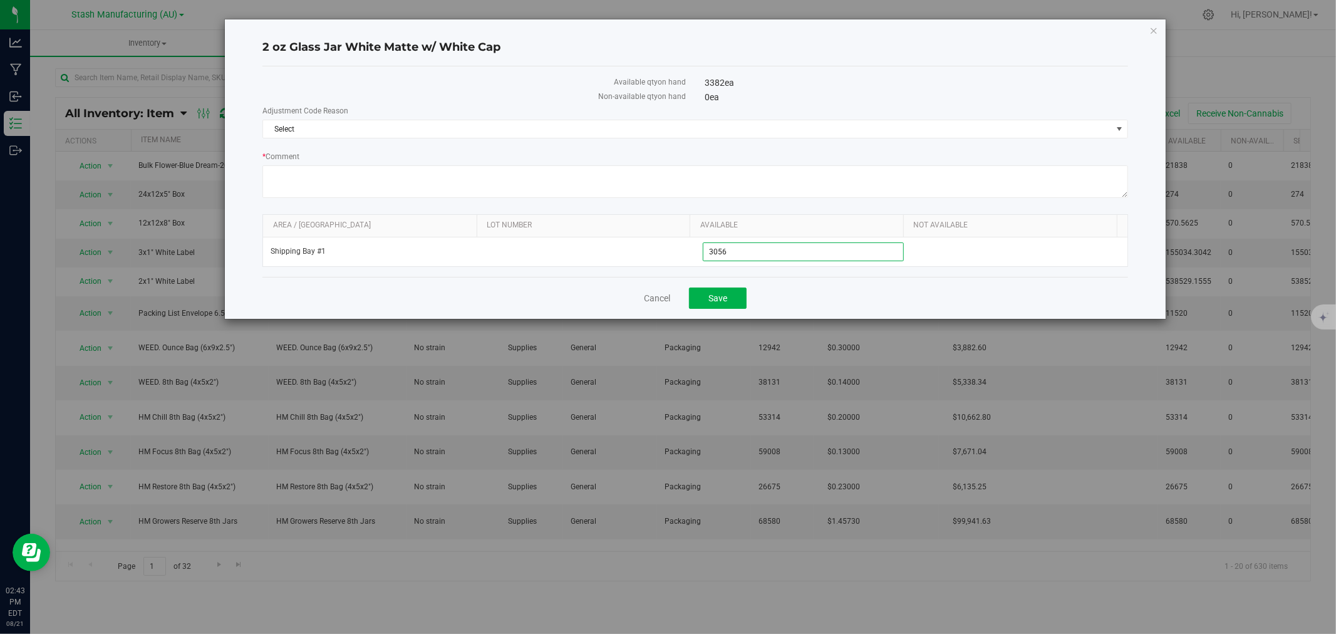
type input "3,056"
drag, startPoint x: 748, startPoint y: 296, endPoint x: 737, endPoint y: 296, distance: 10.6
click at [746, 296] on div "Cancel Save" at bounding box center [694, 298] width 865 height 42
click at [737, 296] on button "Save" at bounding box center [718, 297] width 58 height 21
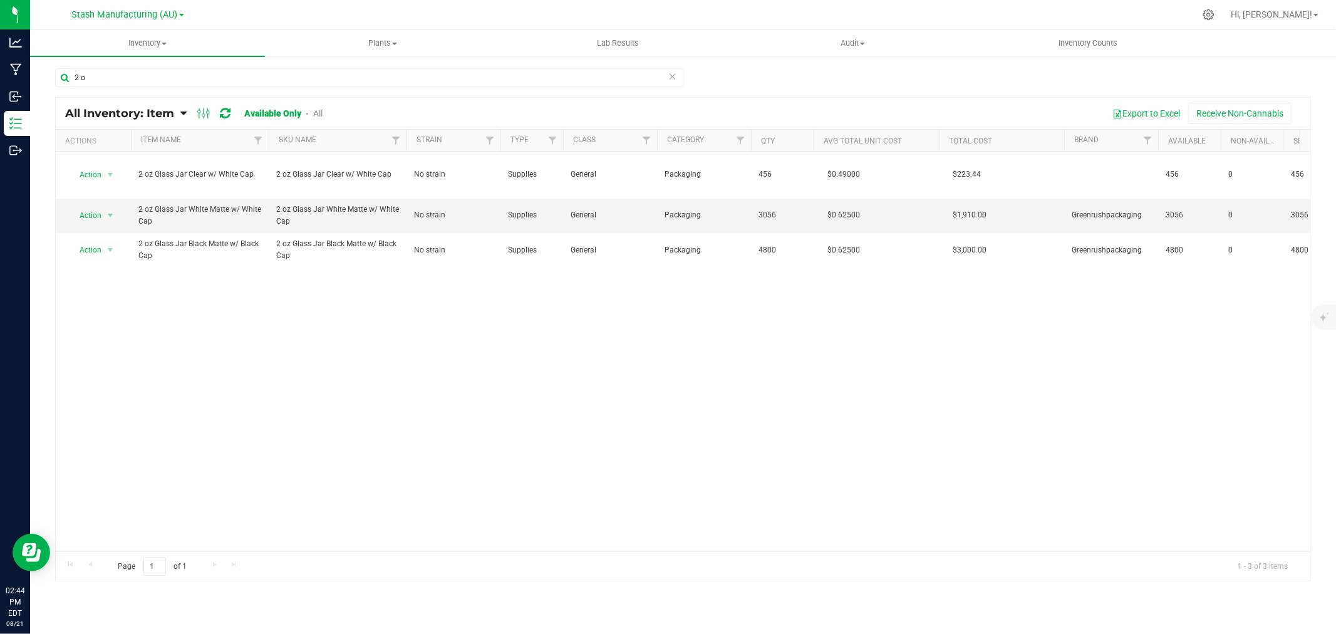
click at [462, 404] on div "Action Action Adjust qty Edit lots/costs Global inventory Locate inventory Prin…" at bounding box center [683, 352] width 1254 height 400
